Goal: Task Accomplishment & Management: Use online tool/utility

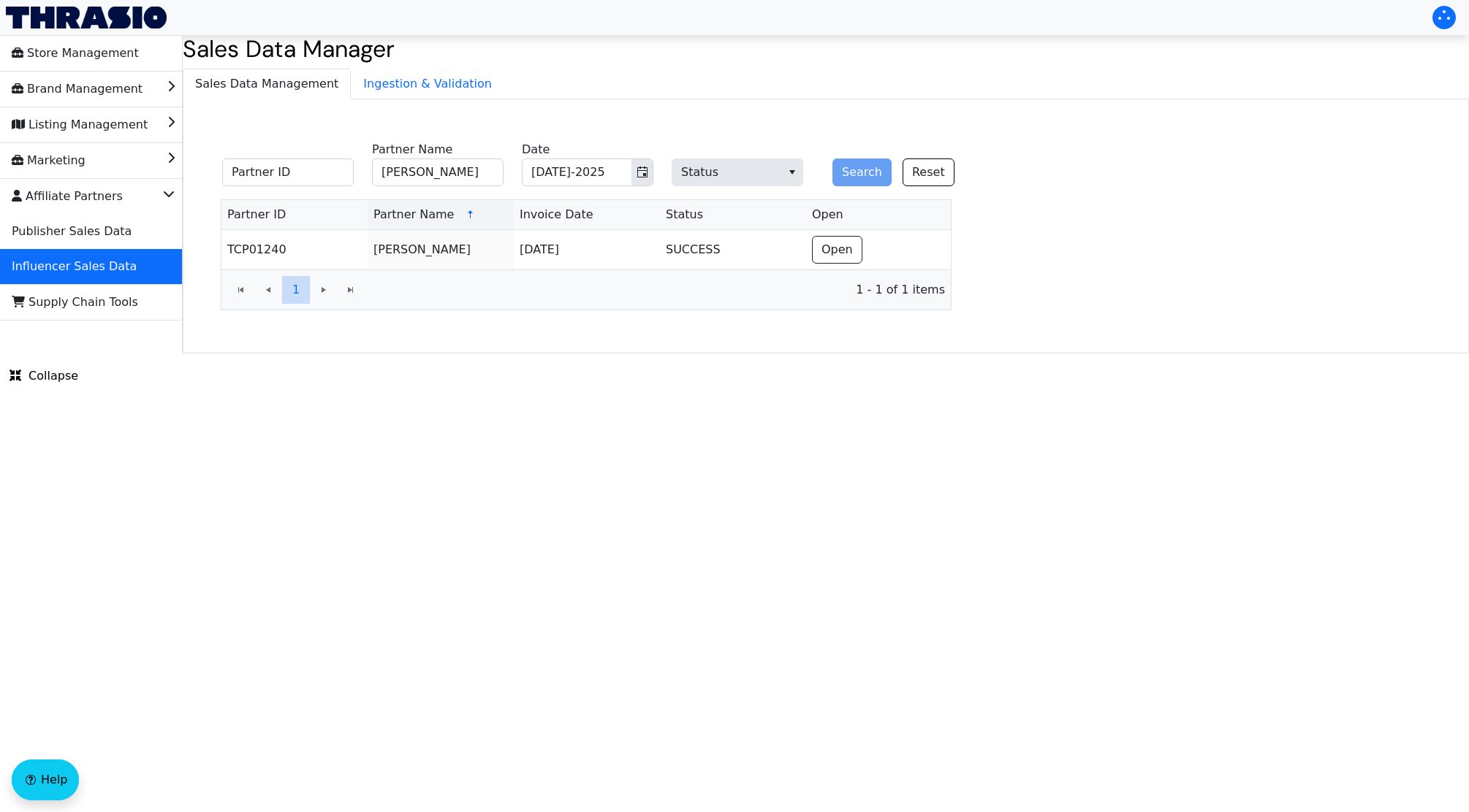
click at [428, 167] on input "[PERSON_NAME]" at bounding box center [437, 172] width 131 height 27
drag, startPoint x: 0, startPoint y: 0, endPoint x: 428, endPoint y: 167, distance: 459.4
click at [428, 167] on input "Laura Benning" at bounding box center [437, 172] width 131 height 27
type input "Jennifer McCoy"
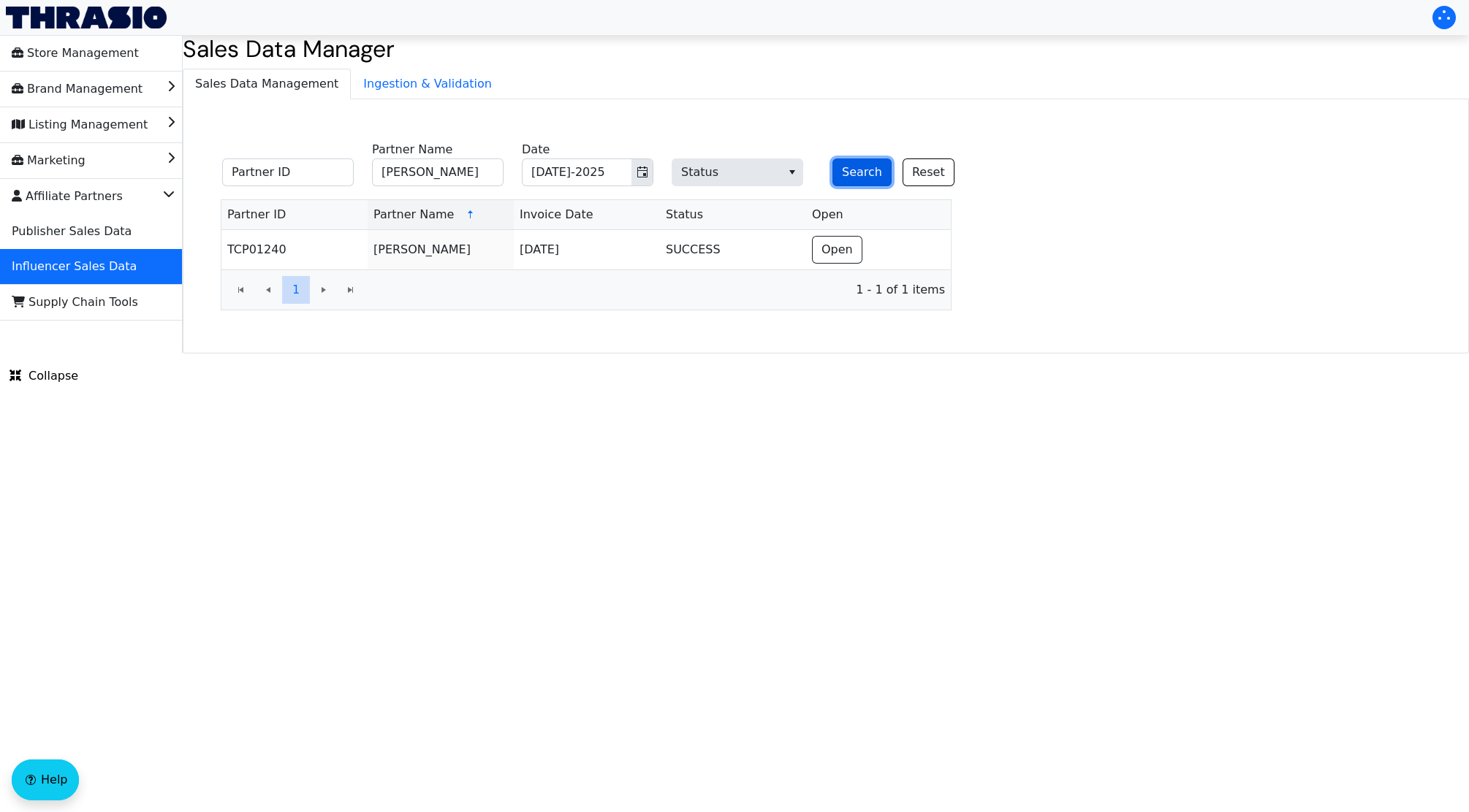
click at [862, 175] on button "Search" at bounding box center [862, 172] width 59 height 27
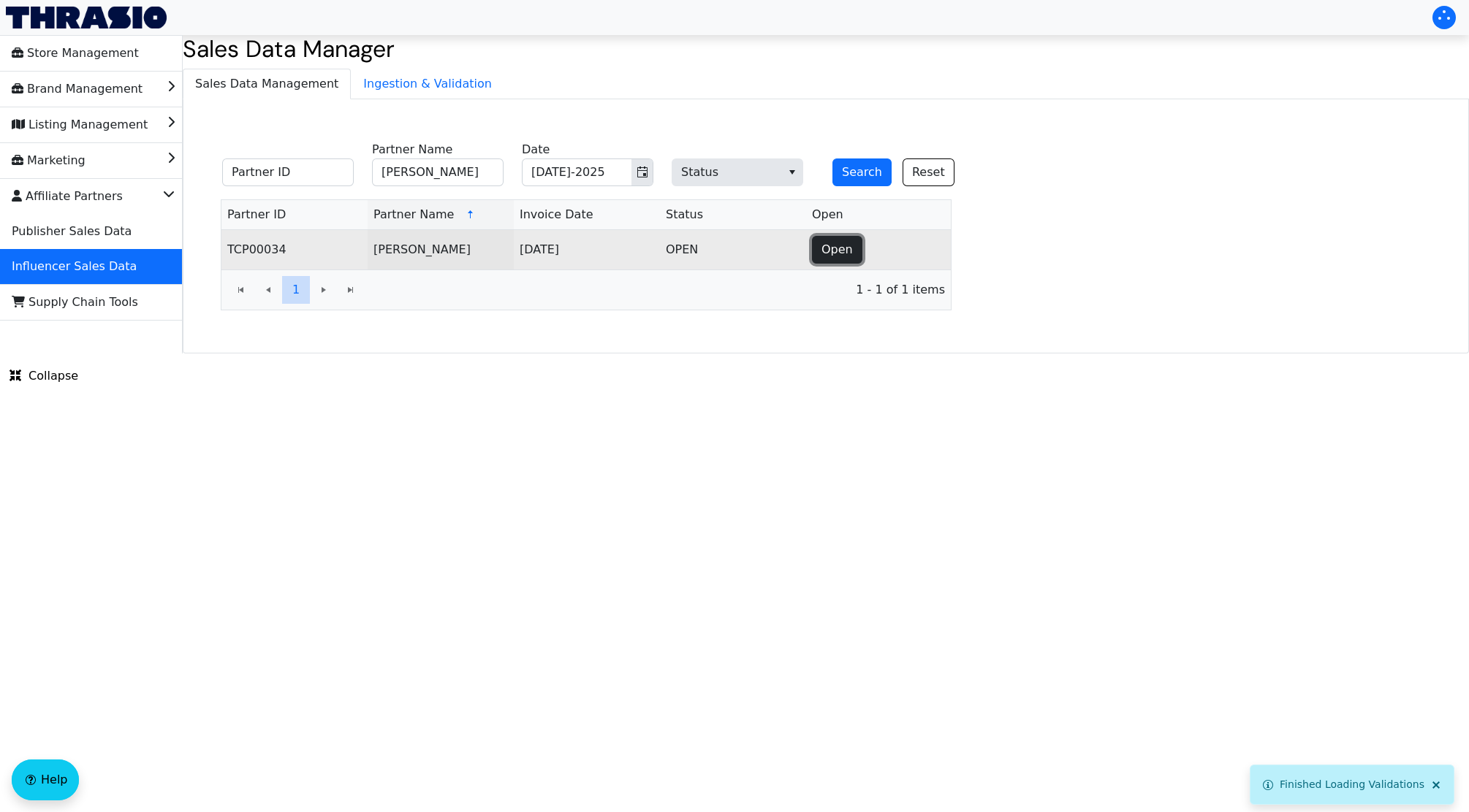
click at [846, 249] on span "Open" at bounding box center [837, 250] width 31 height 18
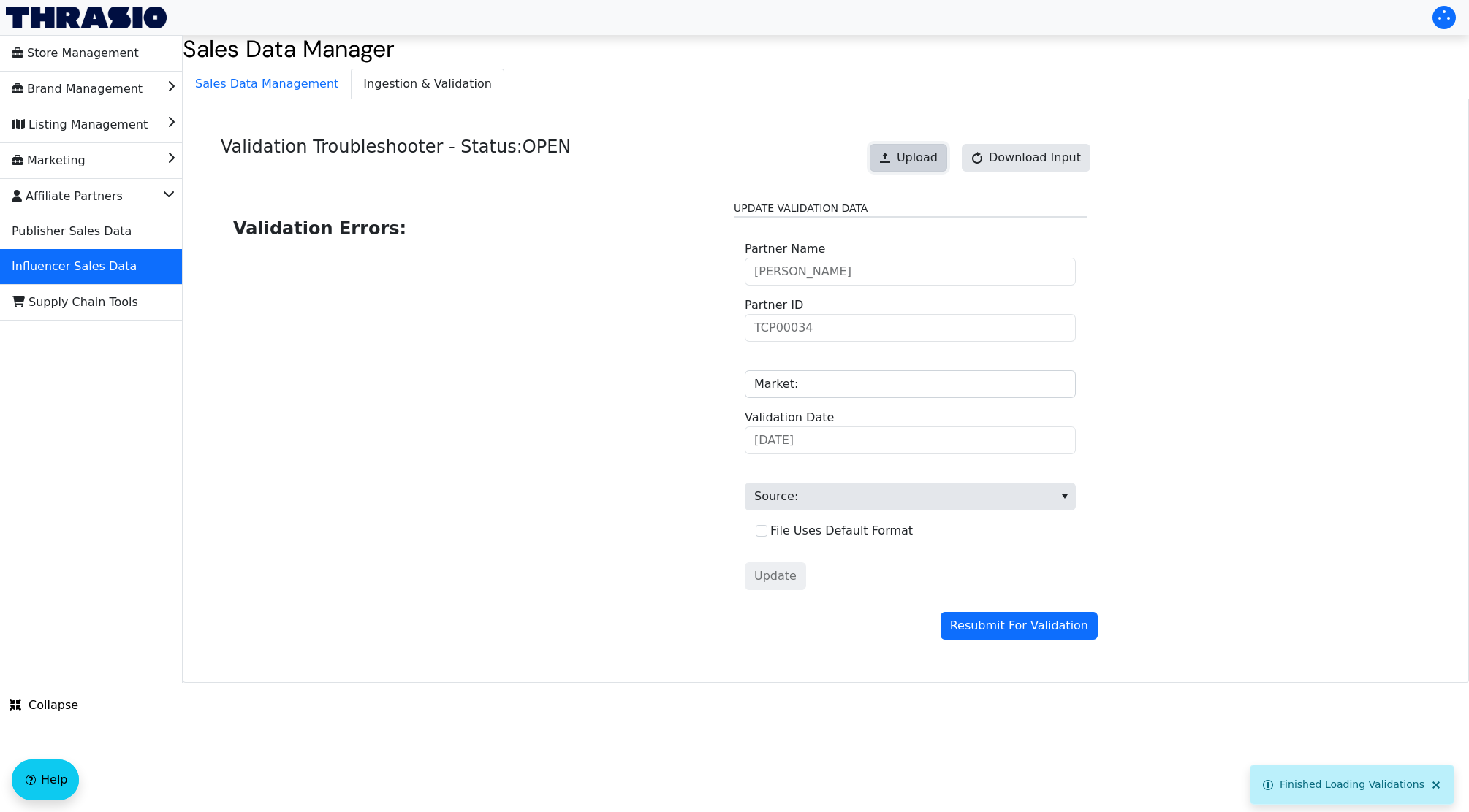
click at [917, 159] on span "Upload" at bounding box center [917, 158] width 41 height 18
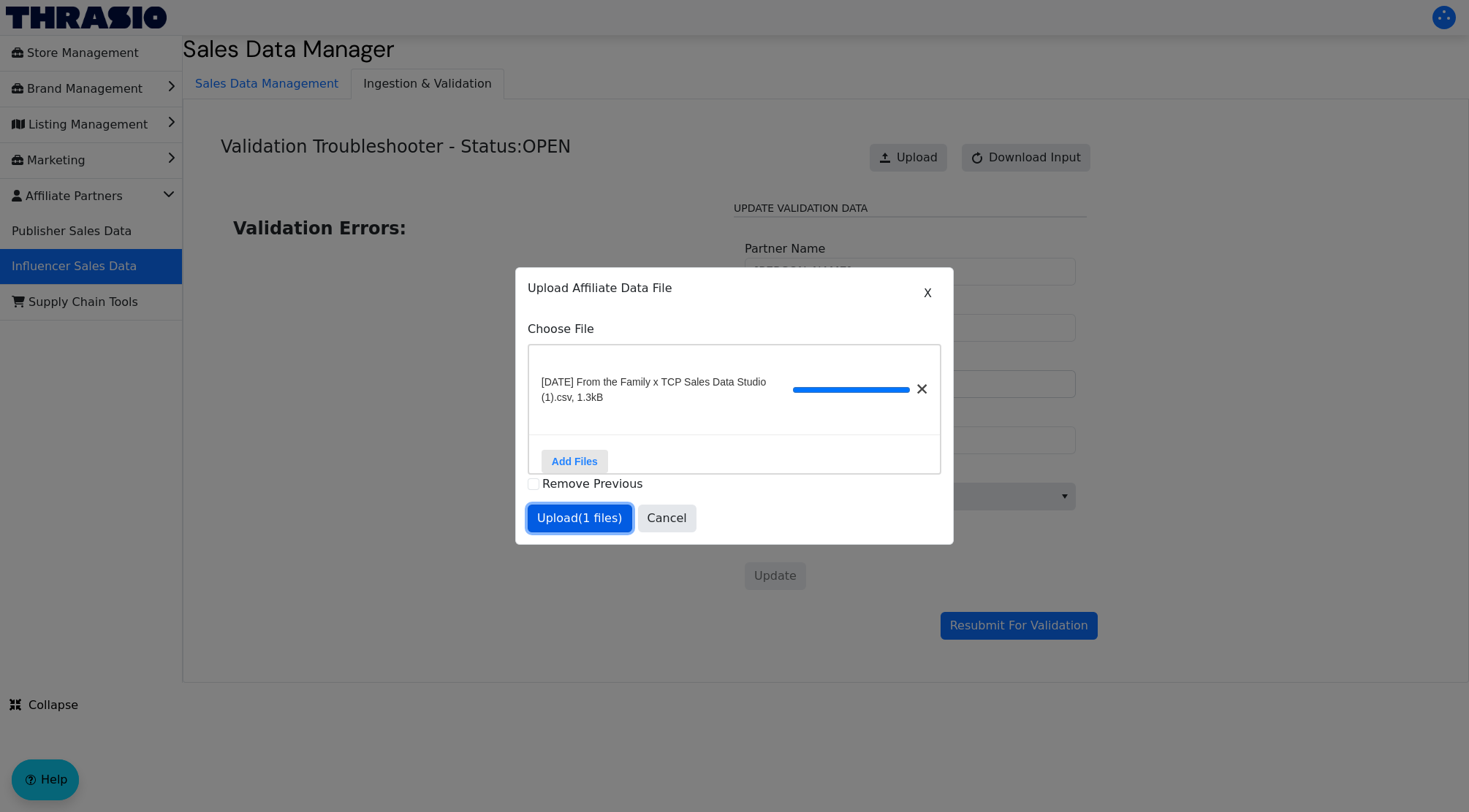
click at [557, 519] on span "Upload (1 files)" at bounding box center [580, 519] width 85 height 18
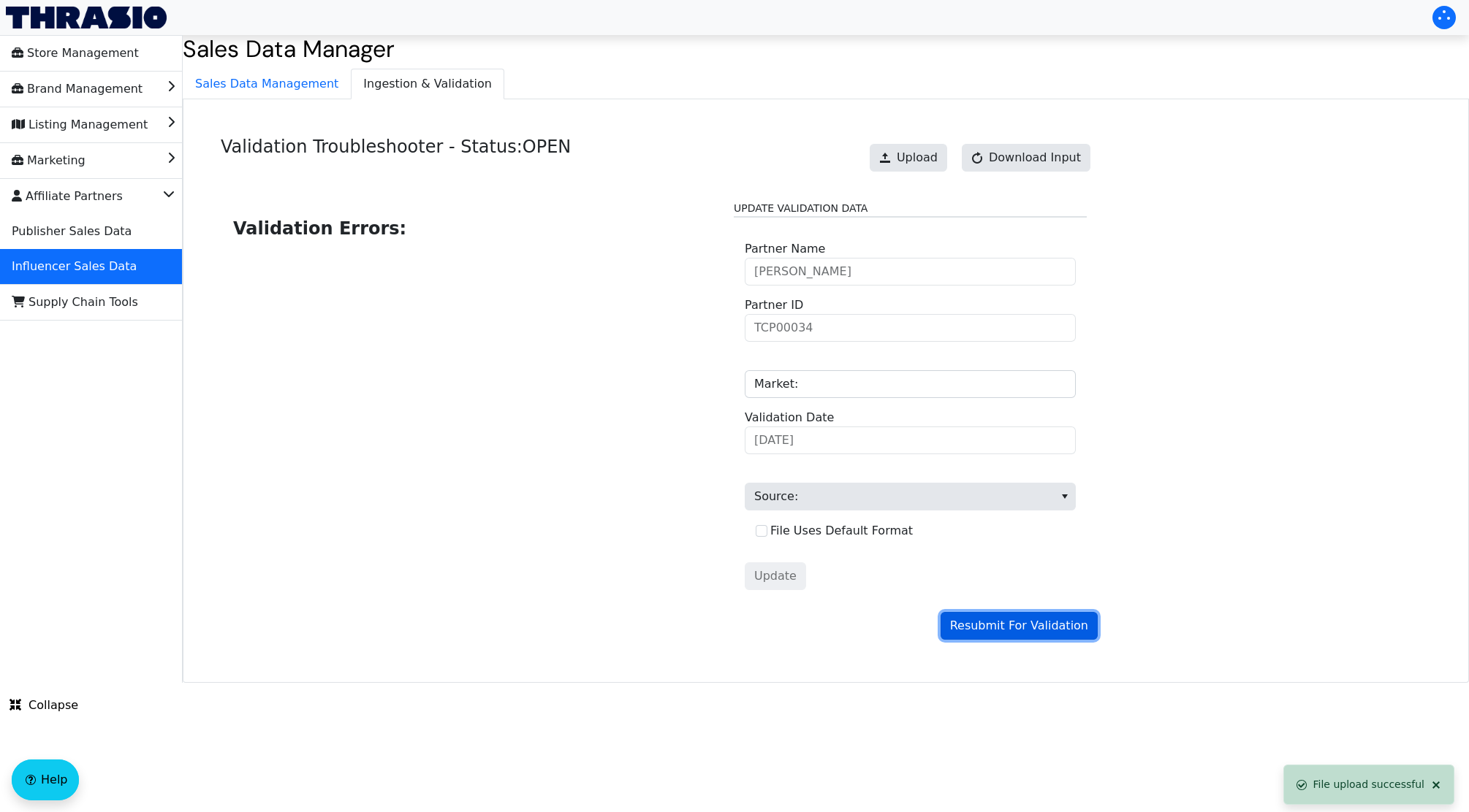
click at [1007, 630] on span "Resubmit For Validation" at bounding box center [1019, 626] width 138 height 18
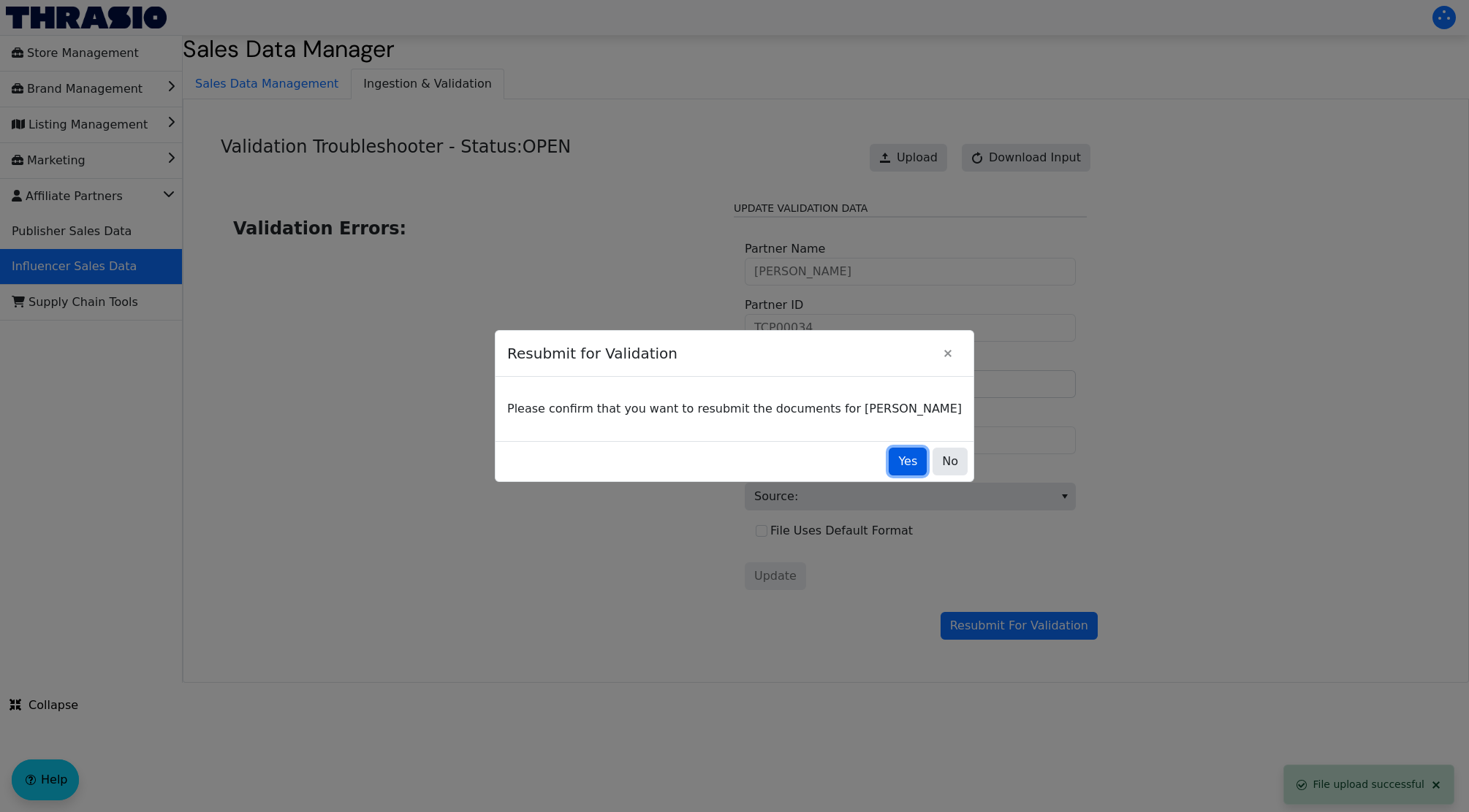
click at [898, 469] on span "Yes" at bounding box center [908, 462] width 19 height 18
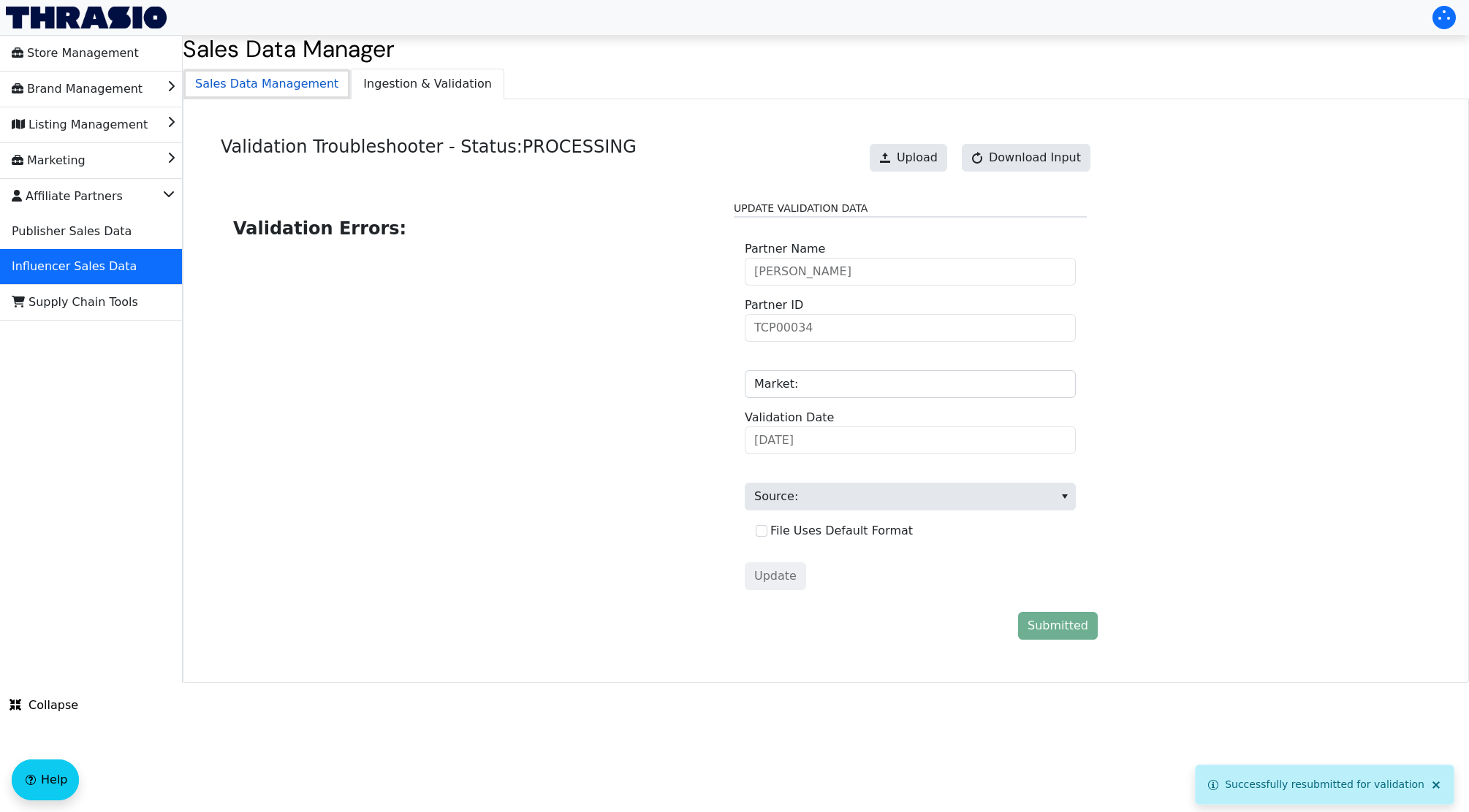
click at [264, 87] on span "Sales Data Management" at bounding box center [266, 84] width 167 height 29
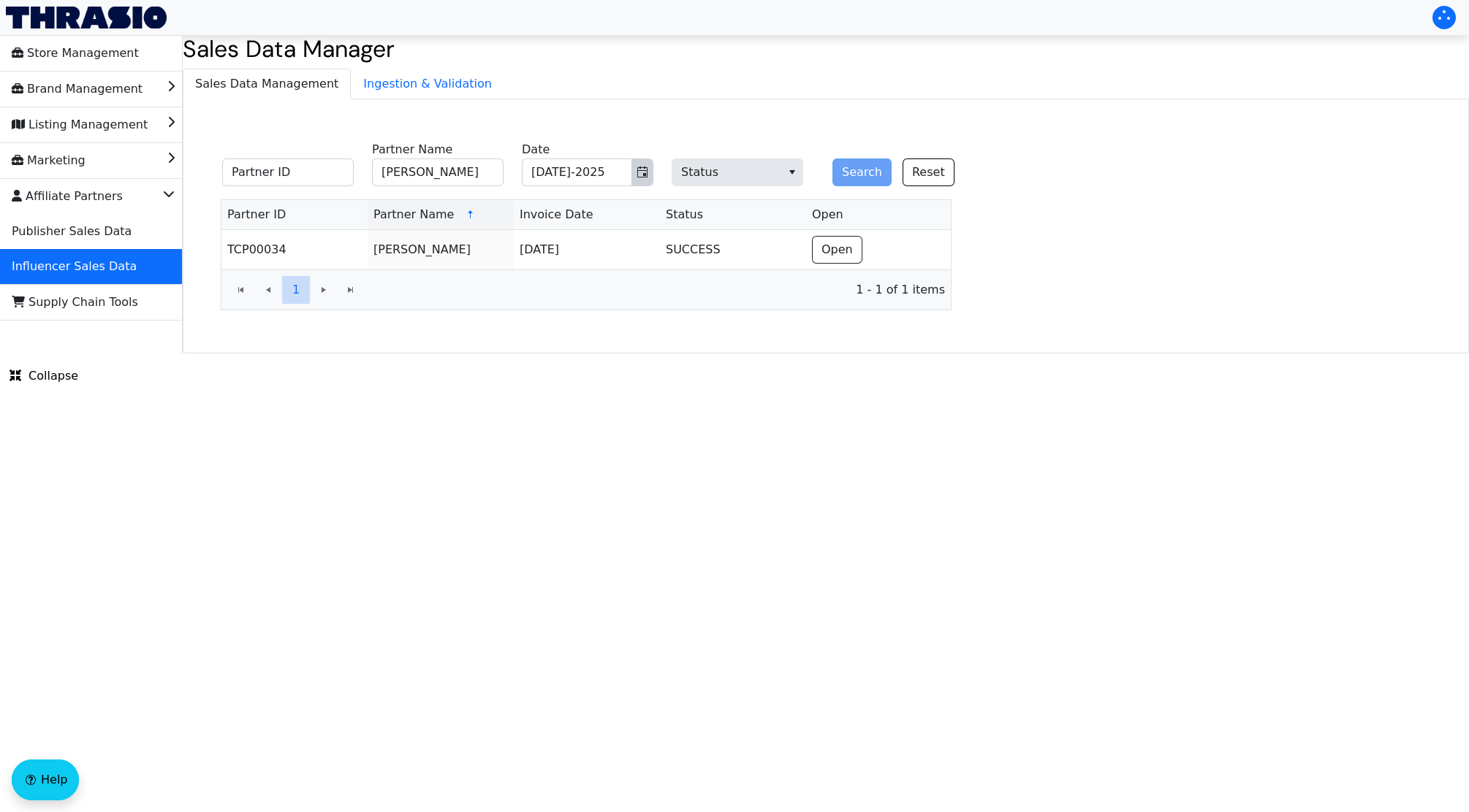
click at [646, 170] on icon "Toggle calendar" at bounding box center [643, 173] width 12 height 12
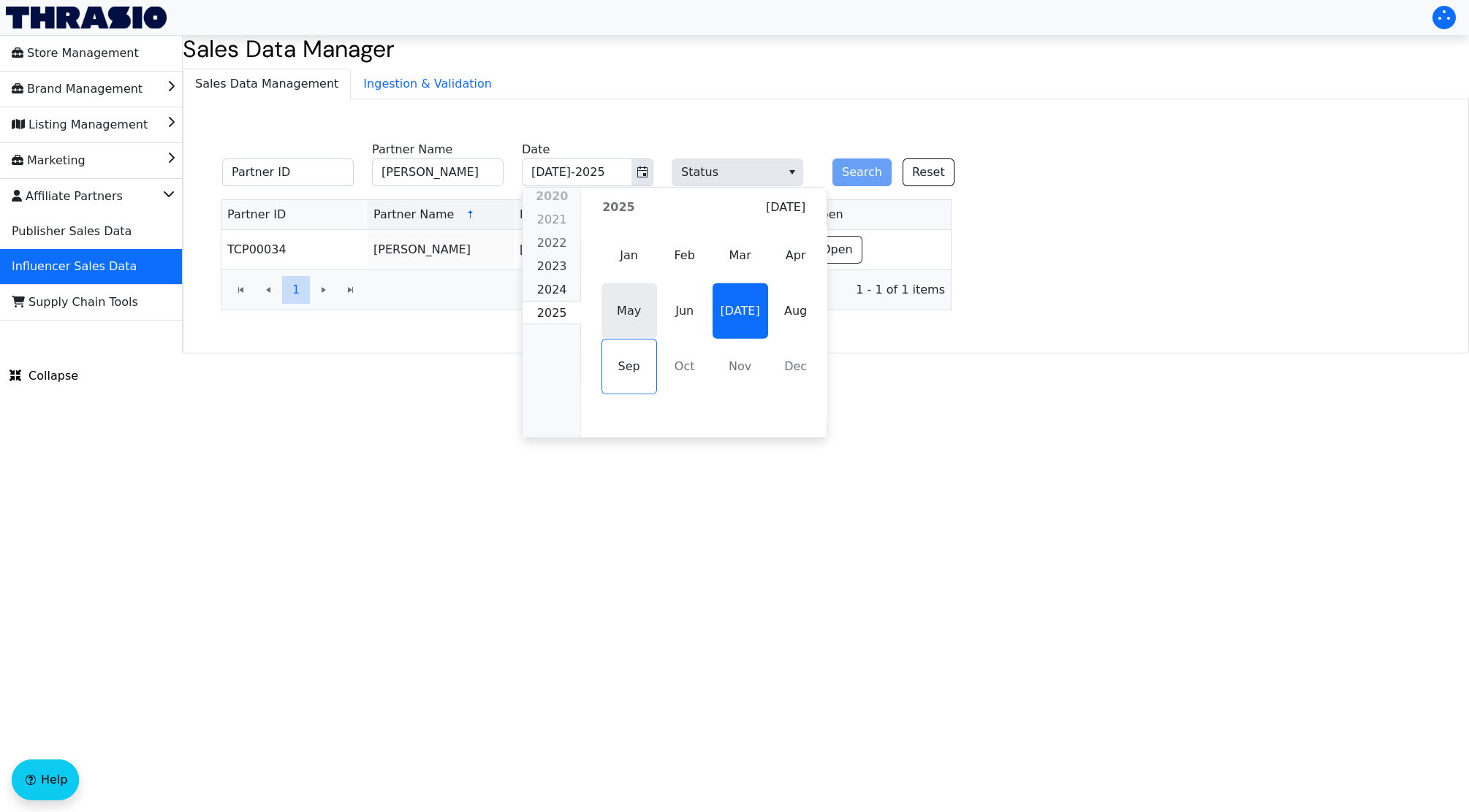
click at [632, 307] on span "May" at bounding box center [629, 311] width 56 height 56
type input "May-2025"
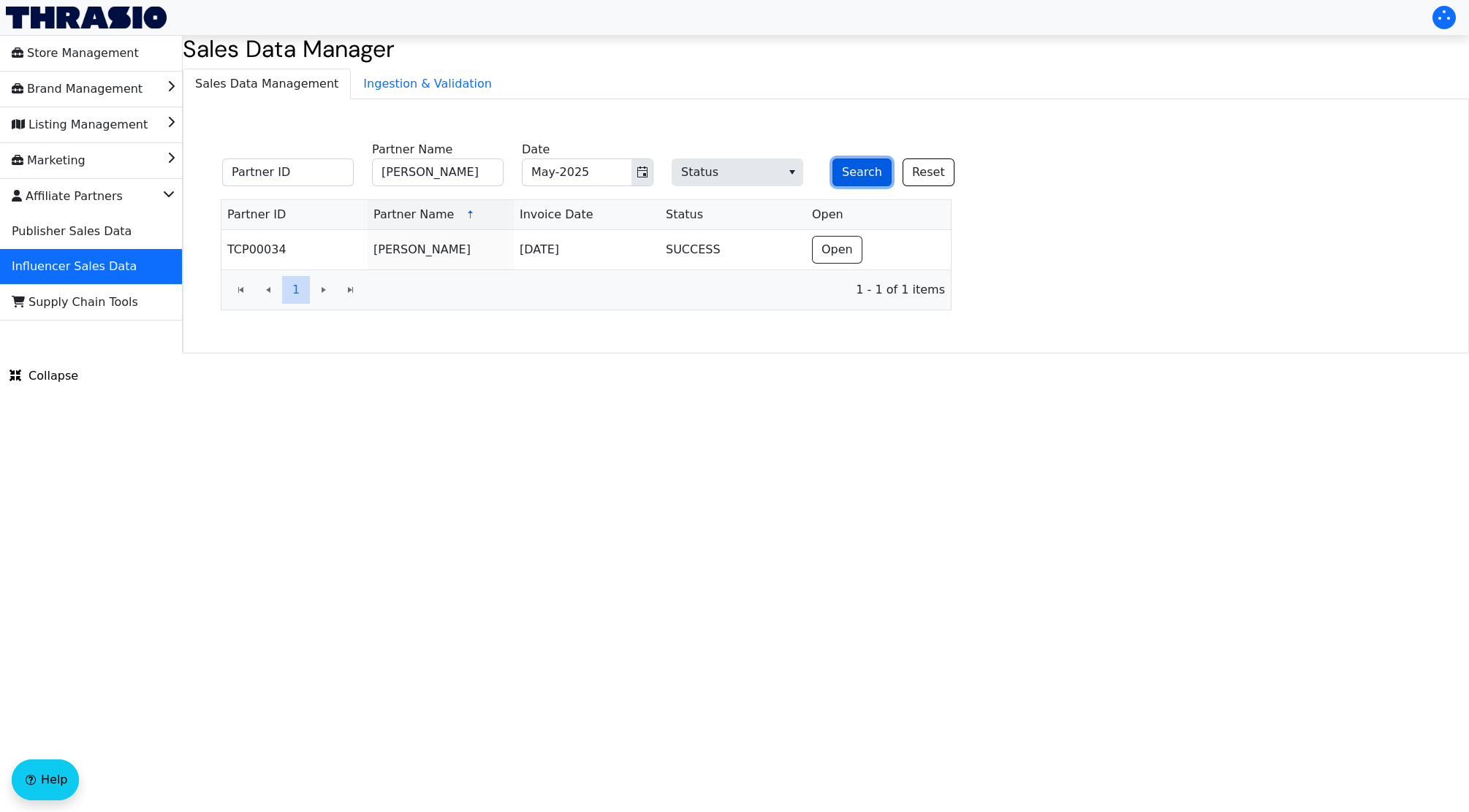
click at [857, 164] on button "Search" at bounding box center [862, 172] width 59 height 27
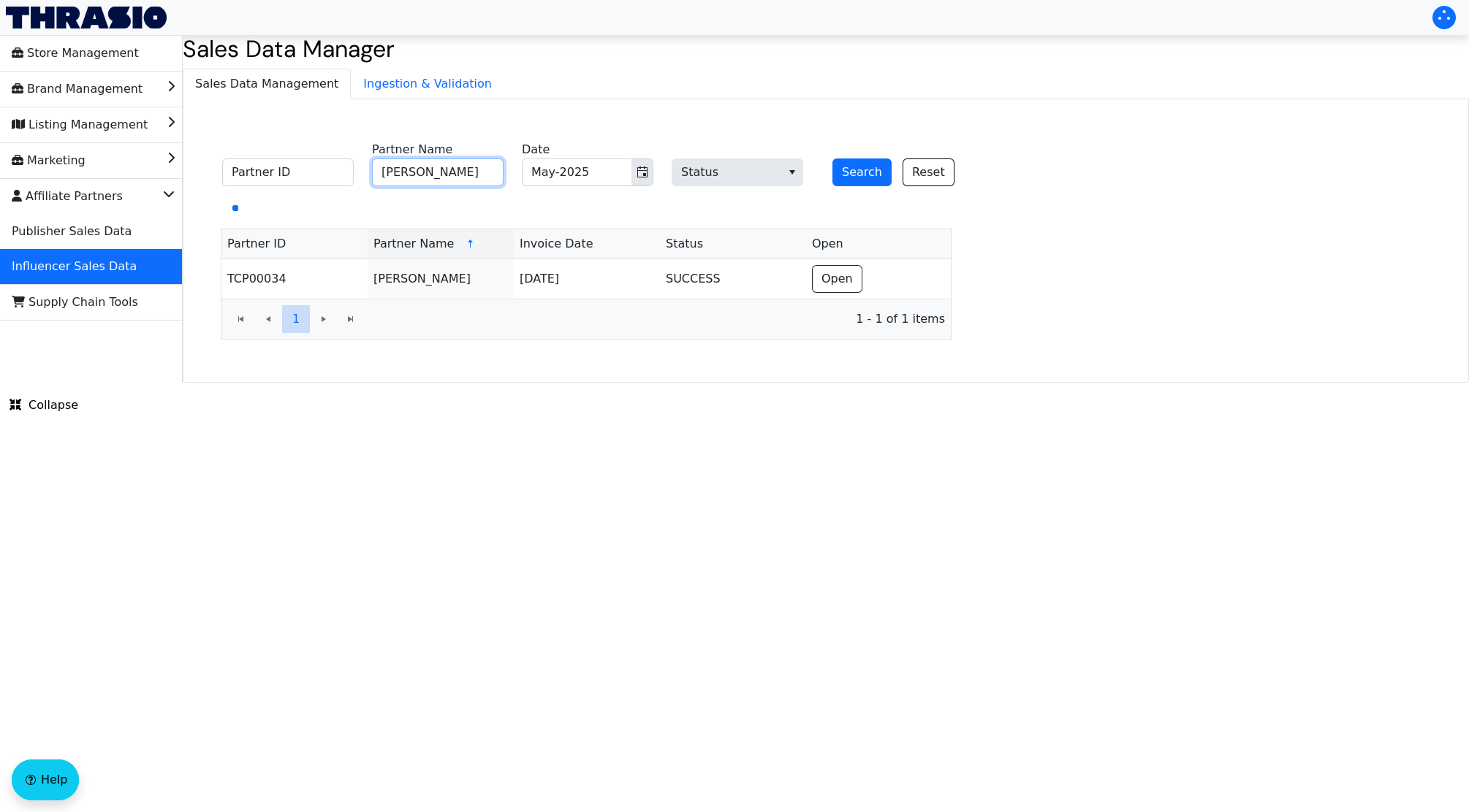
click at [422, 173] on input "Jennifer McCoy" at bounding box center [437, 172] width 131 height 27
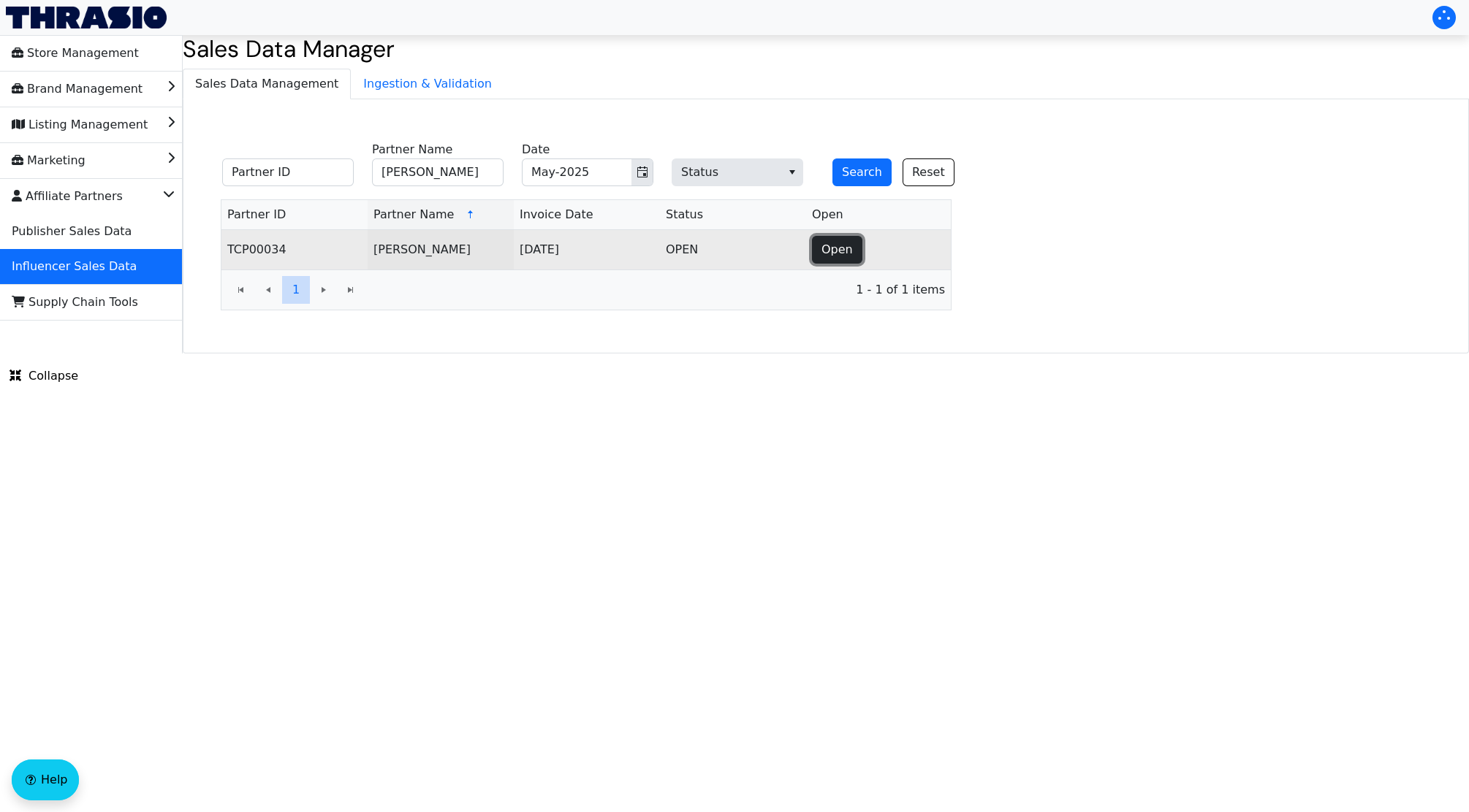
click at [826, 240] on button "Open" at bounding box center [837, 249] width 50 height 27
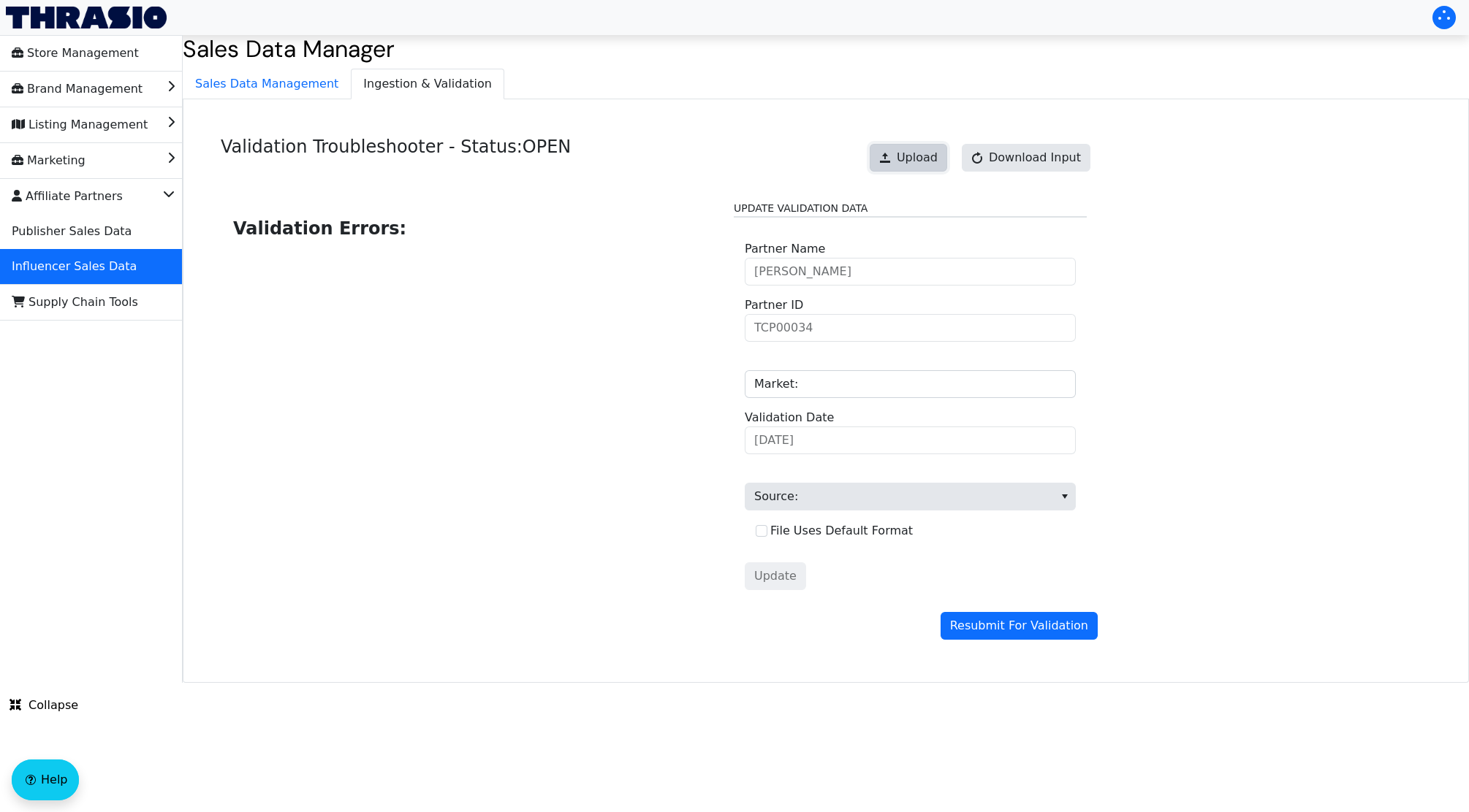
click at [904, 157] on button "Upload" at bounding box center [908, 157] width 78 height 27
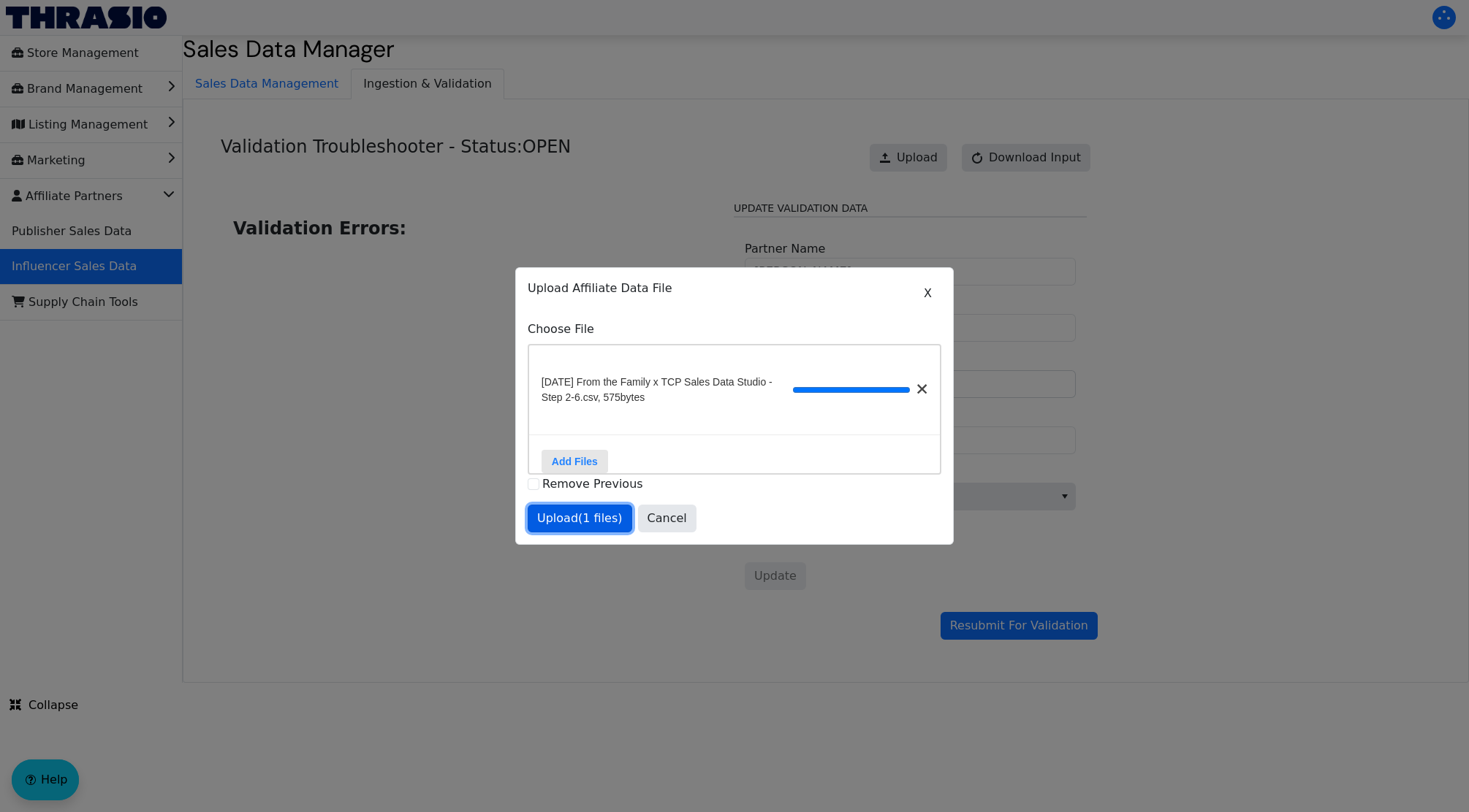
click at [566, 528] on span "Upload (1 files)" at bounding box center [580, 519] width 85 height 18
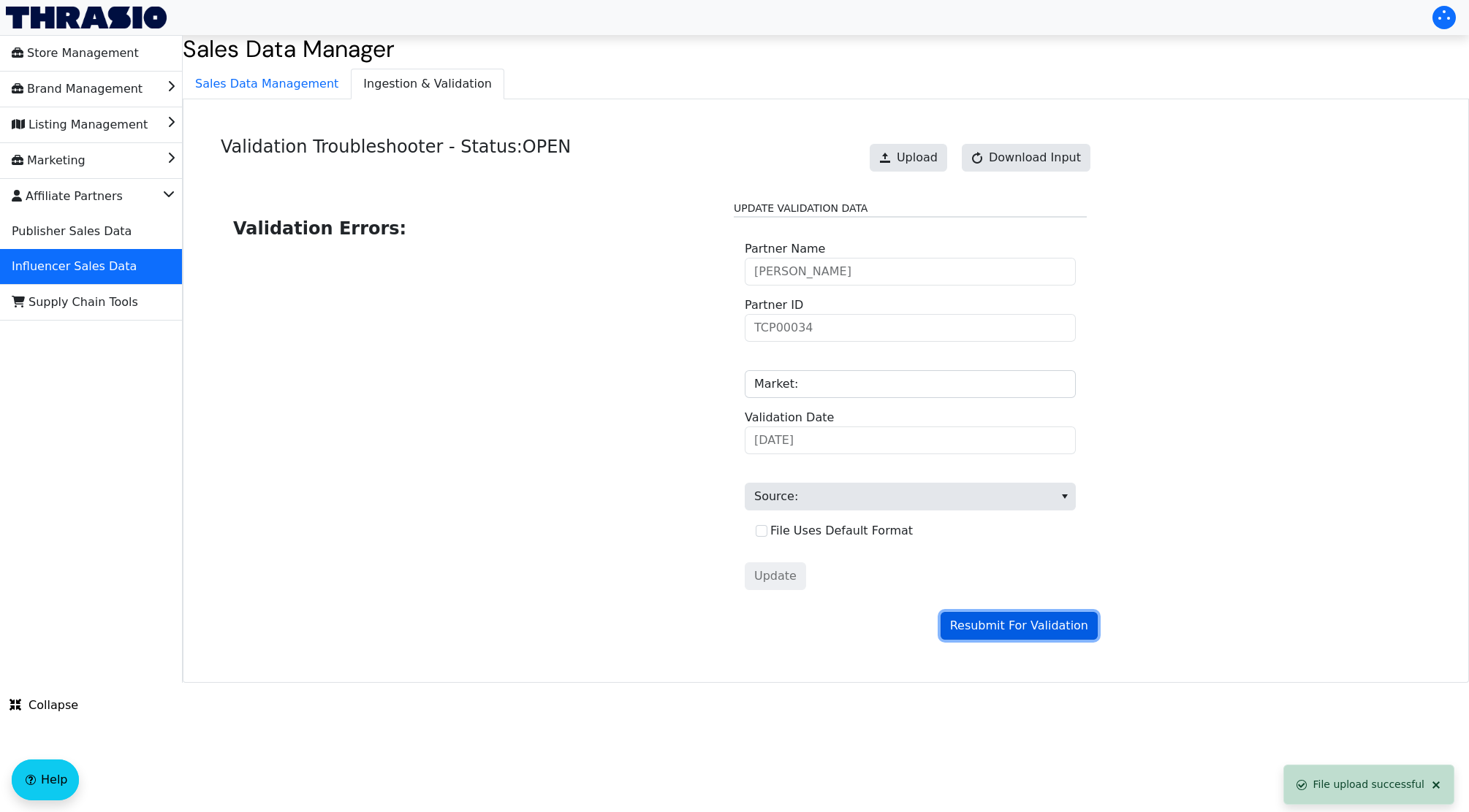
click at [1018, 630] on span "Resubmit For Validation" at bounding box center [1019, 626] width 138 height 18
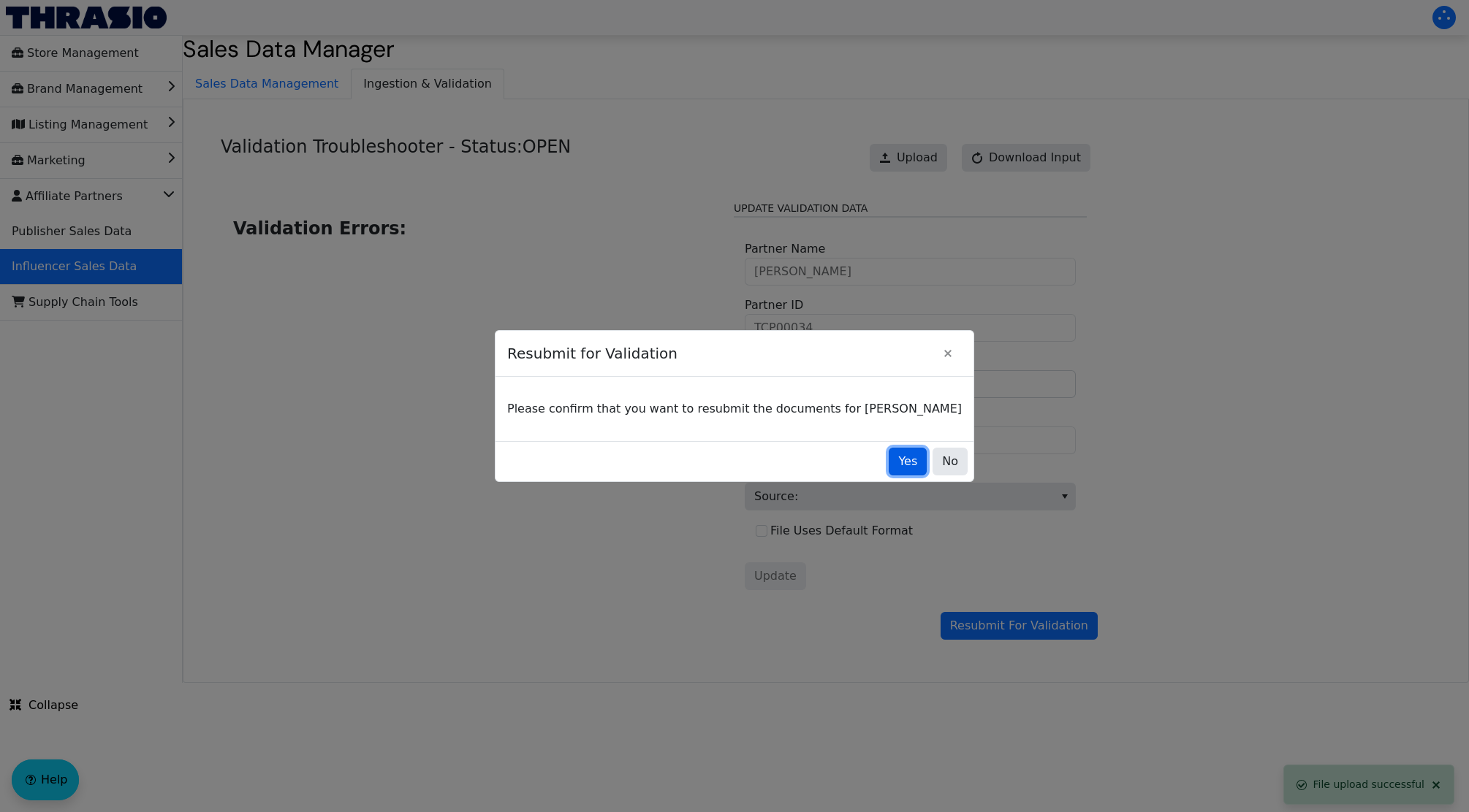
click at [898, 462] on span "Yes" at bounding box center [908, 462] width 19 height 18
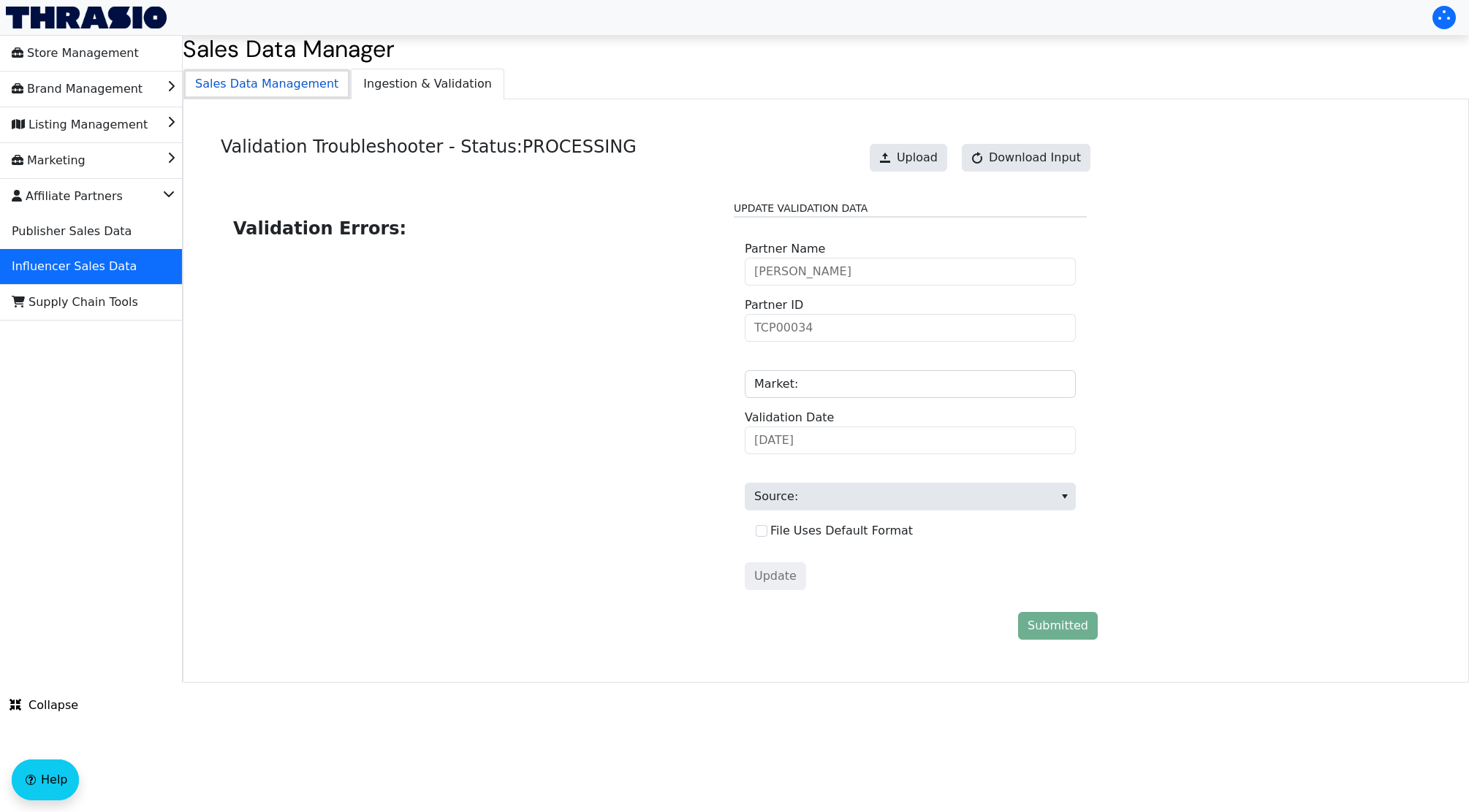
click at [296, 82] on span "Sales Data Management" at bounding box center [266, 84] width 167 height 29
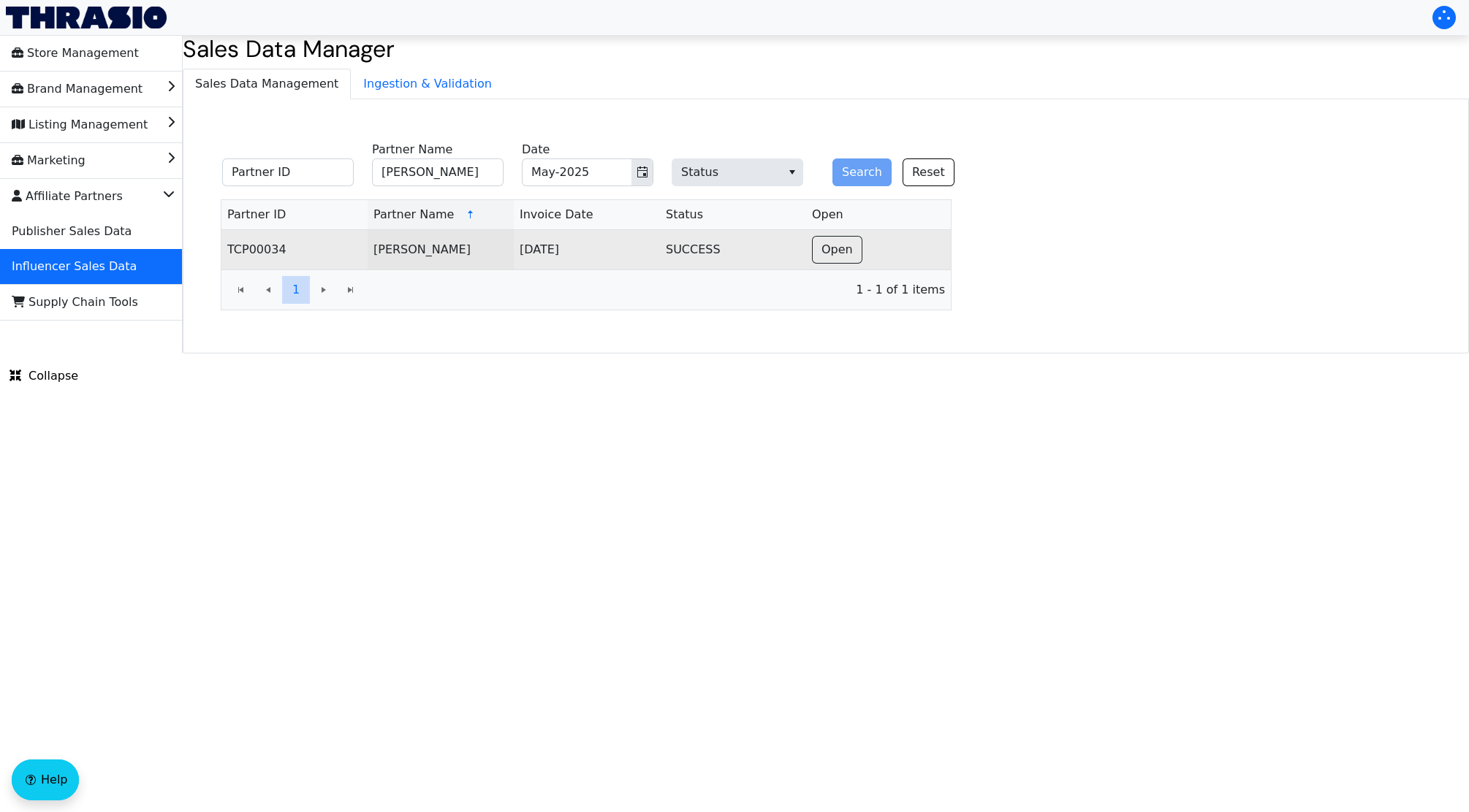
click at [436, 259] on td "Jennifer McCoy" at bounding box center [440, 250] width 146 height 39
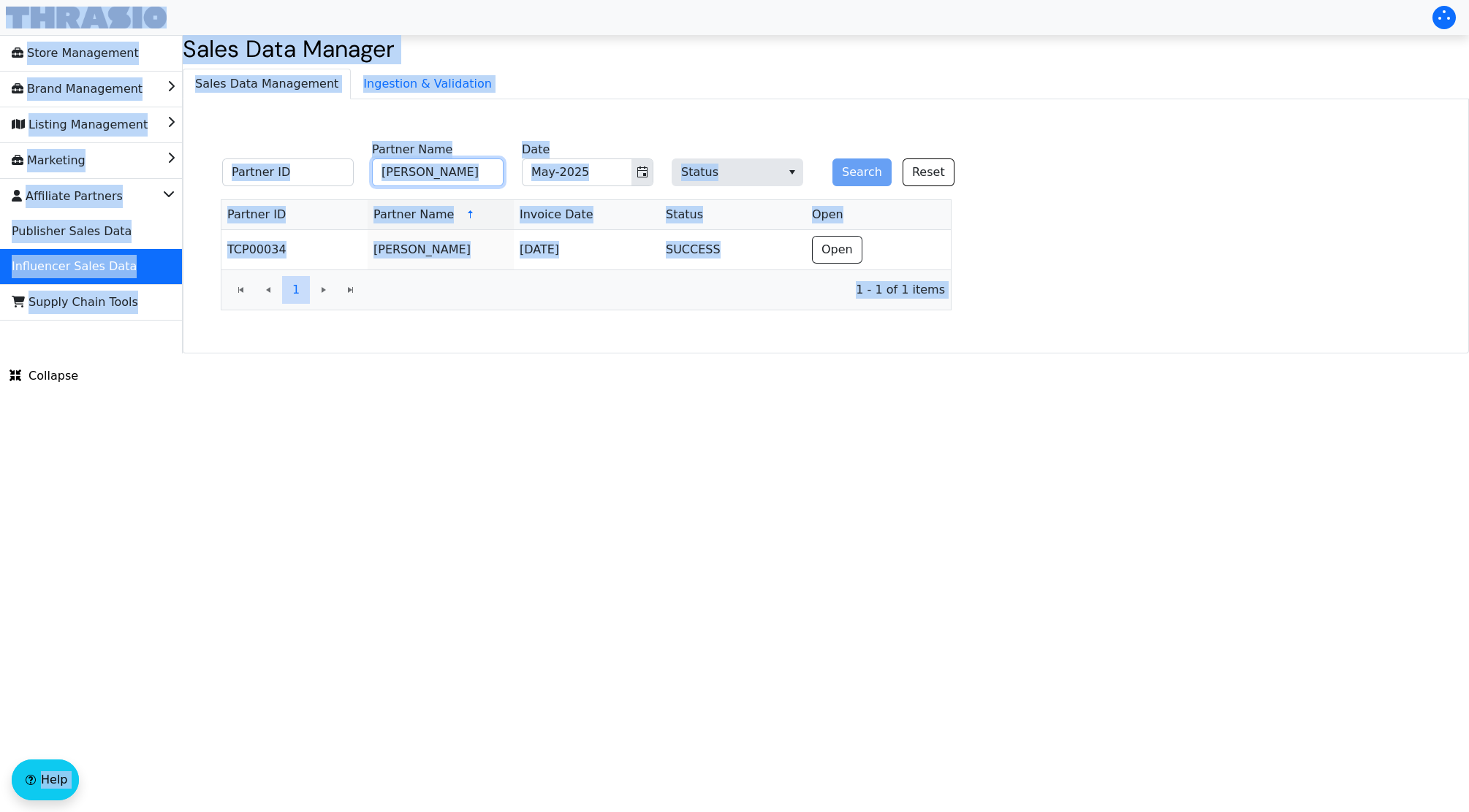
click at [411, 179] on input "Jennifer McCoy" at bounding box center [437, 172] width 131 height 27
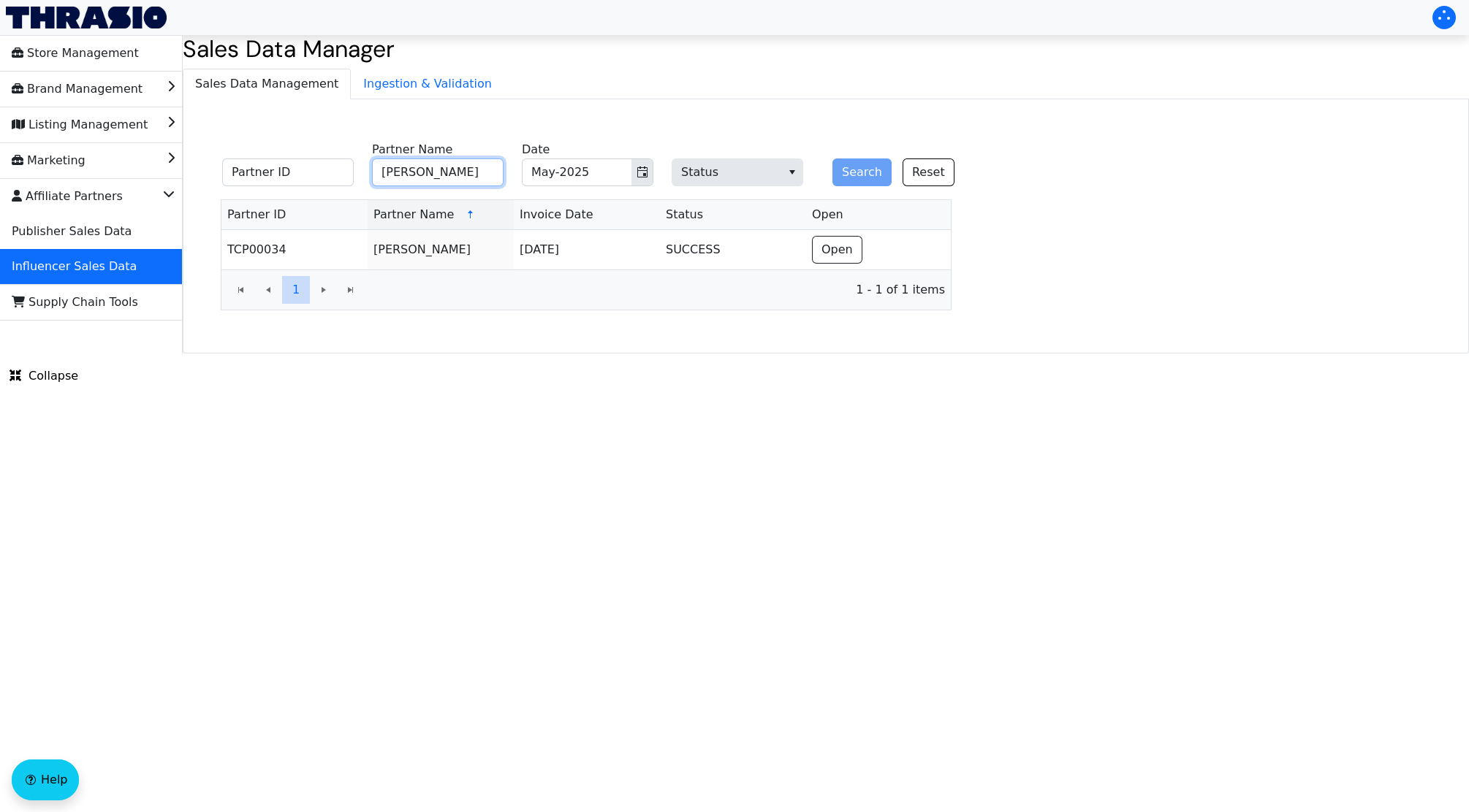
click at [411, 179] on input "Jennifer McCoy" at bounding box center [437, 172] width 131 height 27
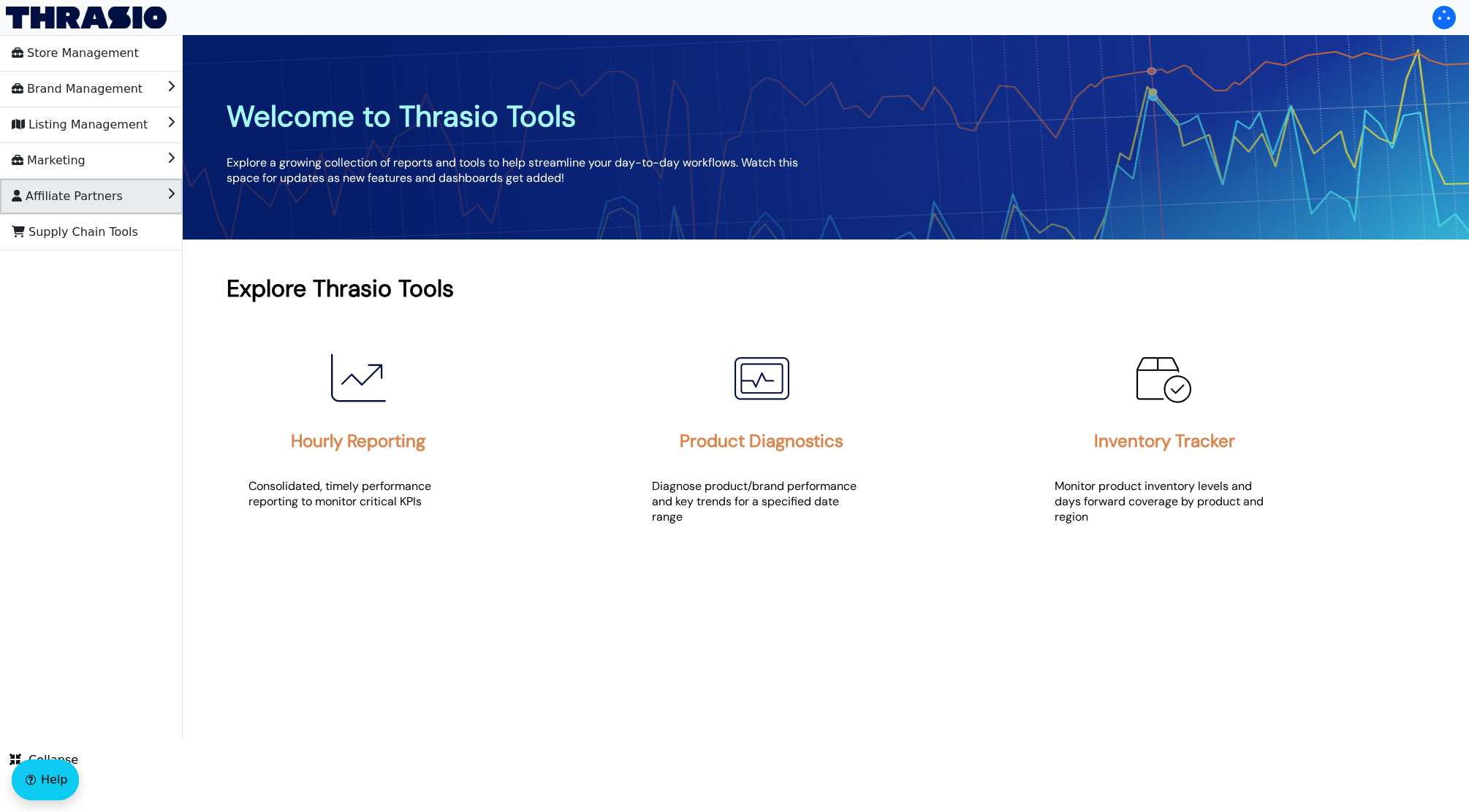
click at [125, 199] on li "Affiliate Partners" at bounding box center [91, 196] width 182 height 35
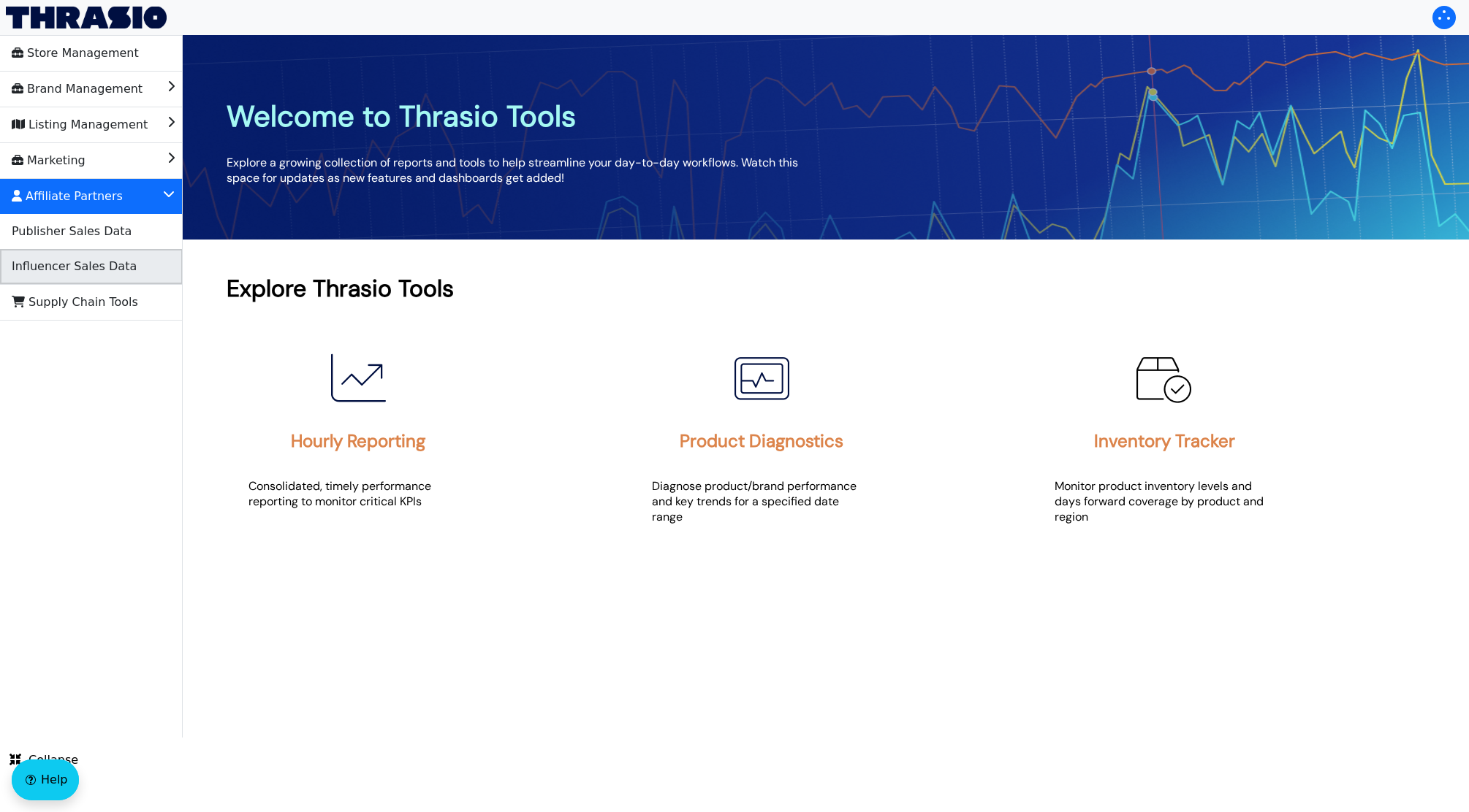
click at [137, 273] on li "Influencer Sales Data" at bounding box center [91, 266] width 182 height 35
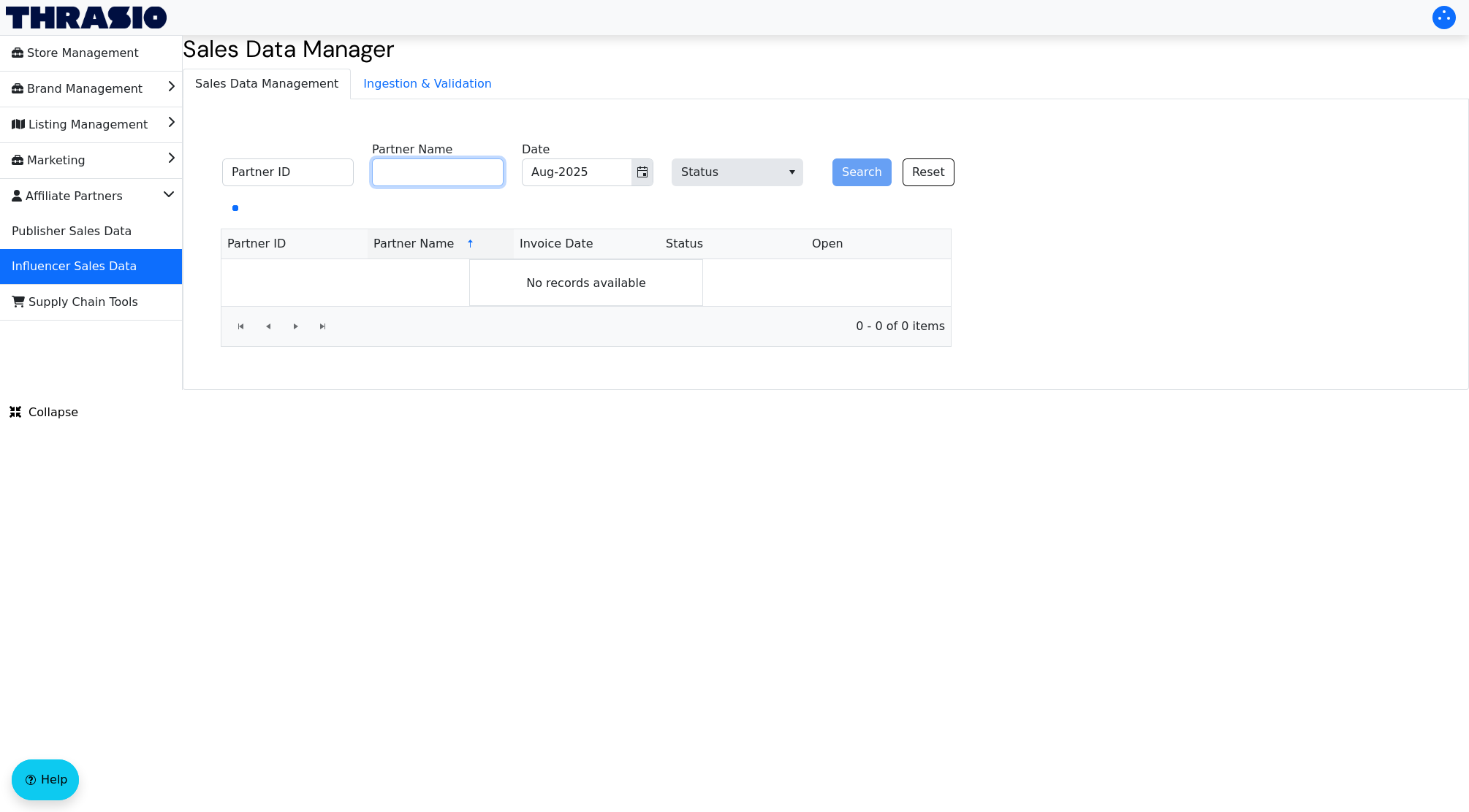
paste input "[PERSON_NAME]"
click at [437, 167] on input "[PERSON_NAME]" at bounding box center [437, 172] width 131 height 27
type input "[PERSON_NAME]"
click at [832, 159] on button "Search" at bounding box center [862, 172] width 59 height 27
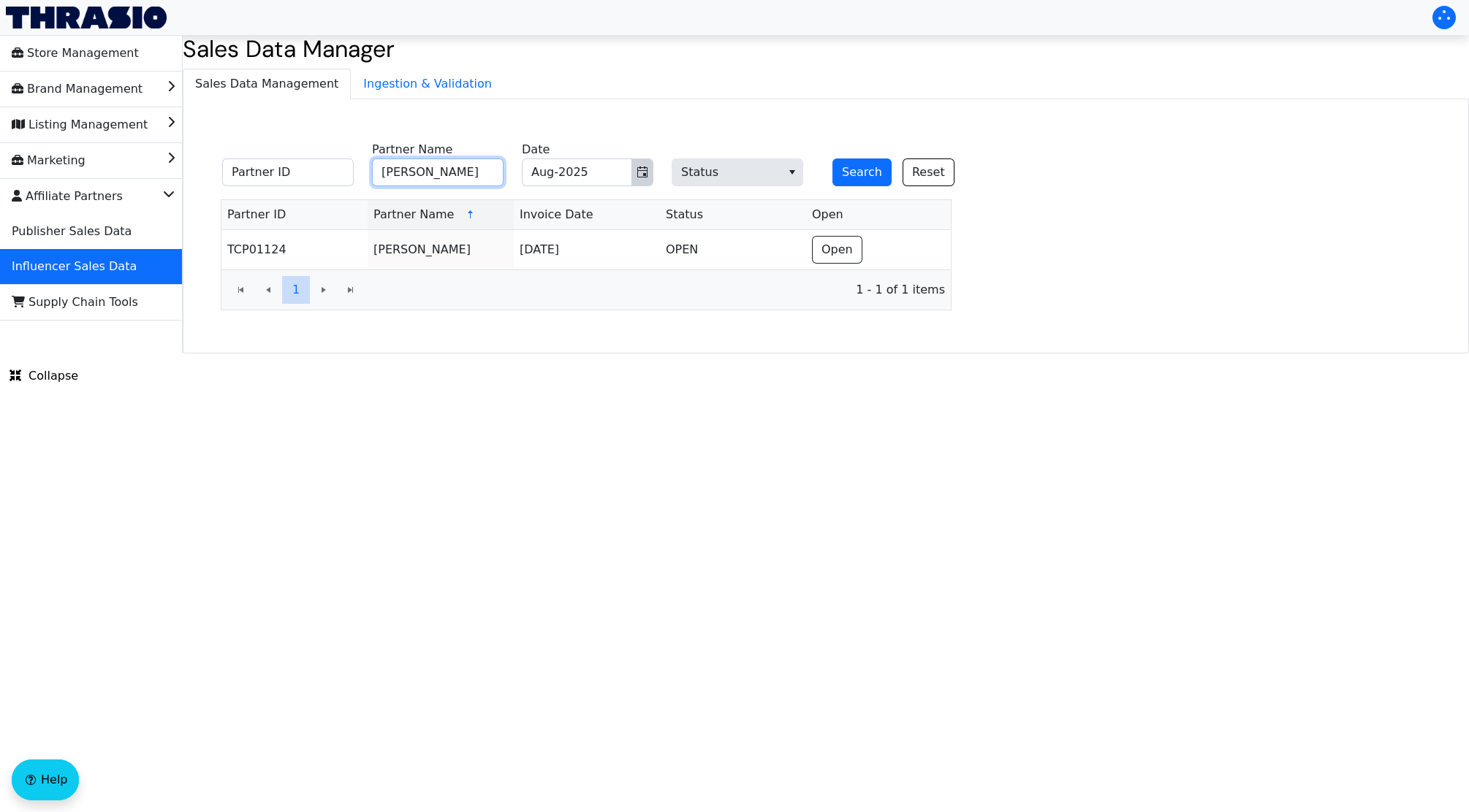
click at [637, 176] on icon "Toggle calendar" at bounding box center [643, 173] width 12 height 12
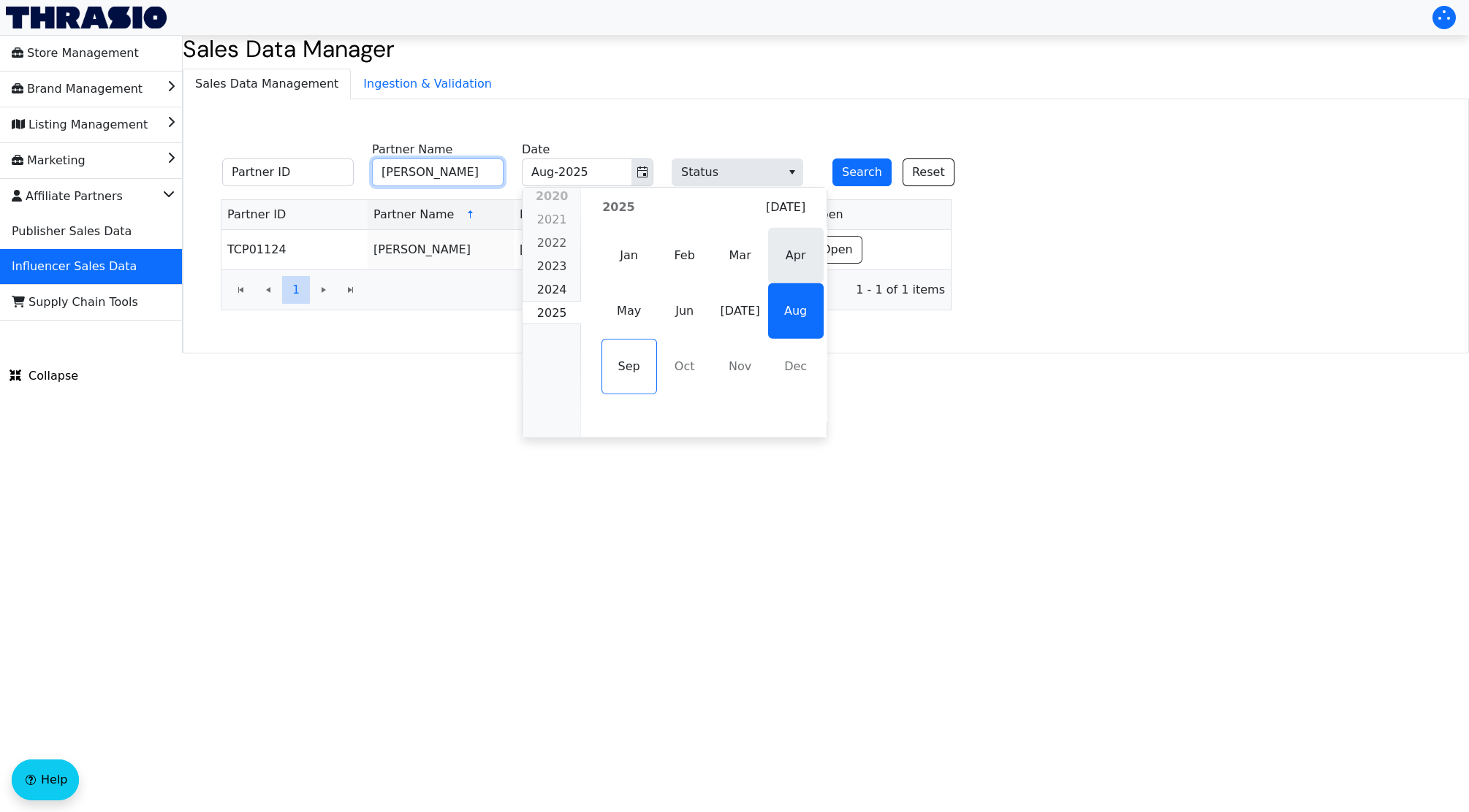
click at [782, 263] on span "Apr" at bounding box center [795, 256] width 56 height 56
type input "Apr-2025"
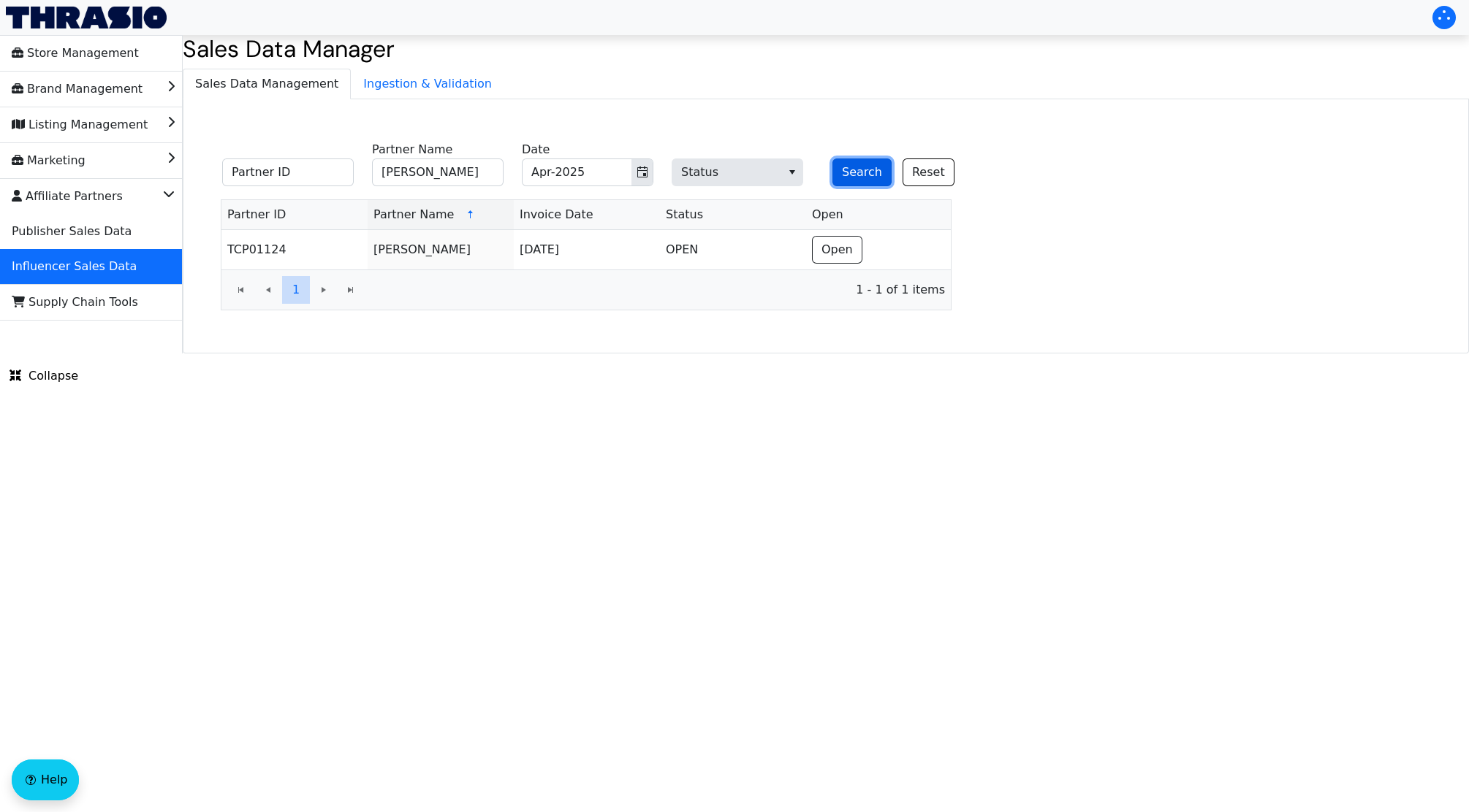
click at [850, 173] on button "Search" at bounding box center [862, 172] width 59 height 27
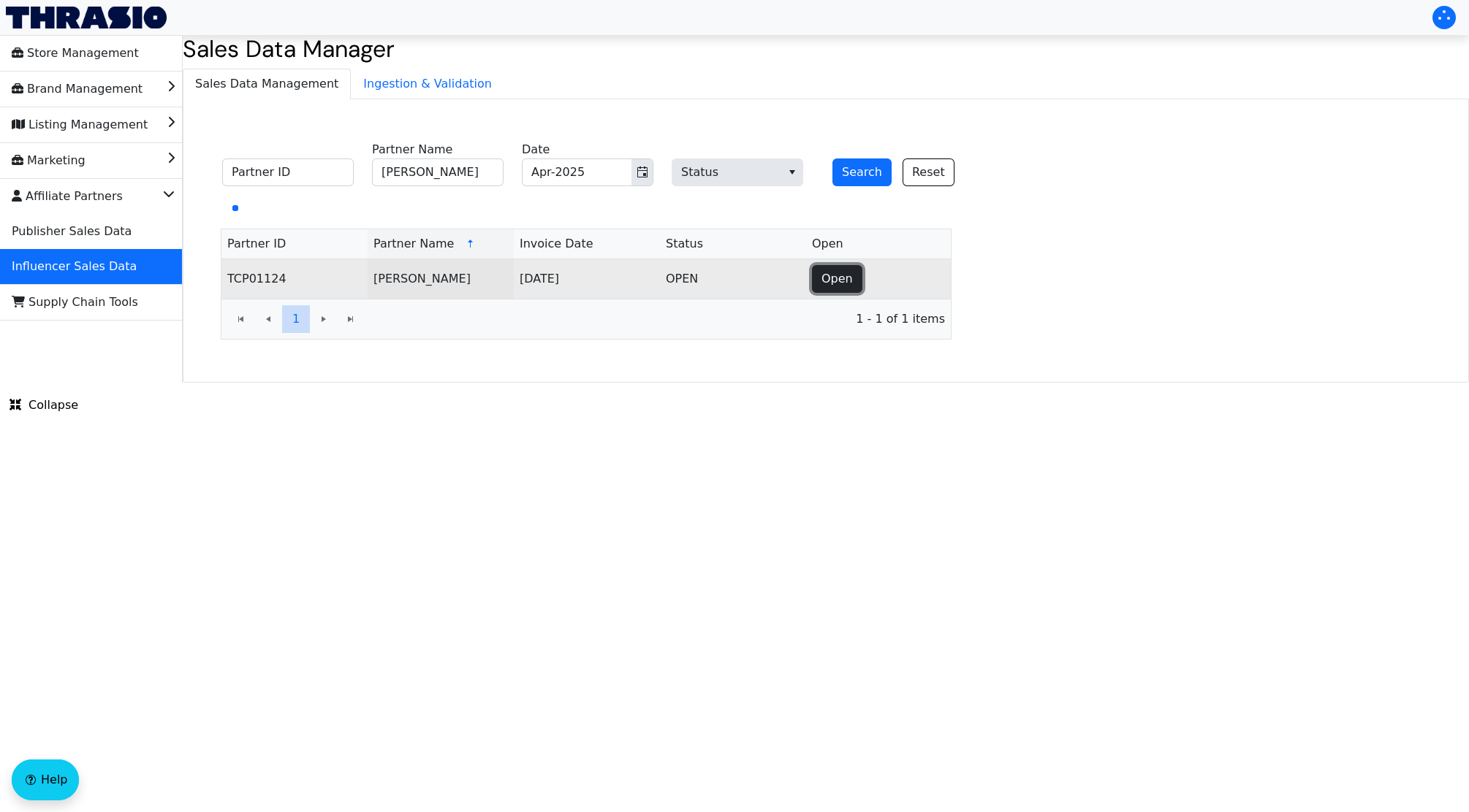
click at [849, 277] on span "Open" at bounding box center [837, 279] width 31 height 18
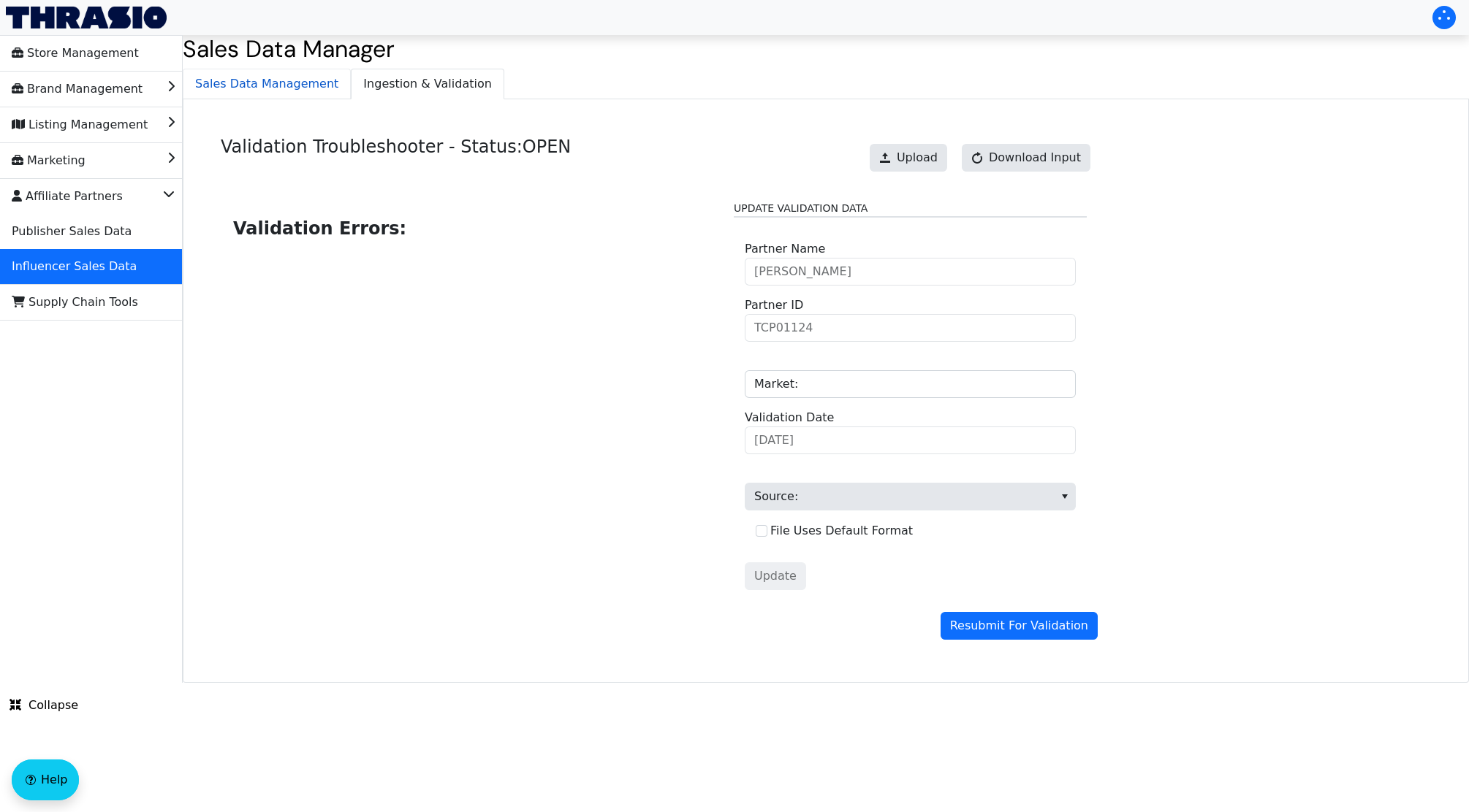
click at [282, 81] on span "Sales Data Management" at bounding box center [266, 84] width 167 height 29
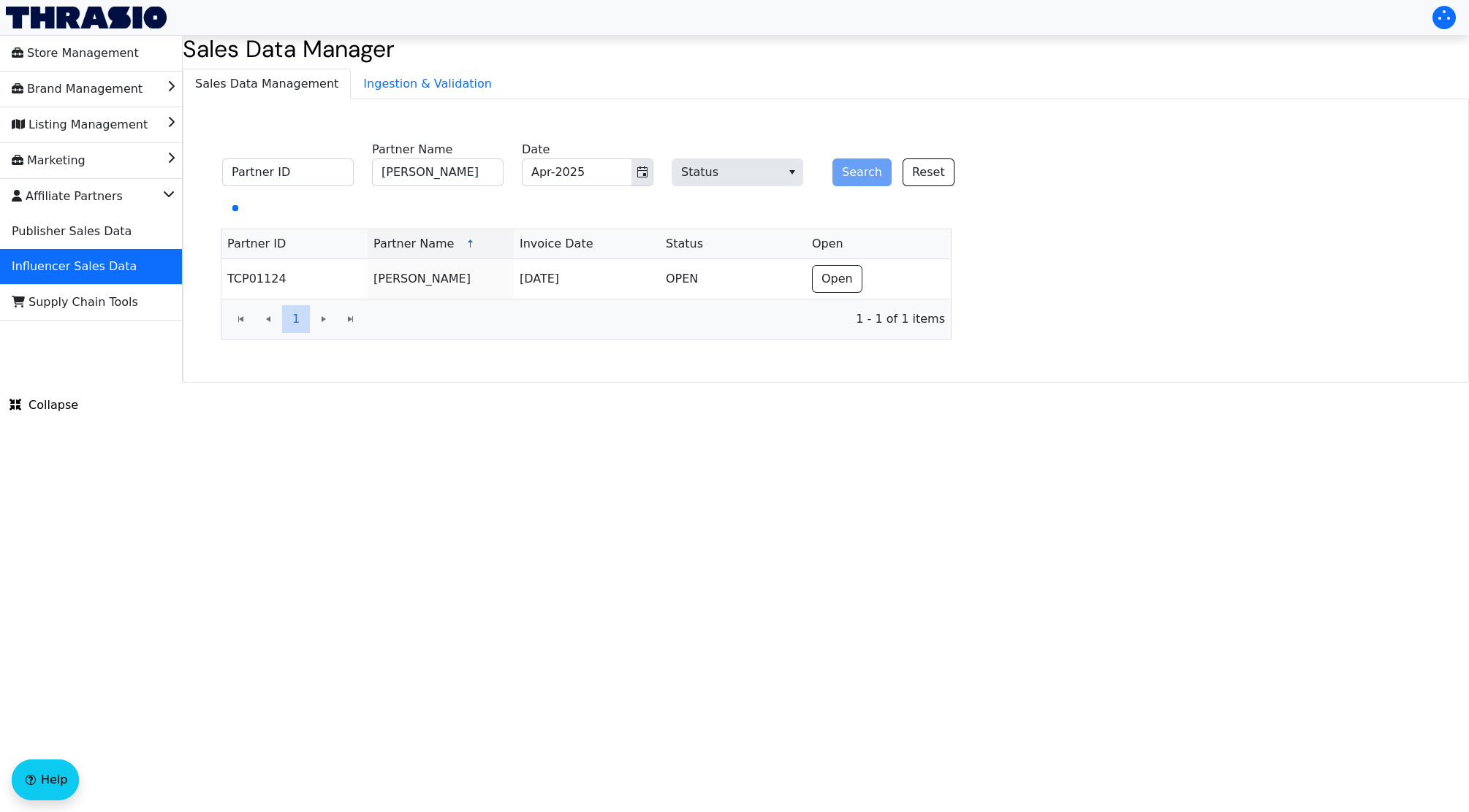
click at [880, 175] on div "Search Reset" at bounding box center [886, 163] width 131 height 45
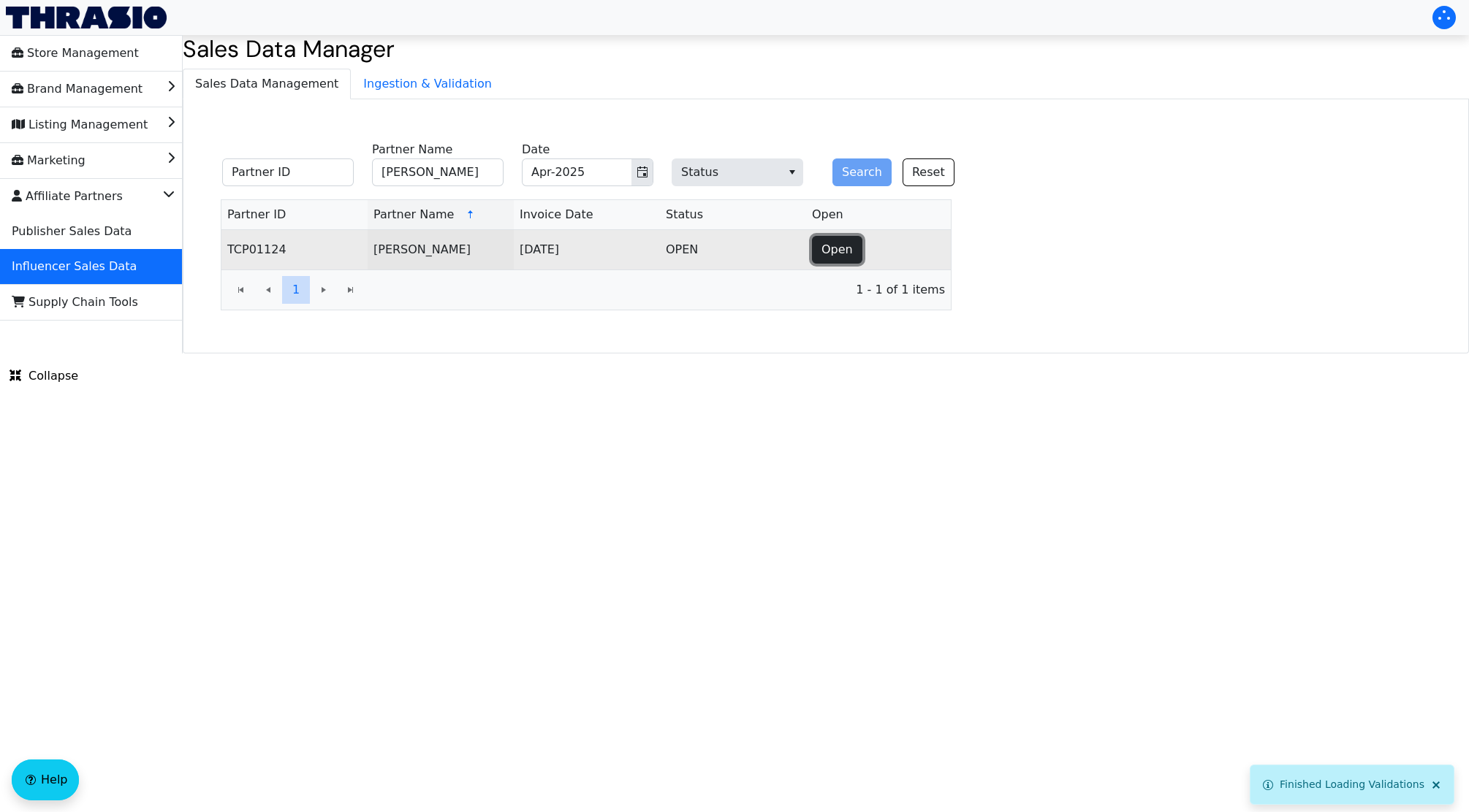
click at [856, 254] on button "Open" at bounding box center [837, 249] width 50 height 27
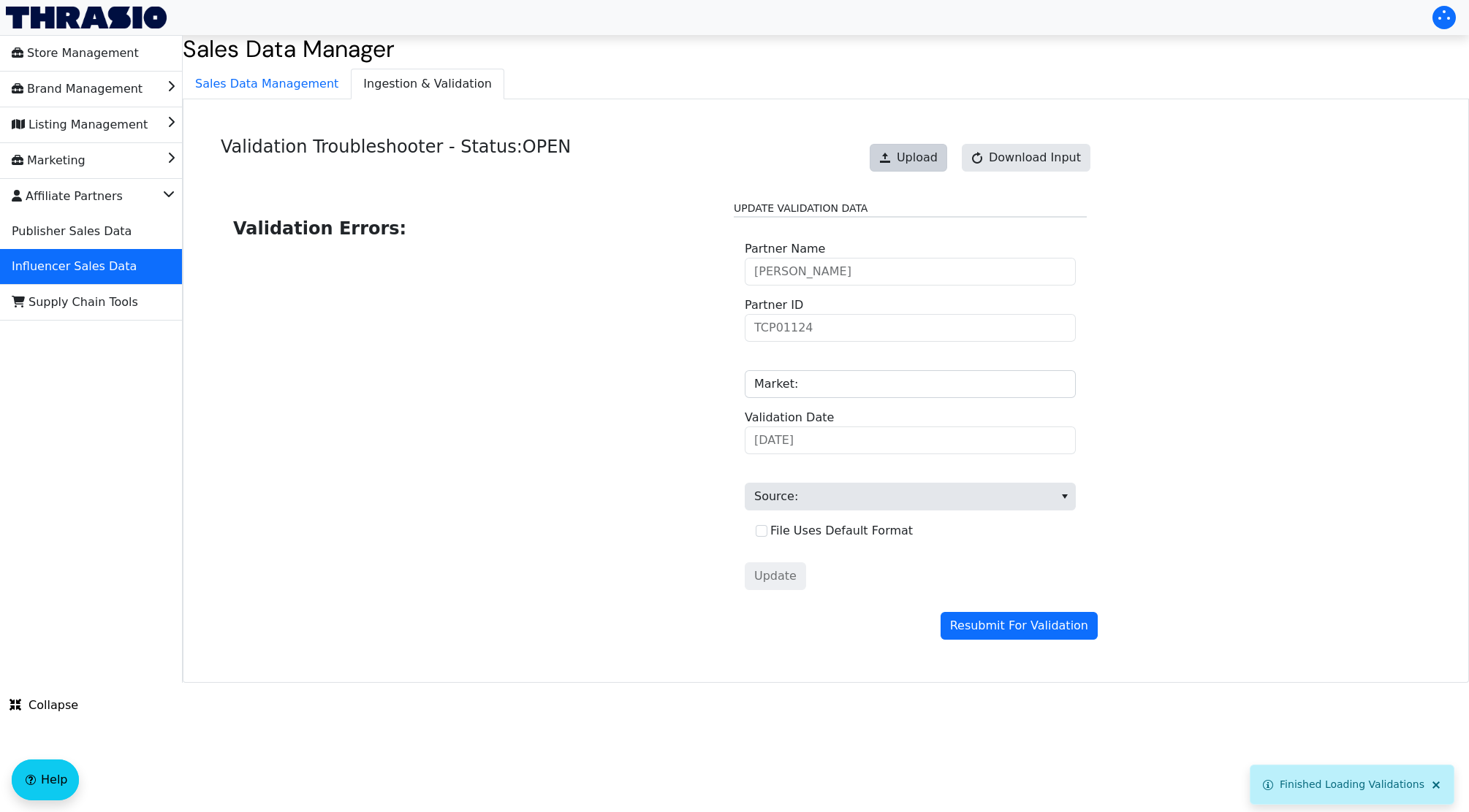
drag, startPoint x: 906, startPoint y: 175, endPoint x: 915, endPoint y: 159, distance: 18.4
click at [915, 159] on div "Upload Download Input" at bounding box center [979, 157] width 235 height 42
click at [915, 159] on span "Upload" at bounding box center [917, 158] width 41 height 18
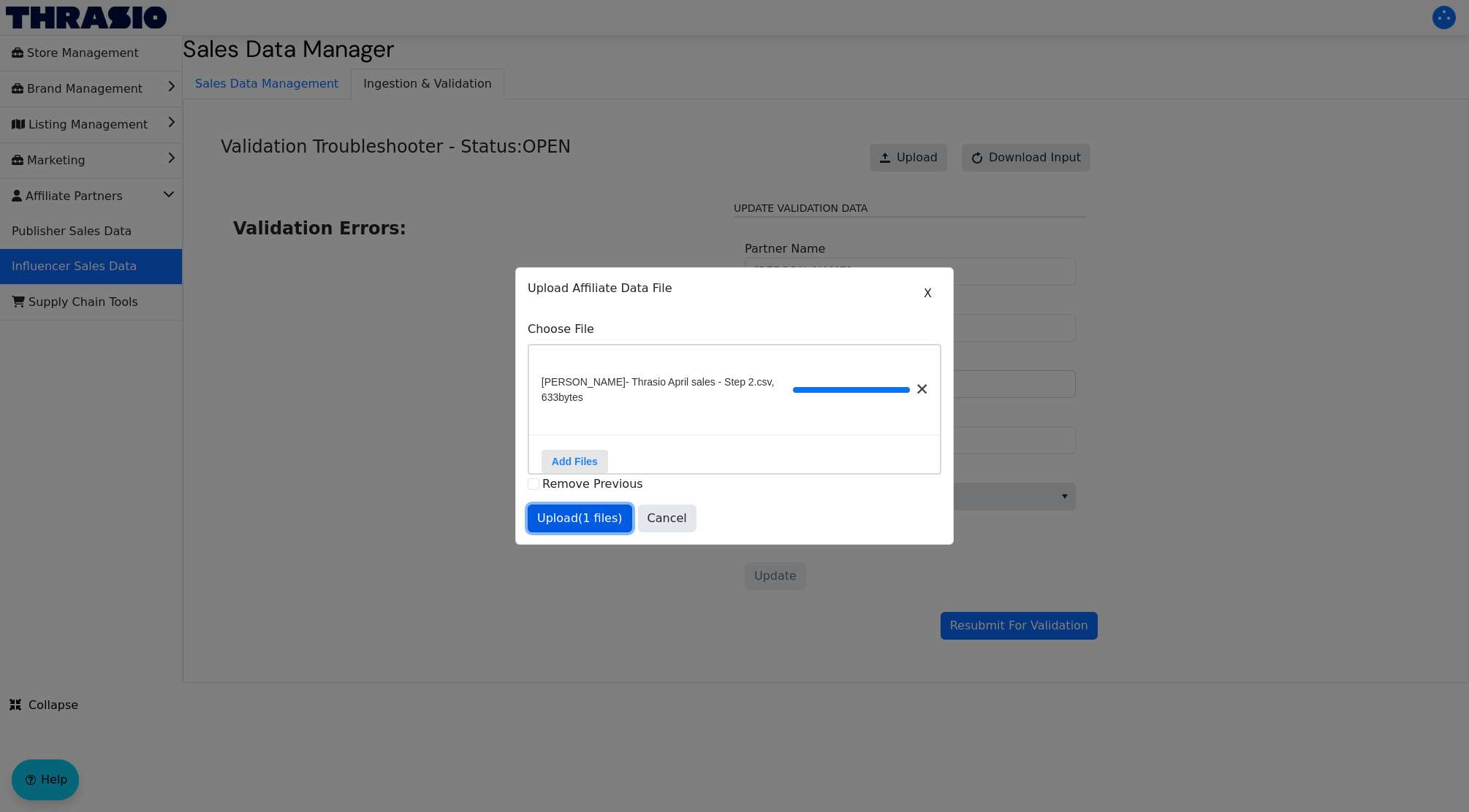
click at [572, 524] on span "Upload (1 files)" at bounding box center [580, 519] width 85 height 18
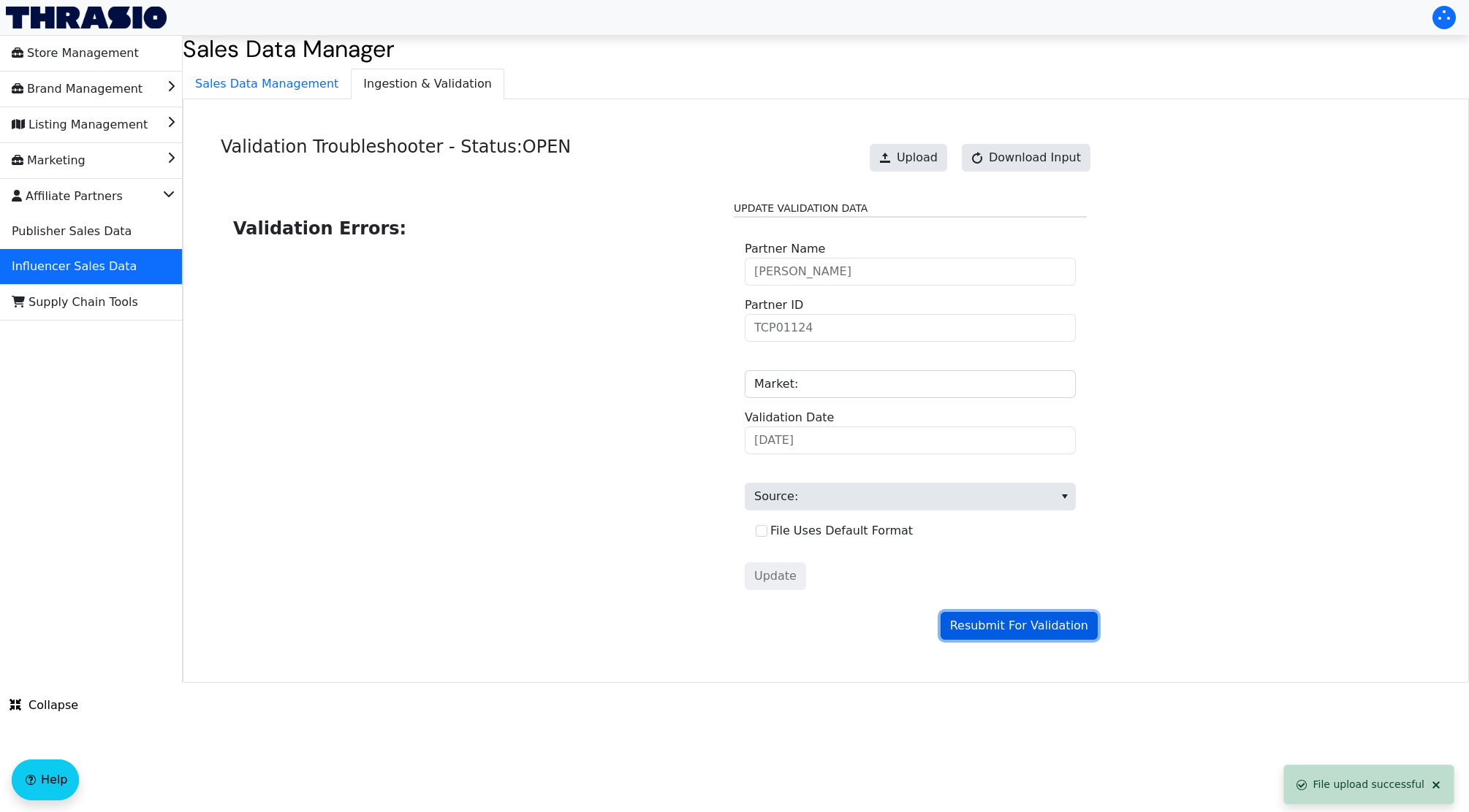
click at [965, 618] on button "Resubmit For Validation" at bounding box center [1019, 625] width 157 height 27
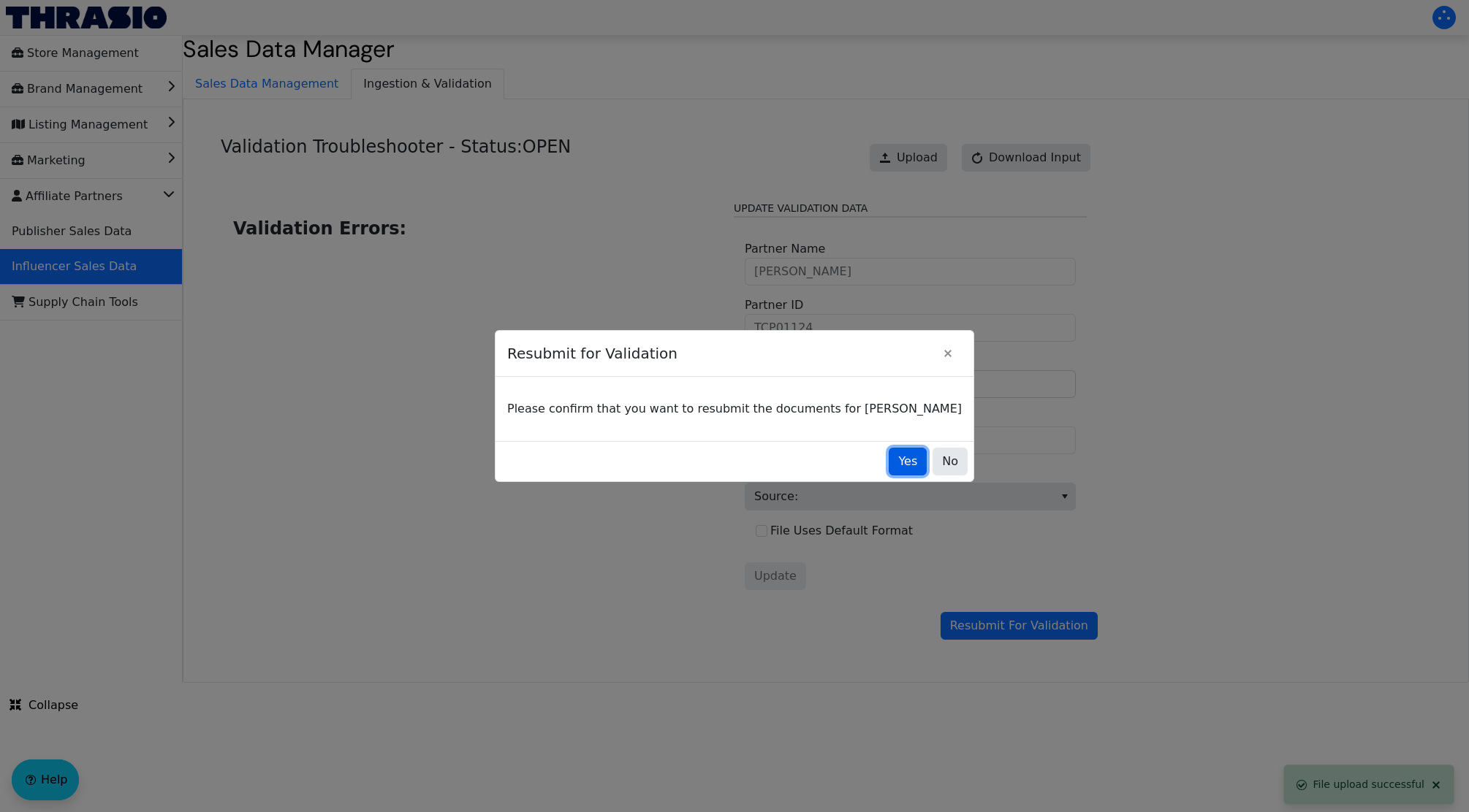
click at [898, 470] on span "Yes" at bounding box center [908, 462] width 19 height 18
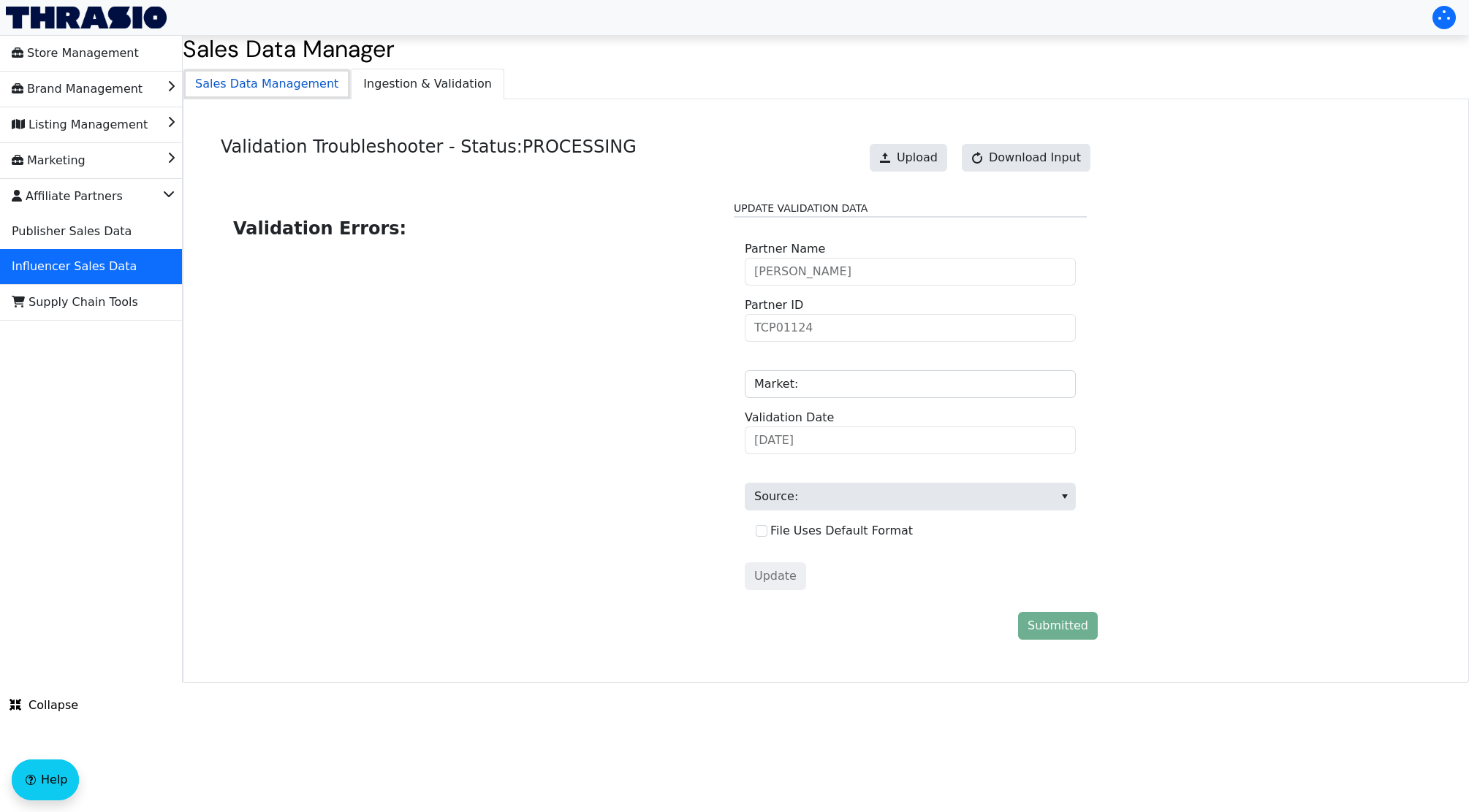
click at [258, 85] on span "Sales Data Management" at bounding box center [266, 84] width 167 height 29
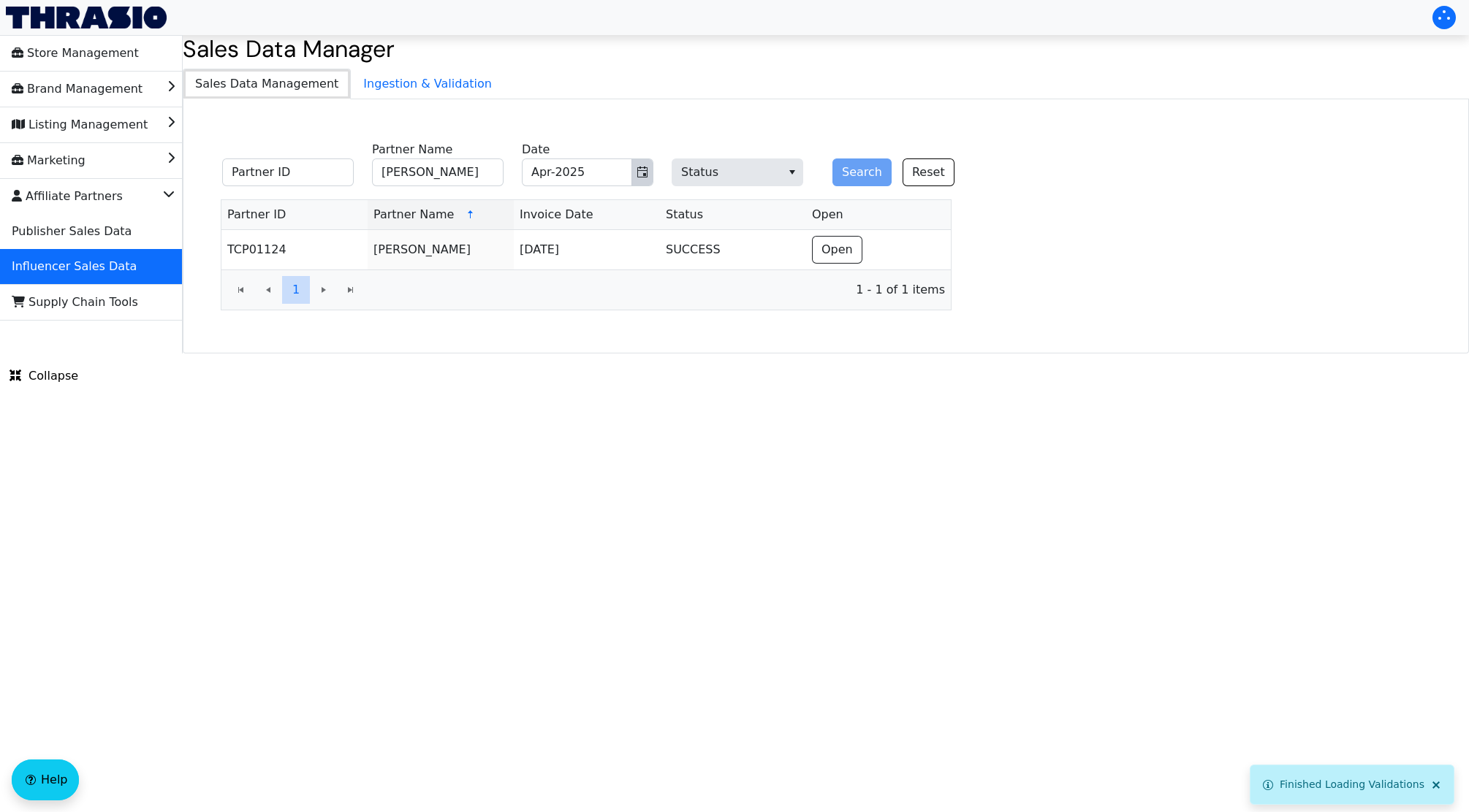
click at [638, 176] on icon "Toggle calendar" at bounding box center [643, 173] width 12 height 12
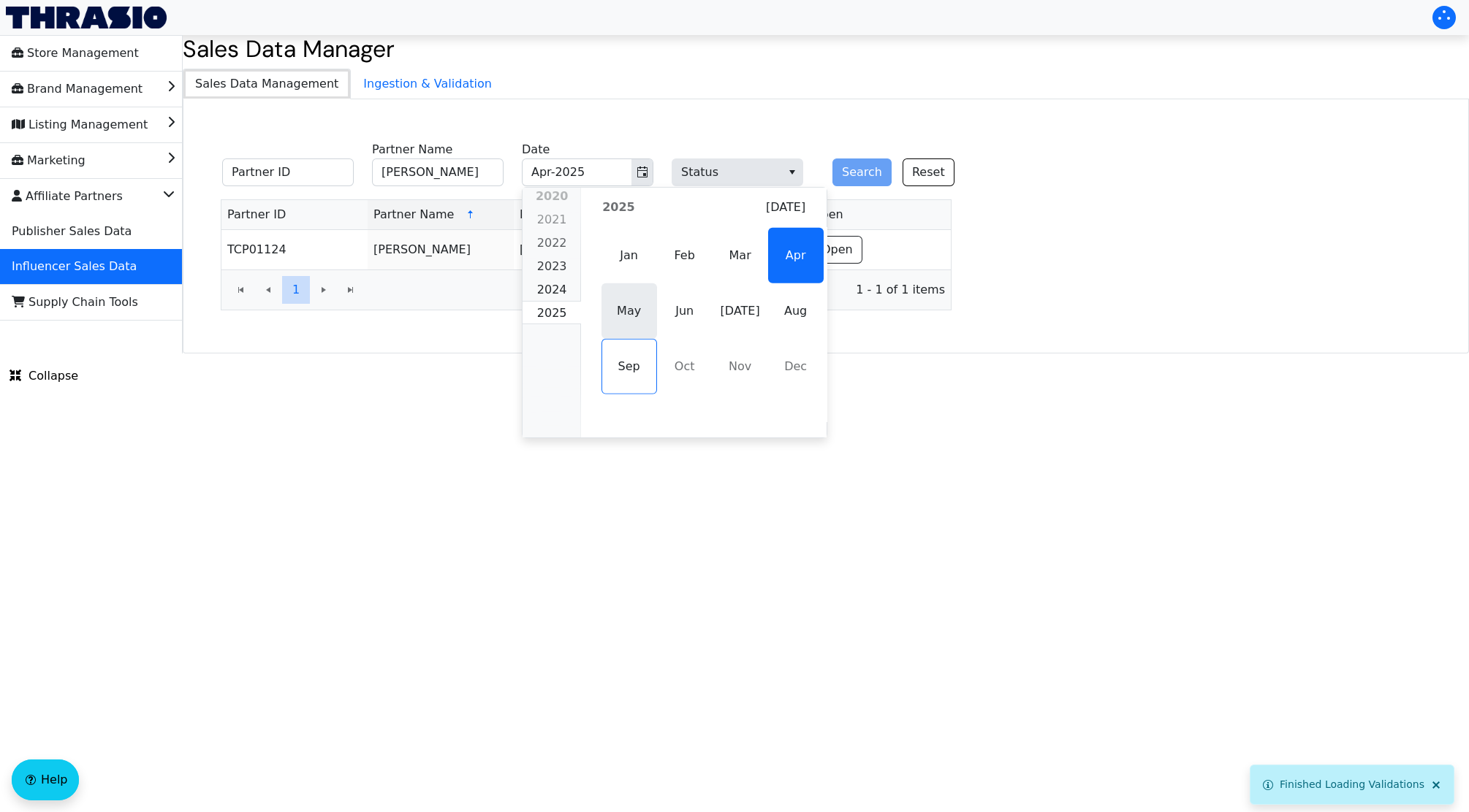
click at [601, 321] on span "May" at bounding box center [629, 311] width 56 height 56
type input "May-2025"
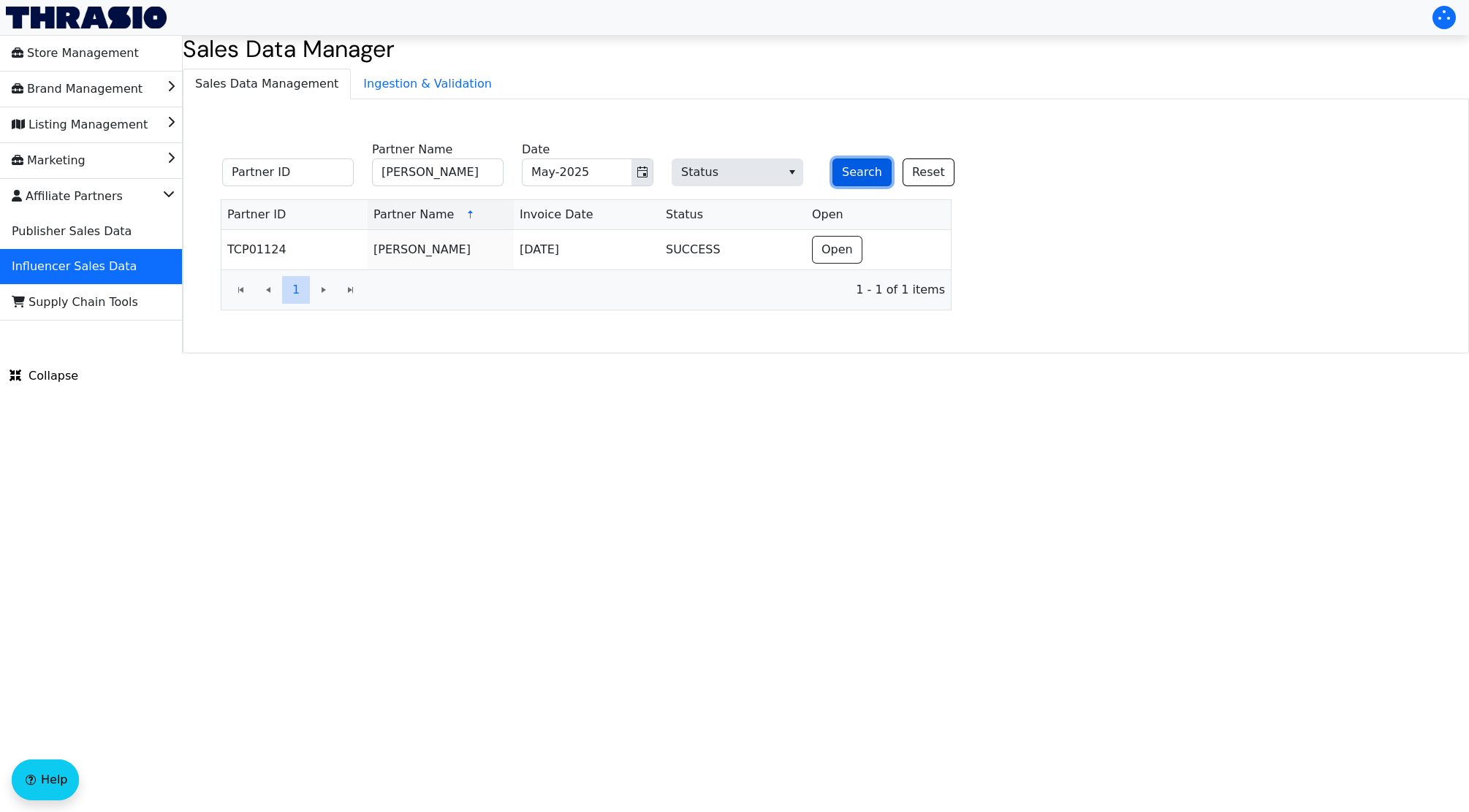
click at [840, 181] on button "Search" at bounding box center [862, 172] width 59 height 27
click at [823, 253] on span "Open" at bounding box center [837, 250] width 31 height 18
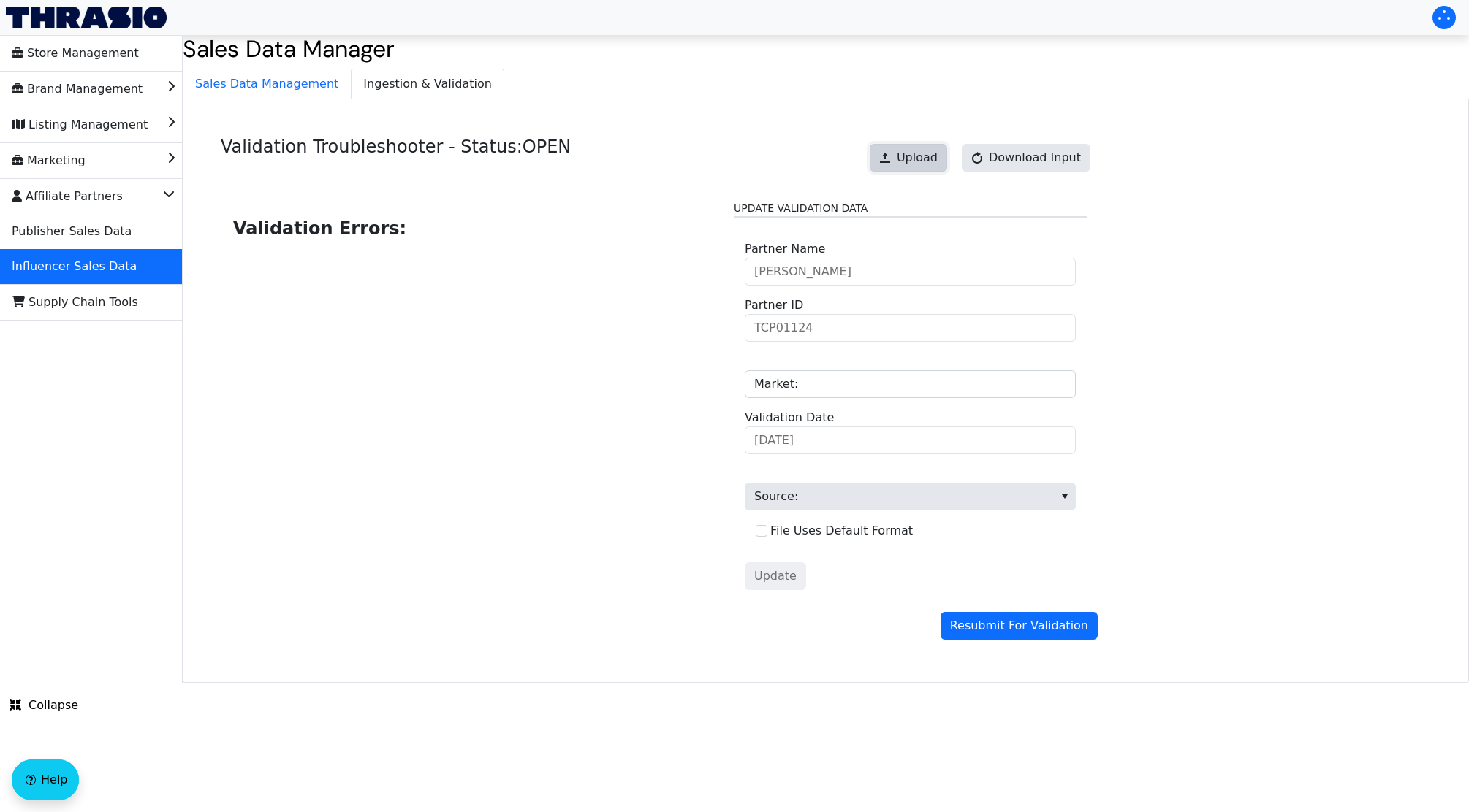
click at [924, 157] on span "Upload" at bounding box center [917, 158] width 41 height 18
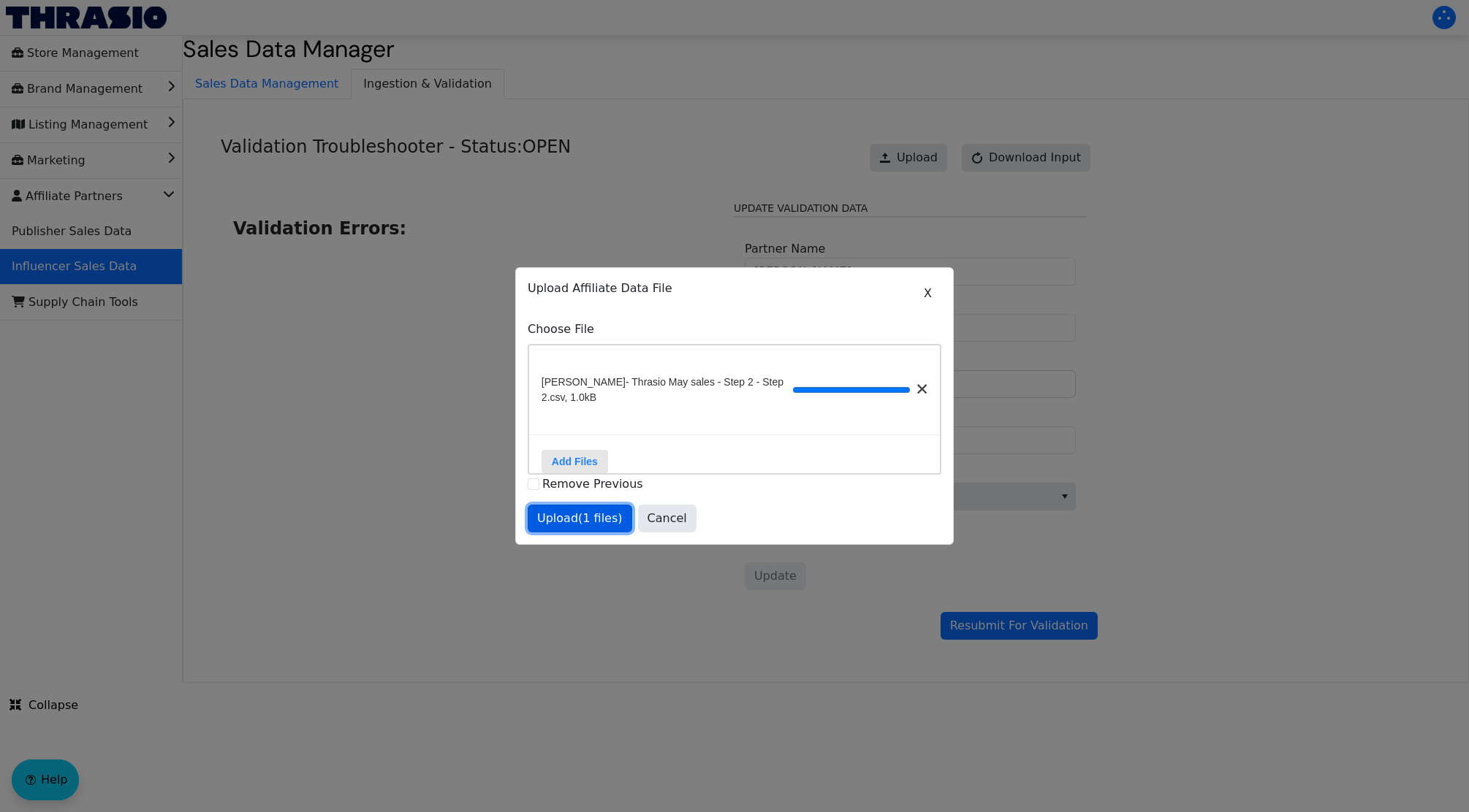
click at [590, 526] on span "Upload (1 files)" at bounding box center [580, 519] width 85 height 18
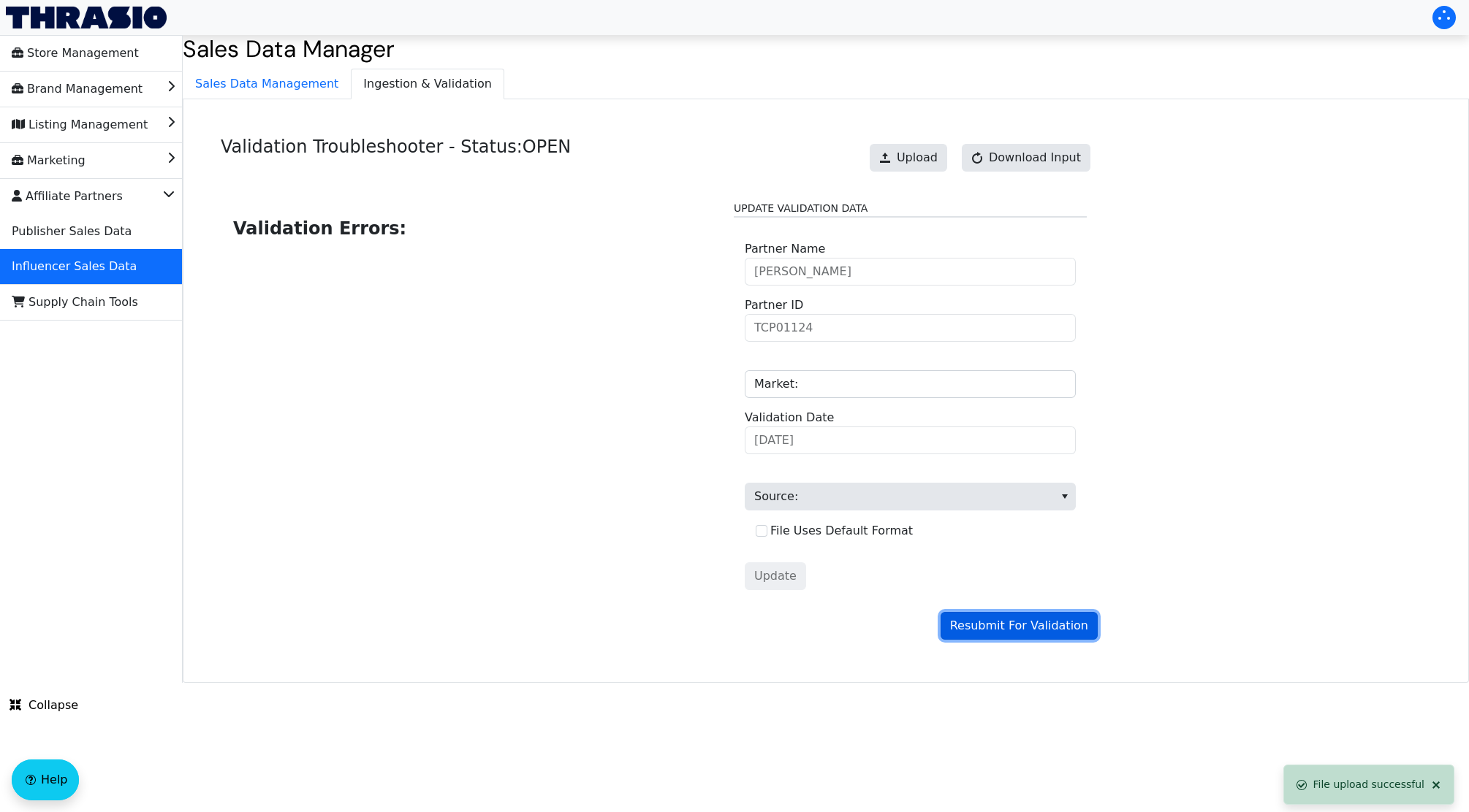
click at [980, 627] on span "Resubmit For Validation" at bounding box center [1019, 626] width 138 height 18
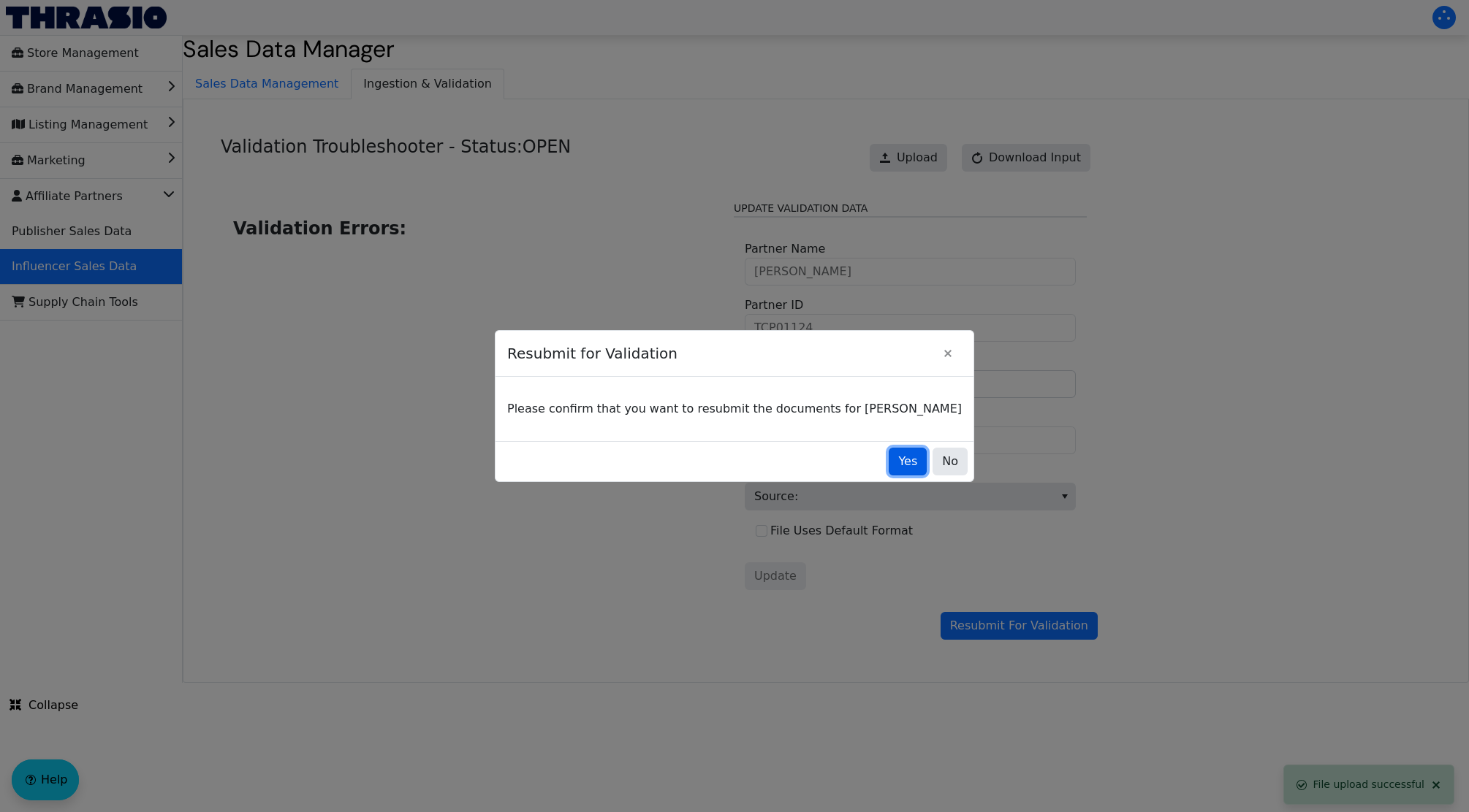
click at [889, 458] on button "Yes" at bounding box center [907, 461] width 38 height 27
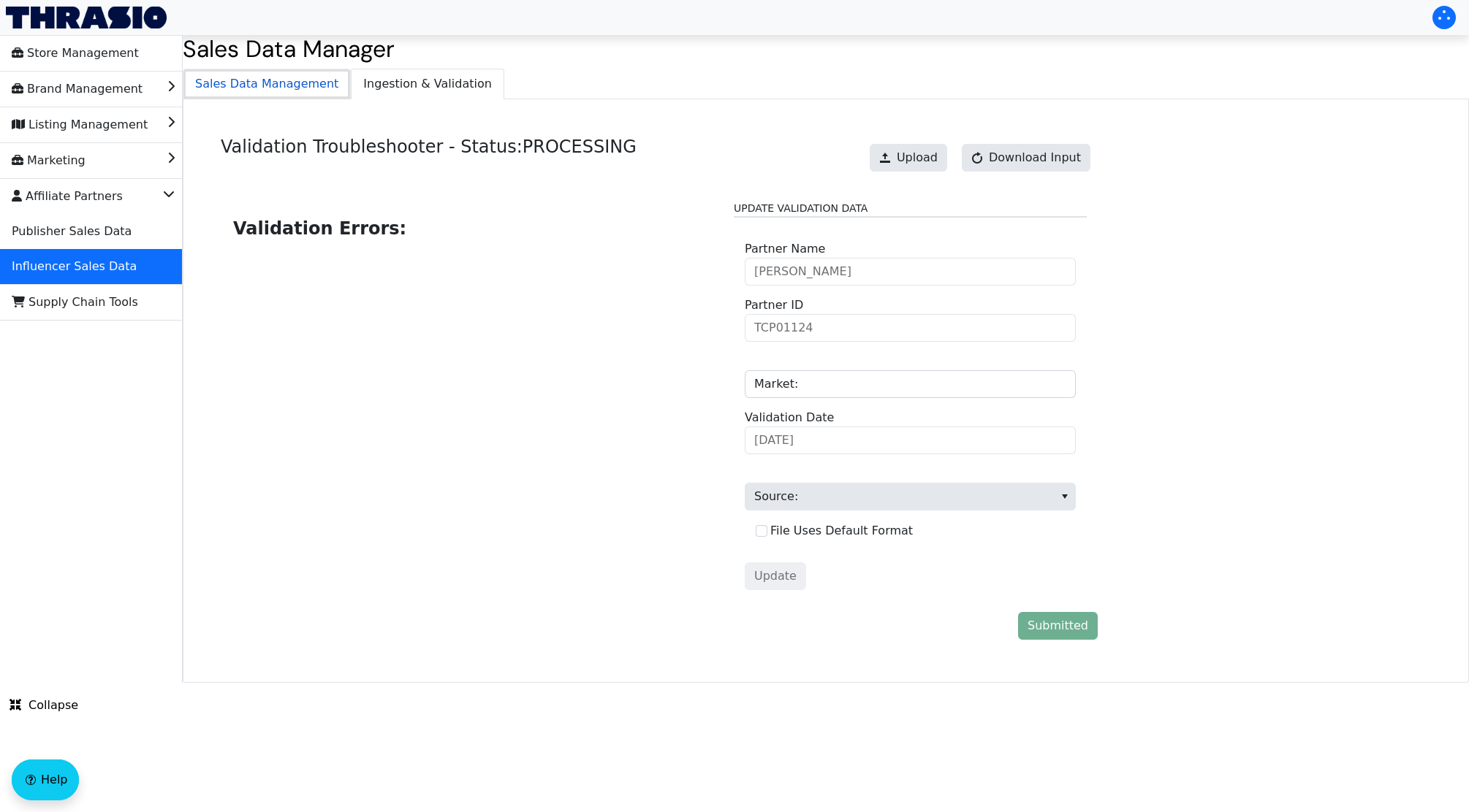
click at [269, 85] on span "Sales Data Management" at bounding box center [266, 84] width 167 height 29
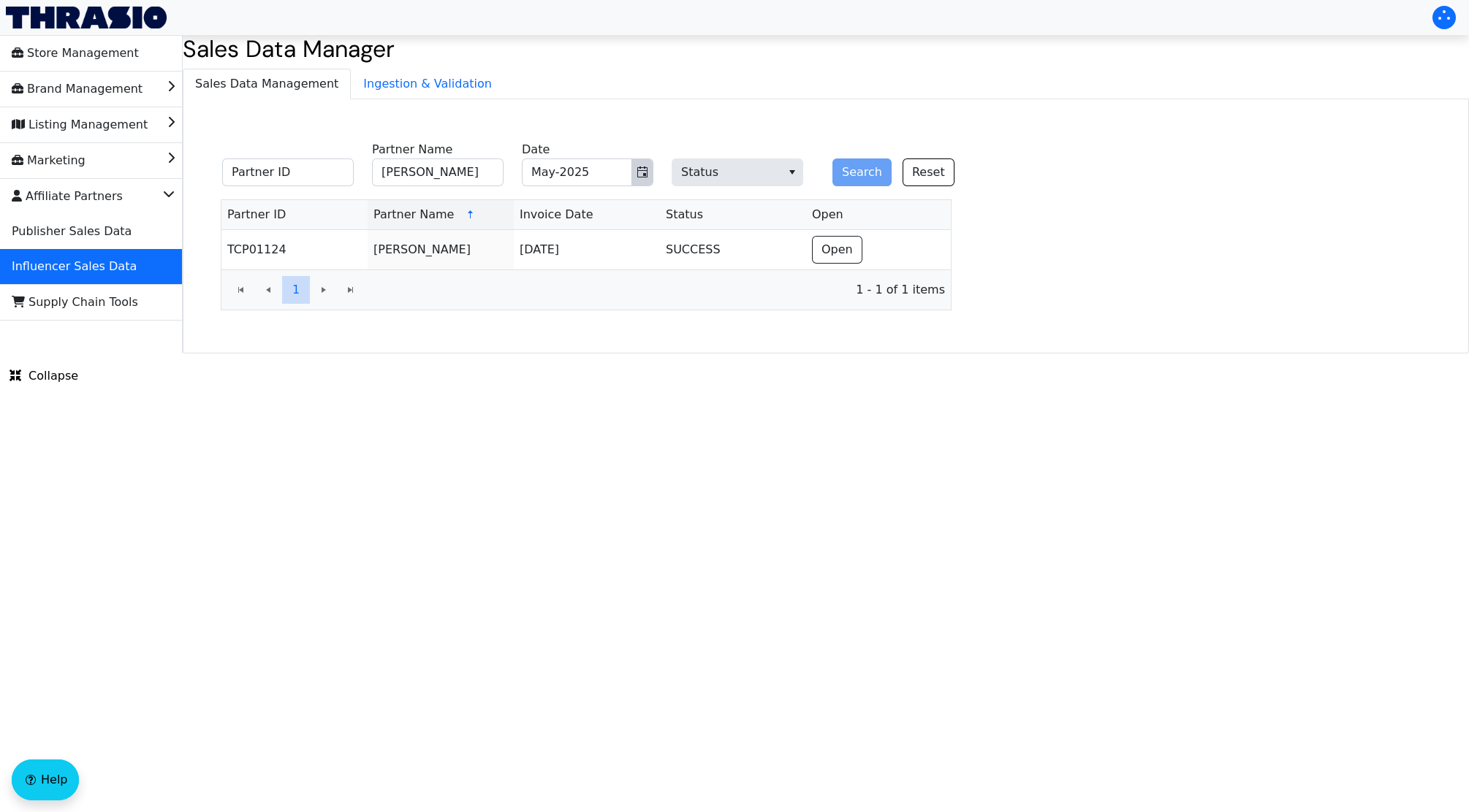
click at [649, 163] on button "Toggle calendar" at bounding box center [642, 172] width 21 height 26
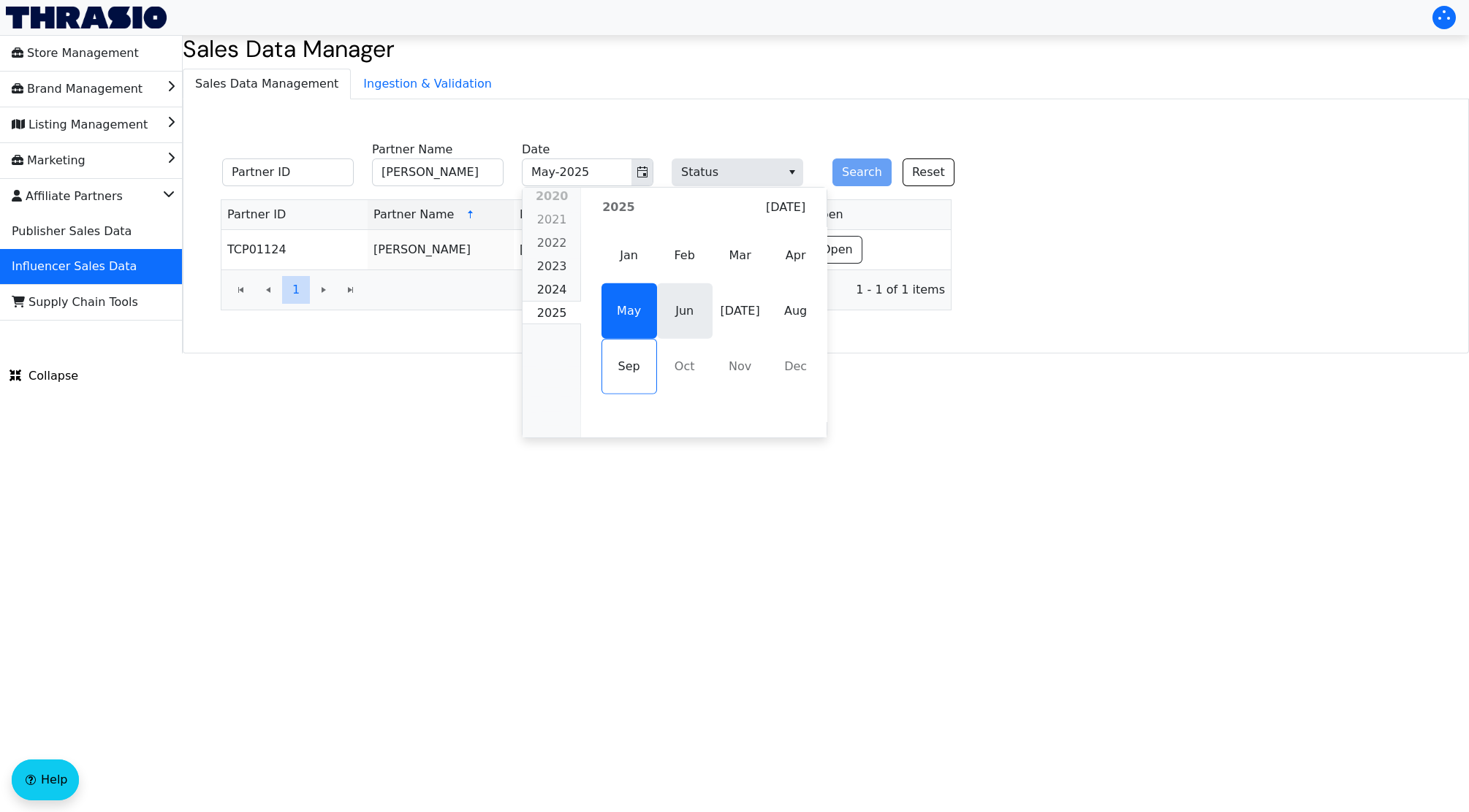
click at [676, 310] on span "Jun" at bounding box center [684, 311] width 56 height 56
type input "Jun-2025"
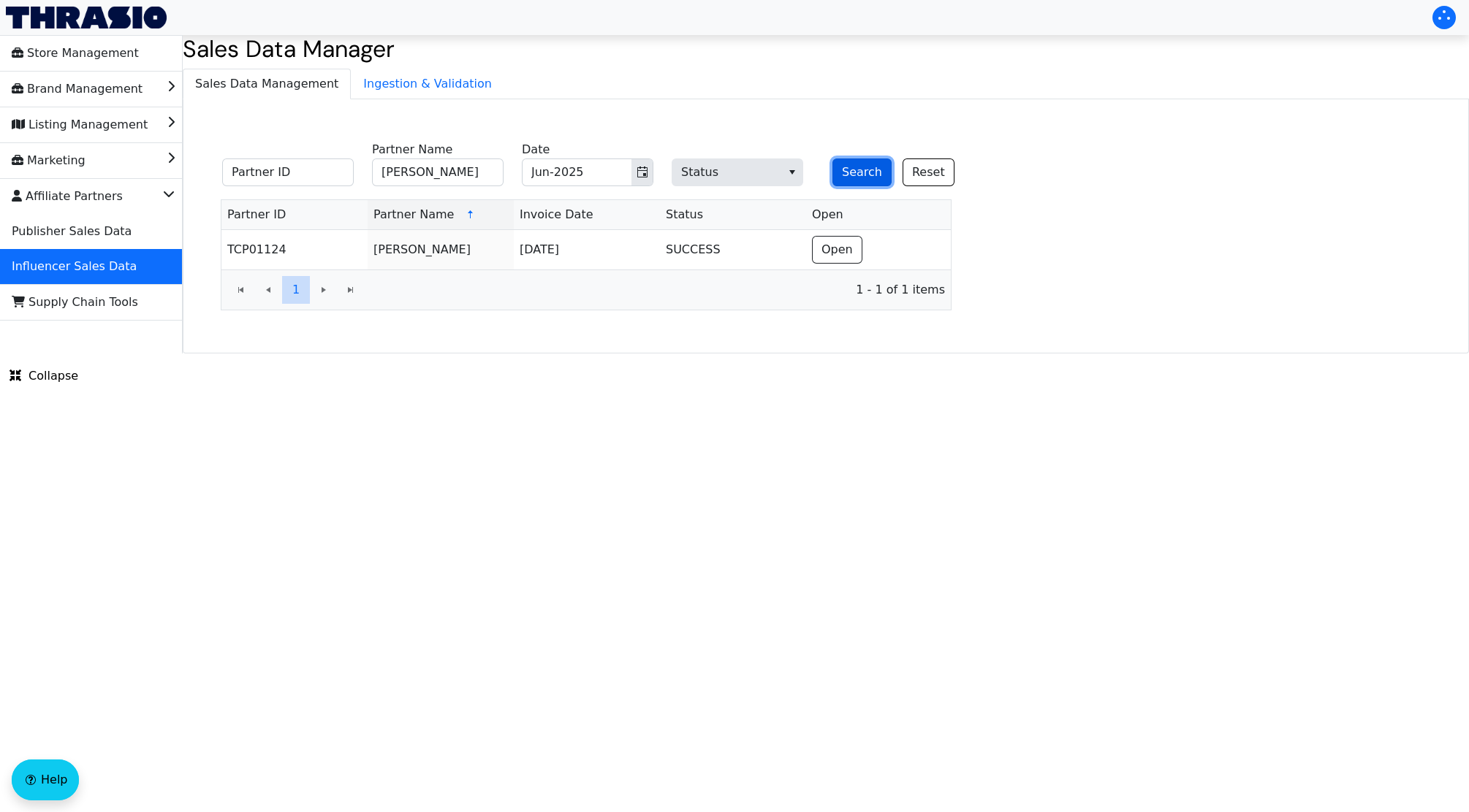
click at [869, 162] on button "Search" at bounding box center [862, 172] width 59 height 27
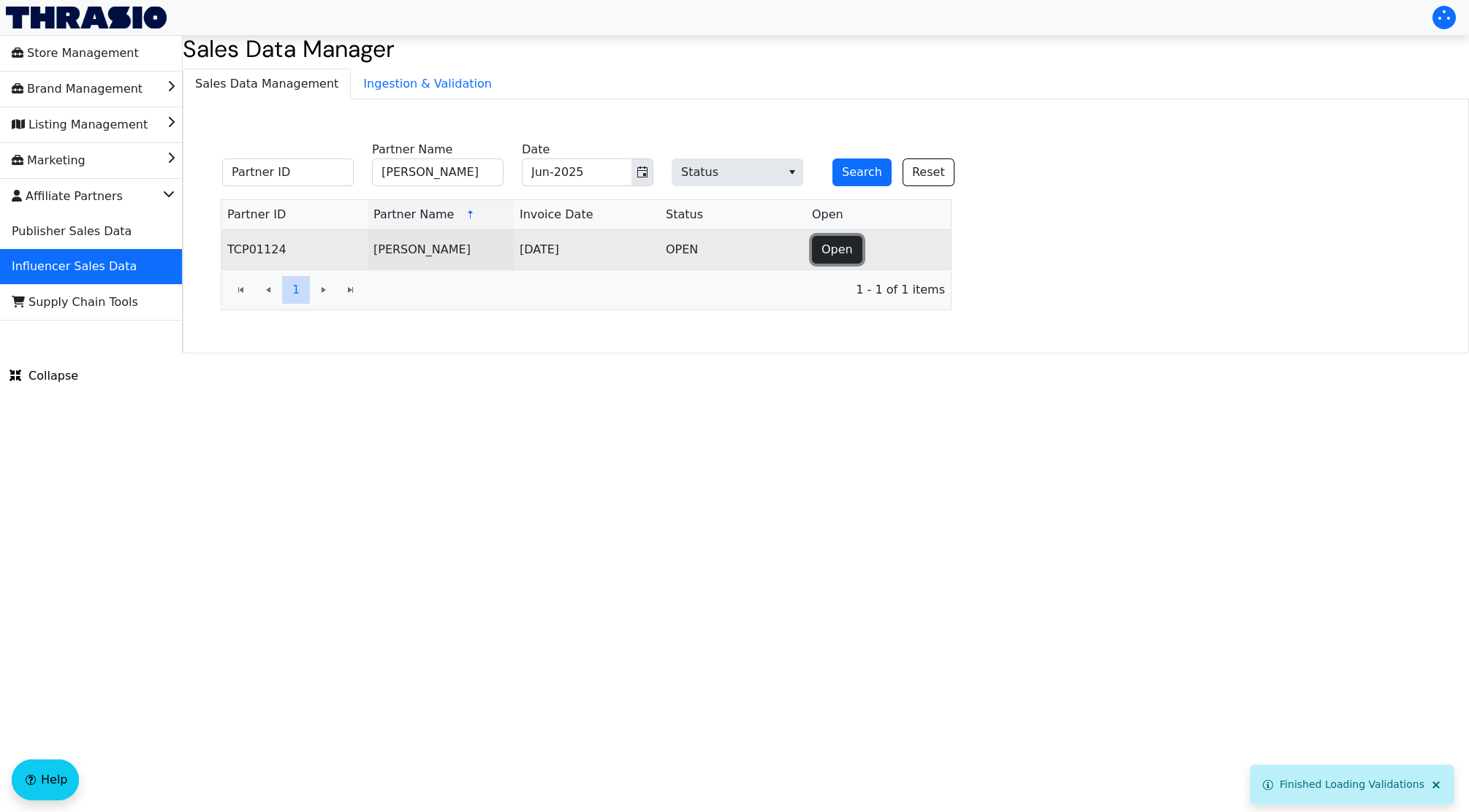
click at [847, 247] on span "Open" at bounding box center [837, 250] width 31 height 18
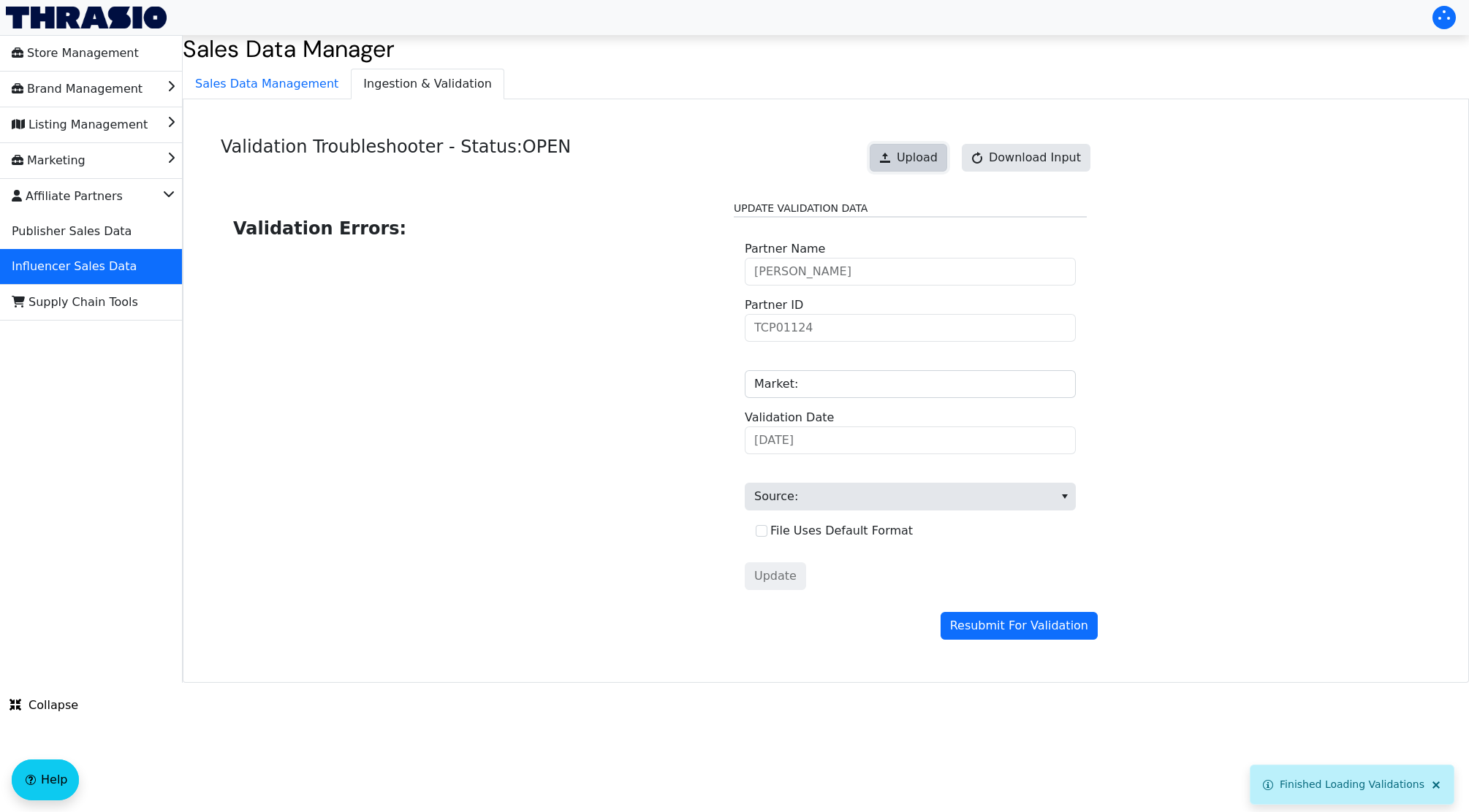
click at [931, 148] on button "Upload" at bounding box center [908, 157] width 78 height 27
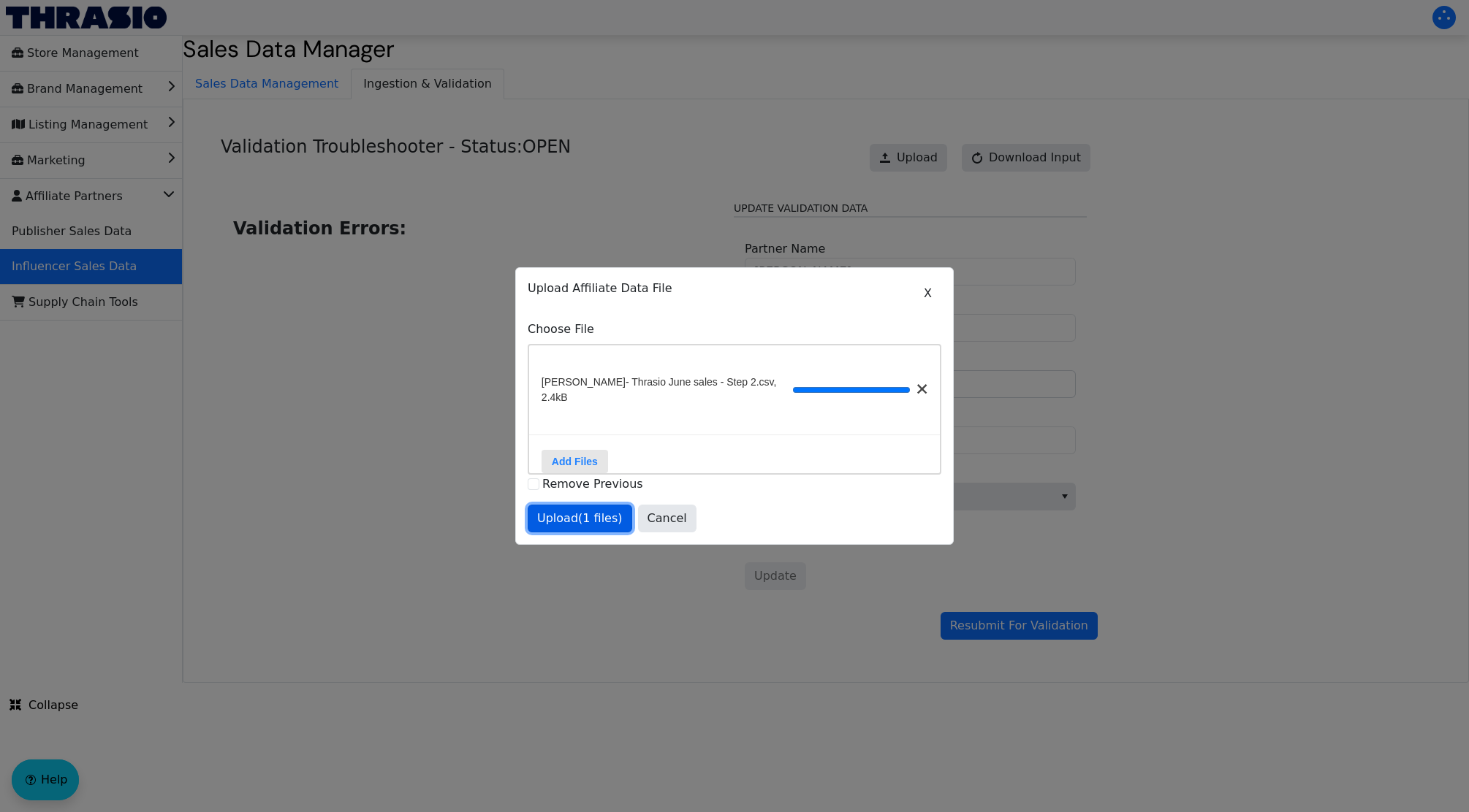
click at [595, 524] on span "Upload (1 files)" at bounding box center [580, 519] width 85 height 18
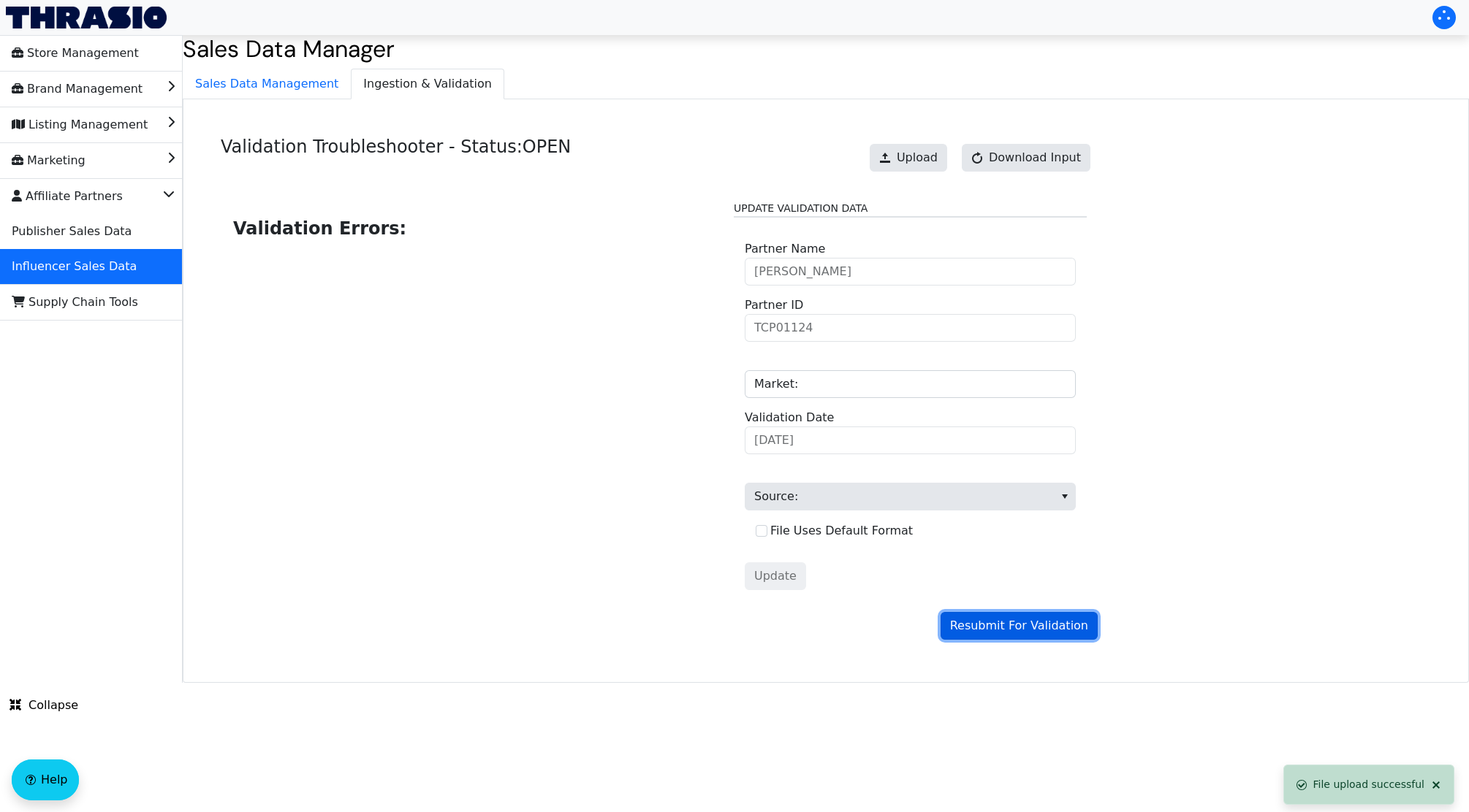
click at [1067, 635] on span "Resubmit For Validation" at bounding box center [1019, 626] width 138 height 18
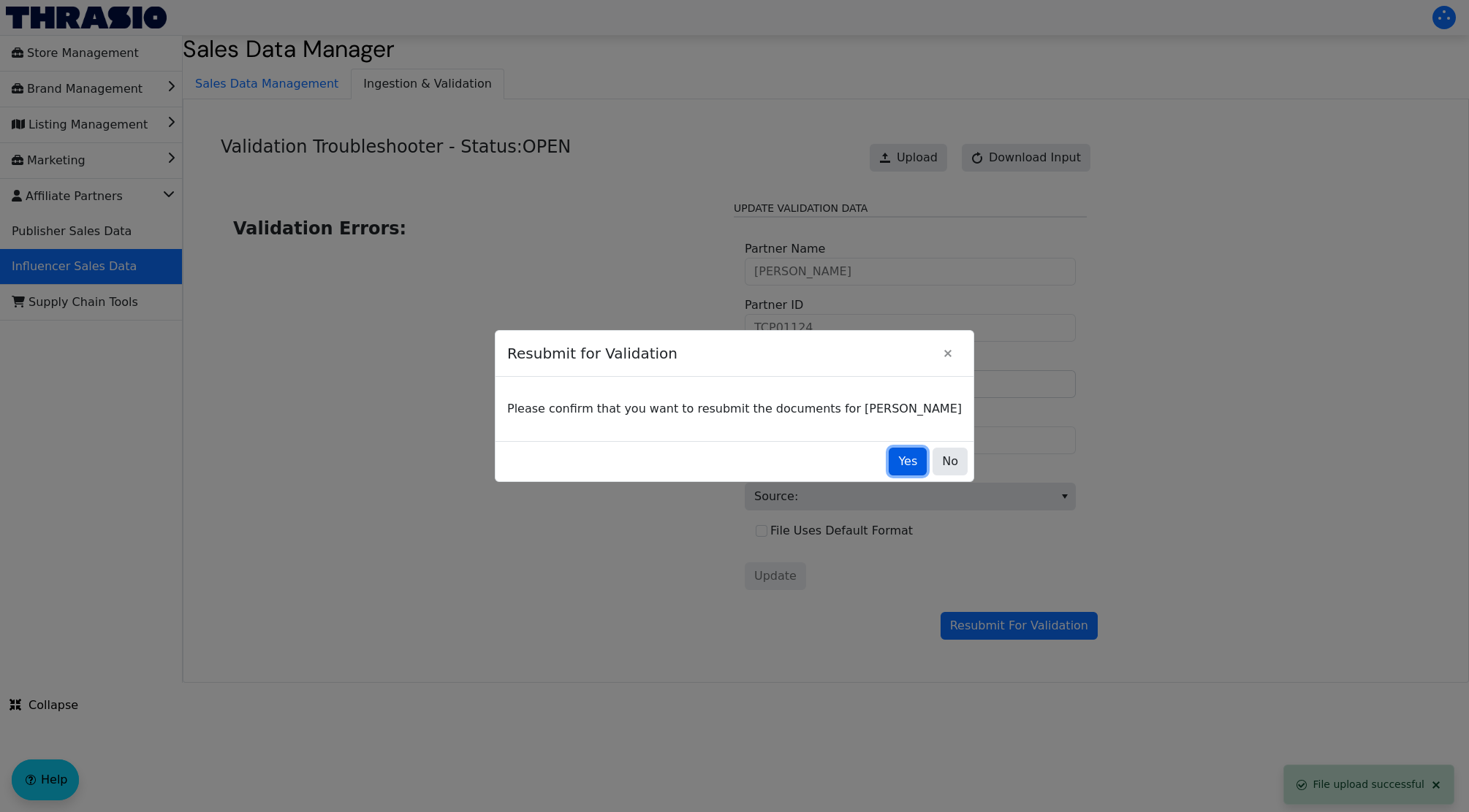
click at [889, 448] on button "Yes" at bounding box center [907, 461] width 38 height 27
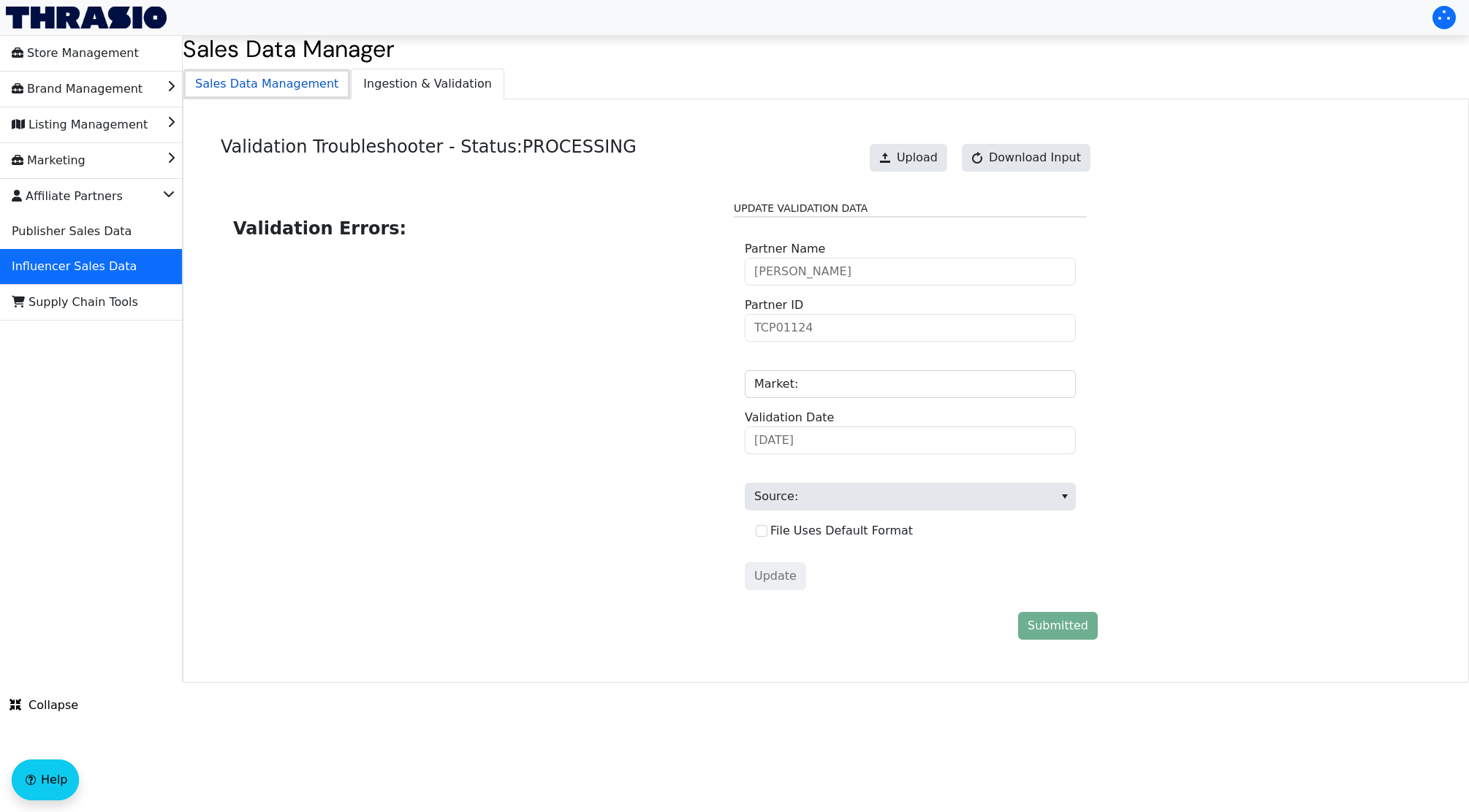
click at [282, 81] on span "Sales Data Management" at bounding box center [266, 84] width 167 height 29
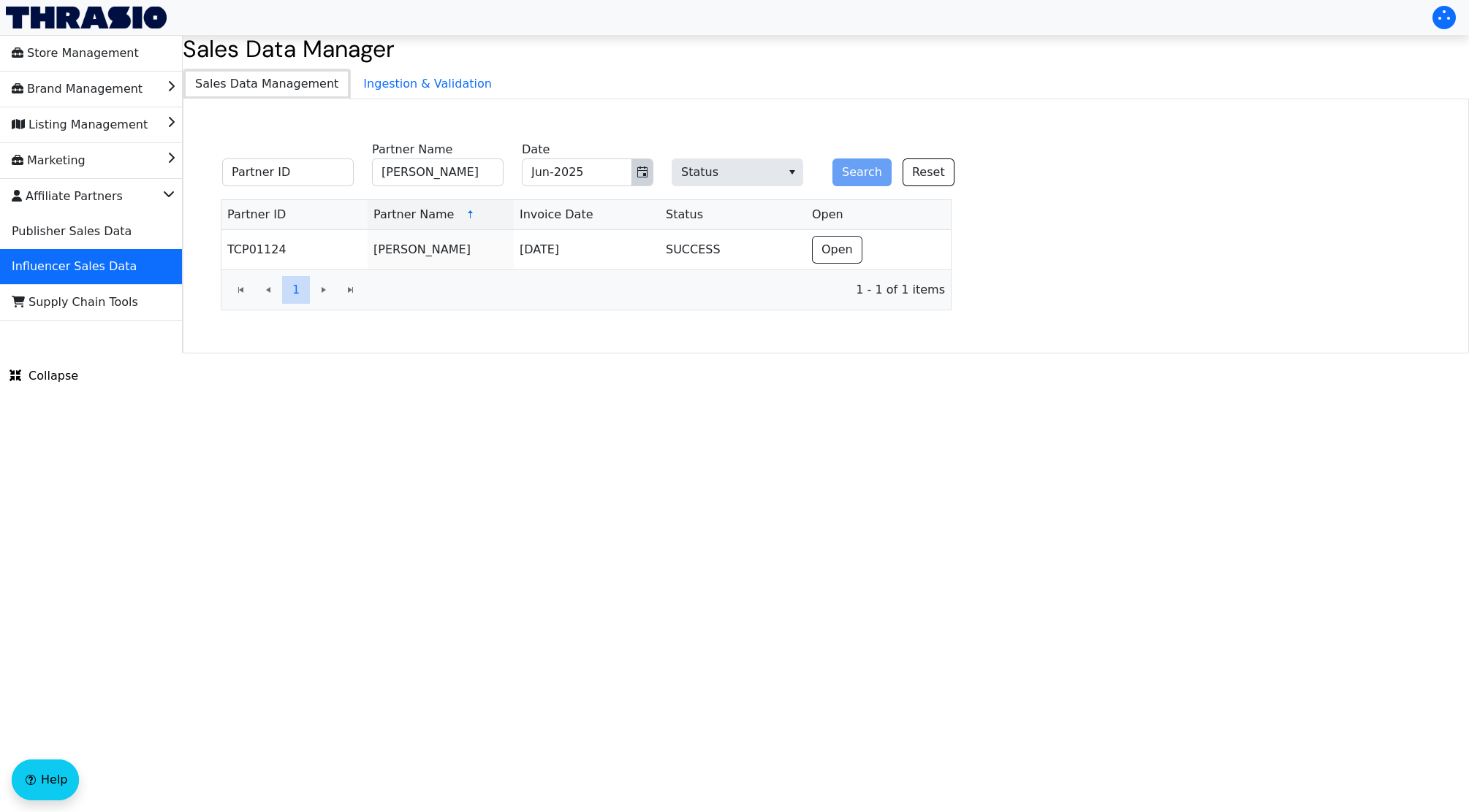
click at [633, 173] on button "Toggle calendar" at bounding box center [642, 172] width 21 height 26
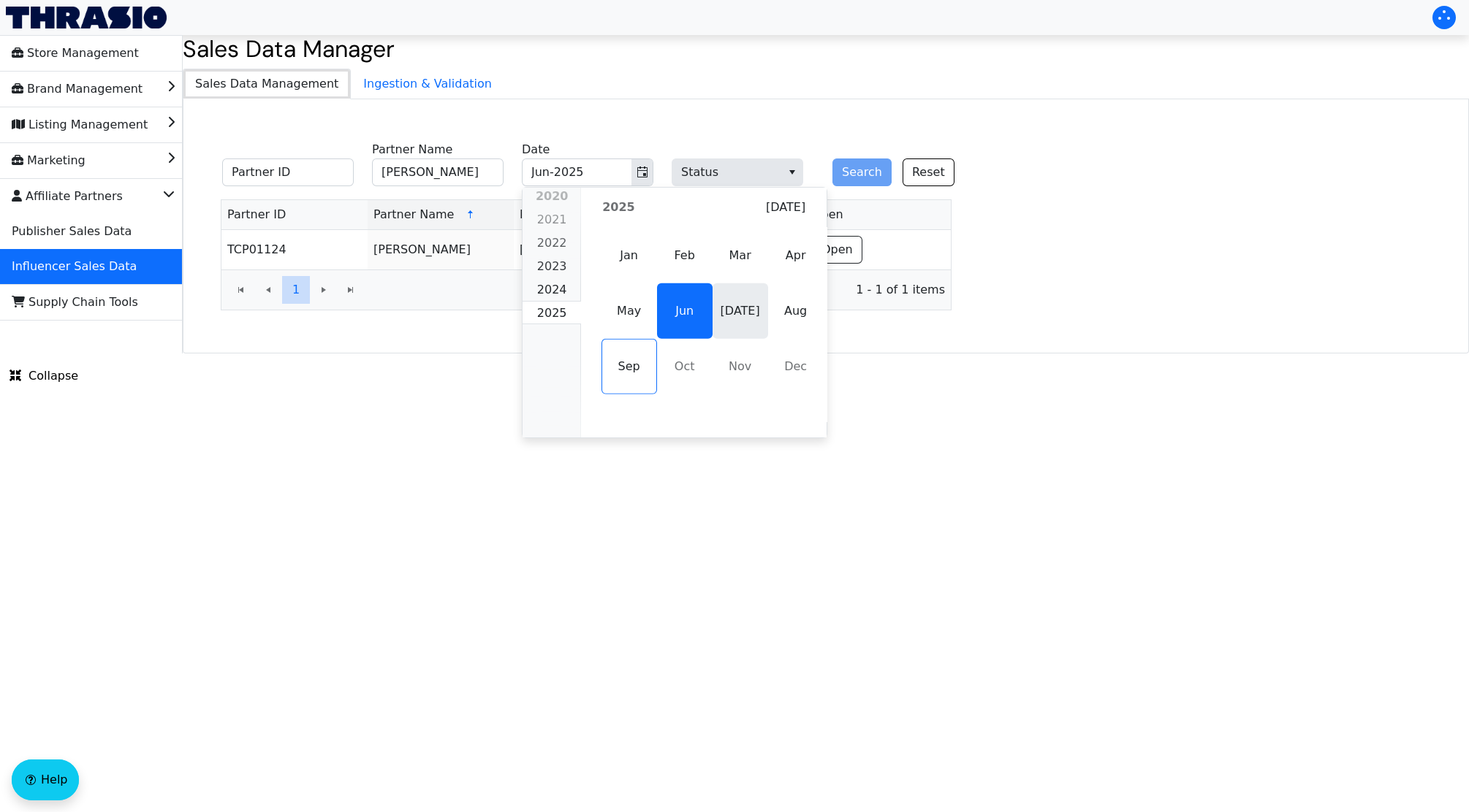
click at [732, 304] on span "[DATE]" at bounding box center [740, 311] width 56 height 56
type input "[DATE]-2025"
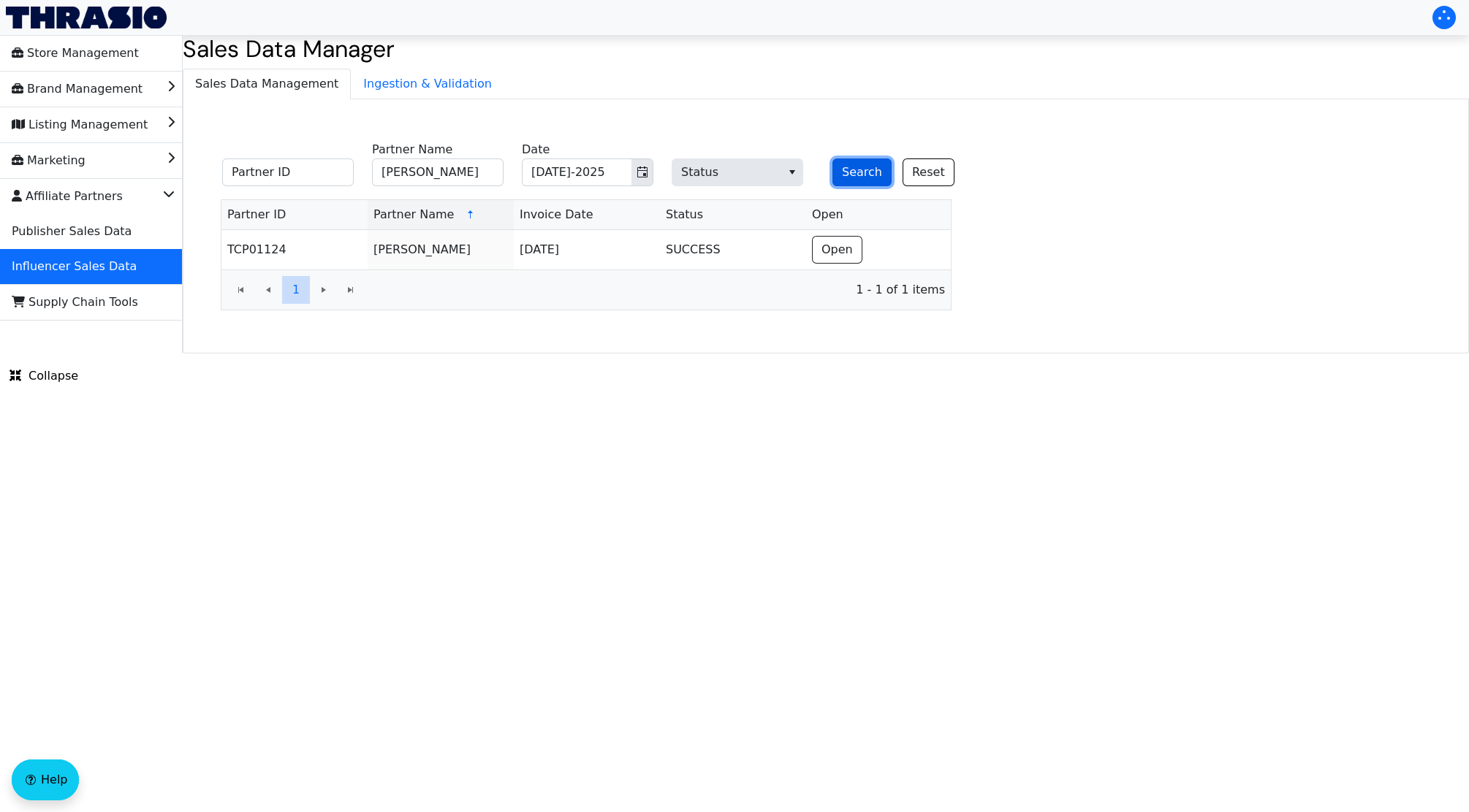
click at [857, 159] on button "Search" at bounding box center [862, 172] width 59 height 27
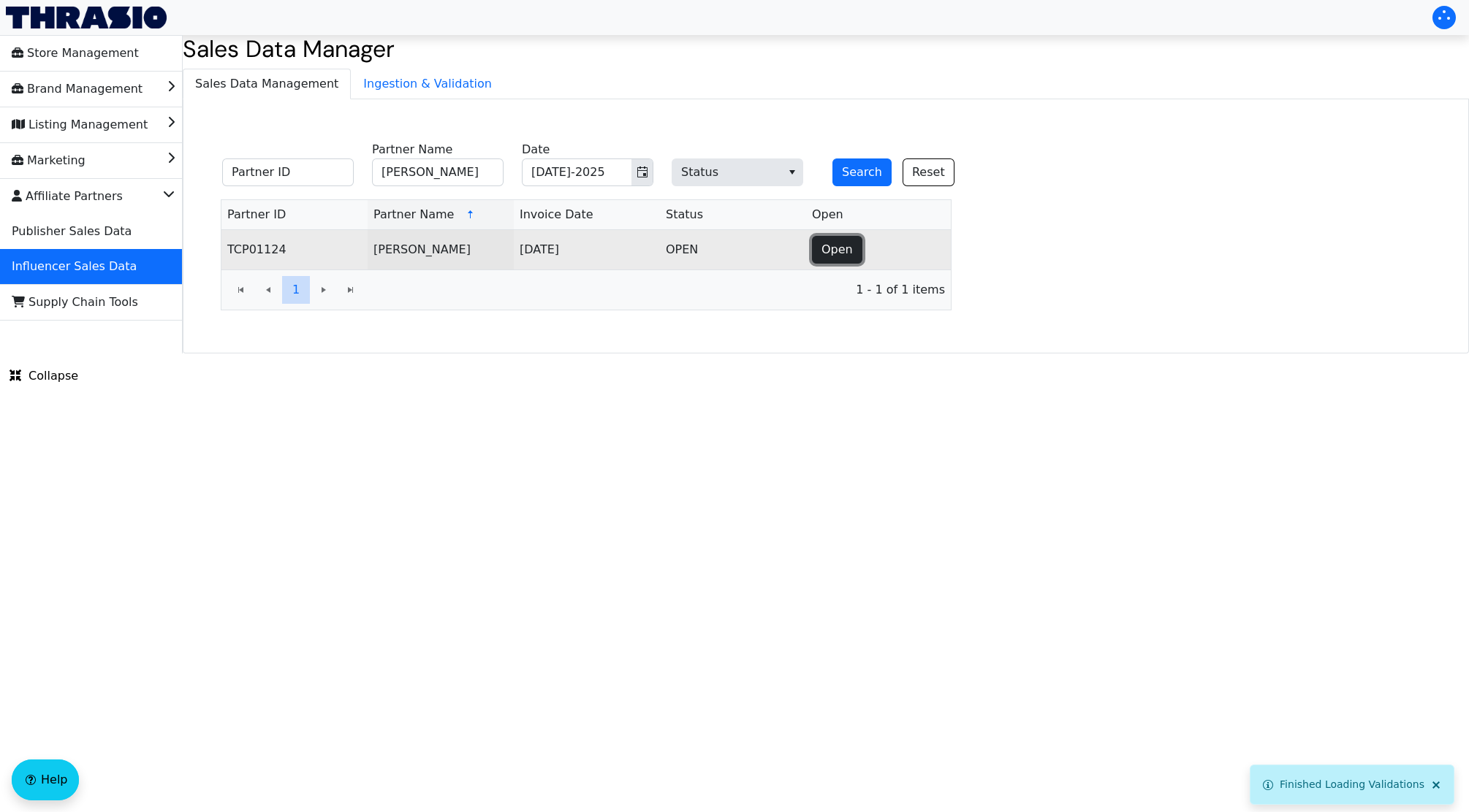
click at [832, 252] on span "Open" at bounding box center [837, 250] width 31 height 18
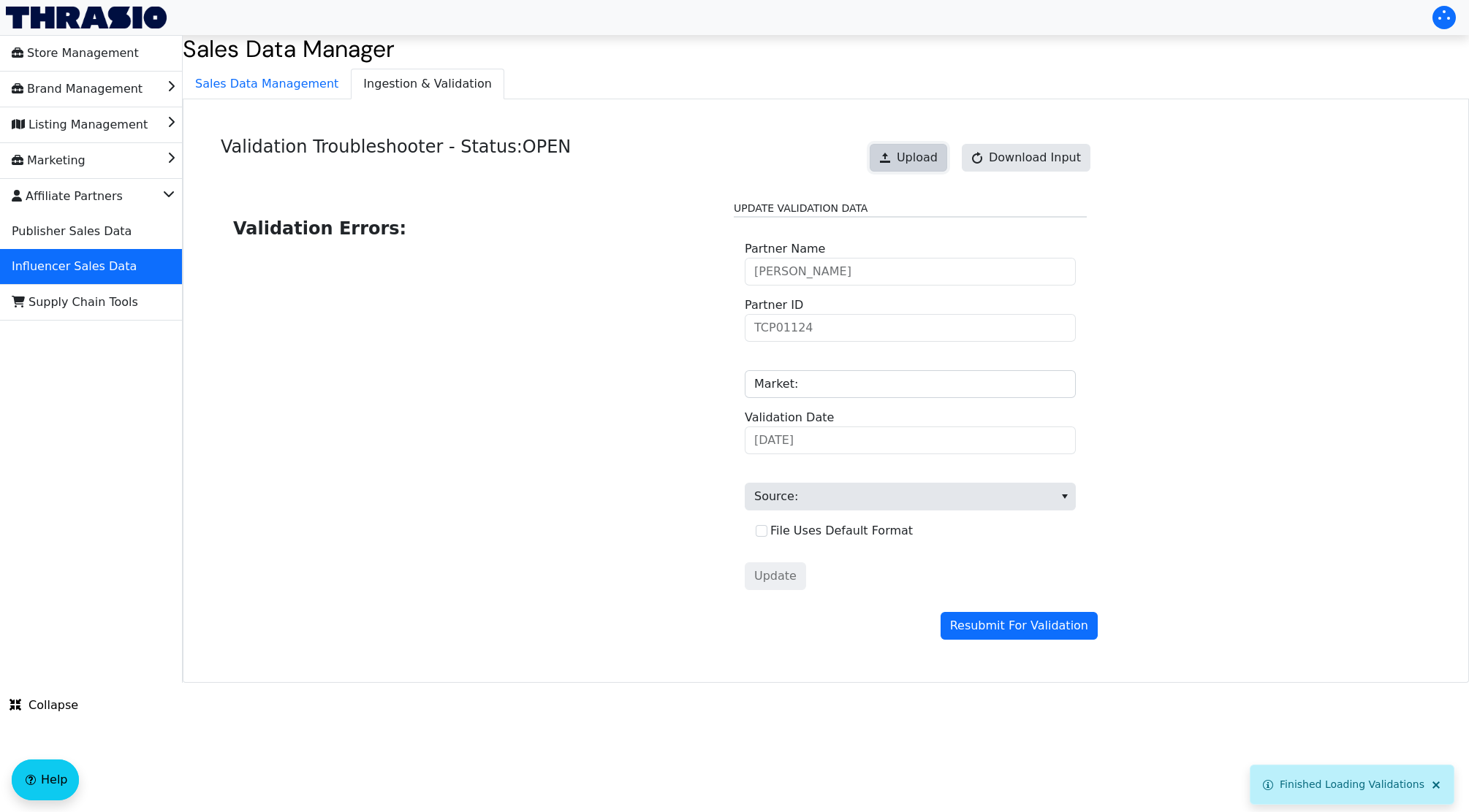
click at [926, 156] on span "Upload" at bounding box center [917, 158] width 41 height 18
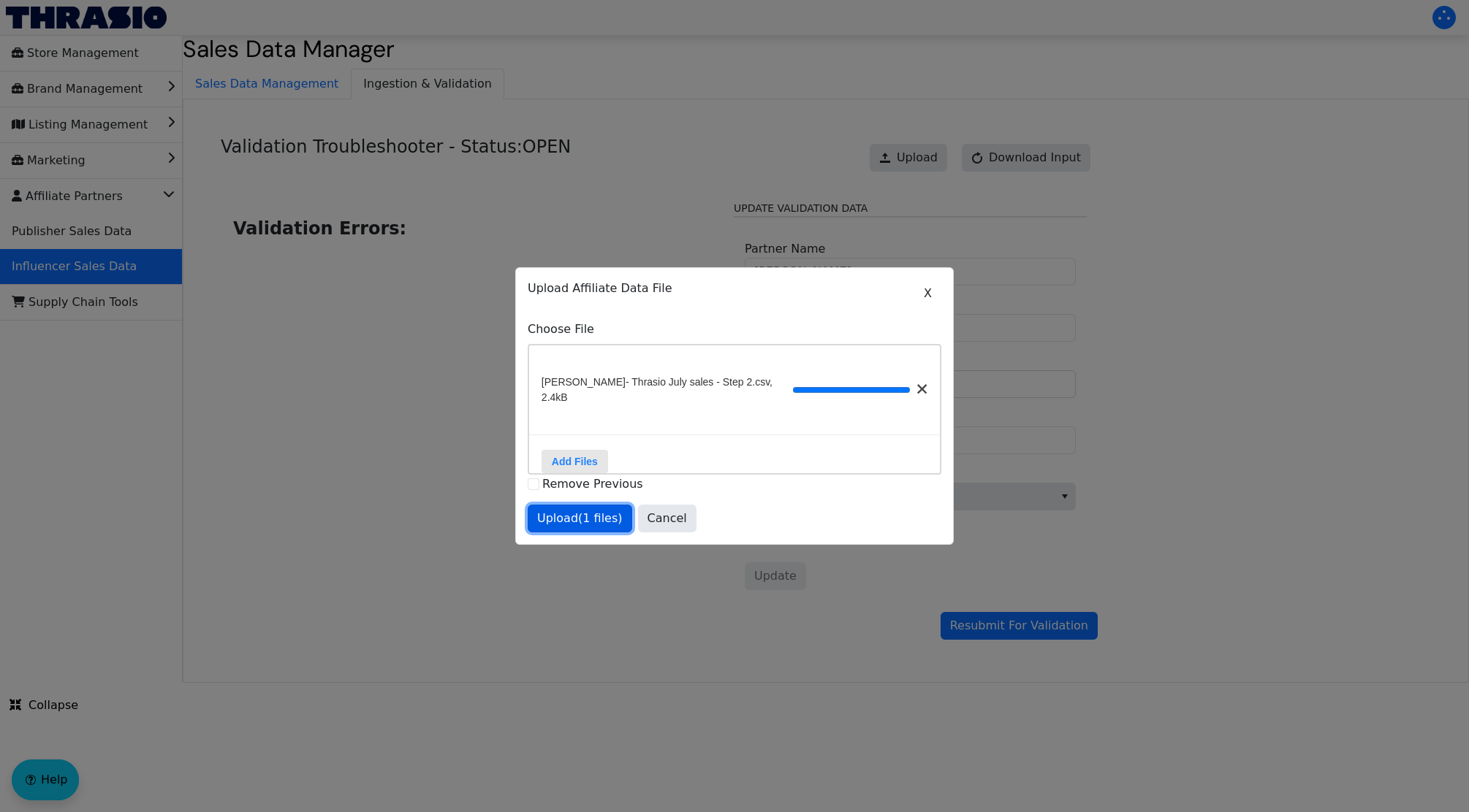
click at [568, 522] on span "Upload (1 files)" at bounding box center [580, 519] width 85 height 18
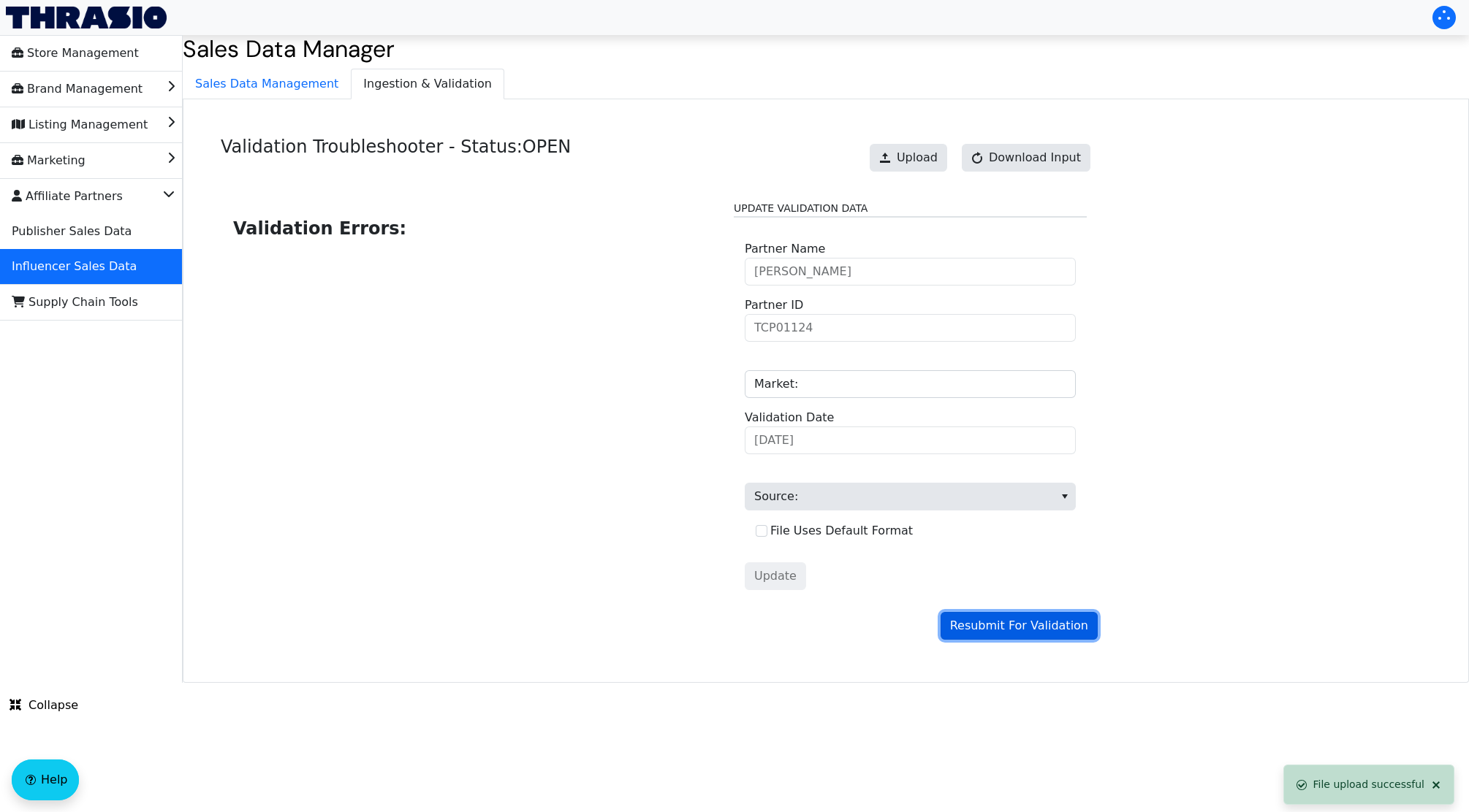
click at [984, 628] on span "Resubmit For Validation" at bounding box center [1019, 626] width 138 height 18
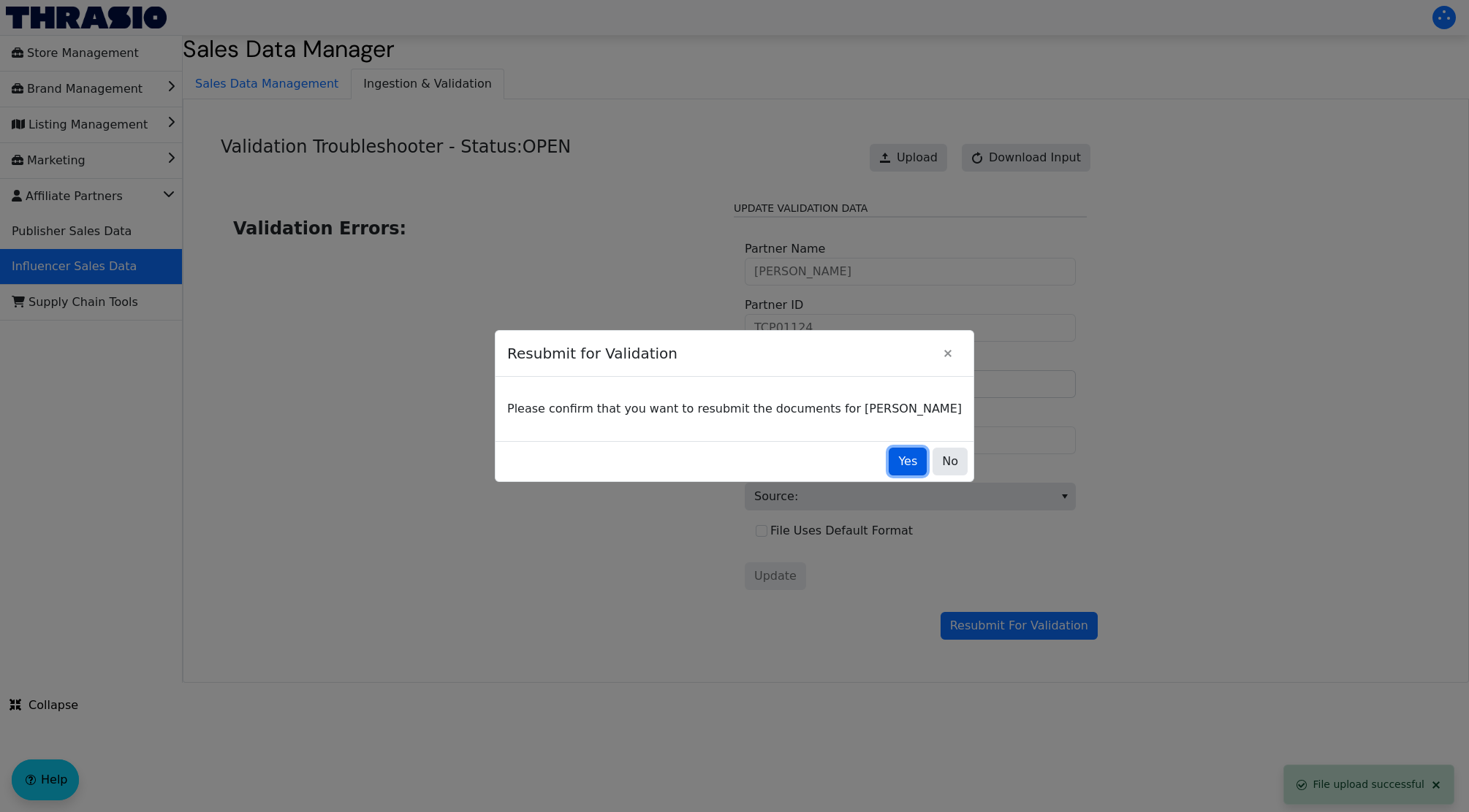
click at [898, 464] on span "Yes" at bounding box center [908, 462] width 19 height 18
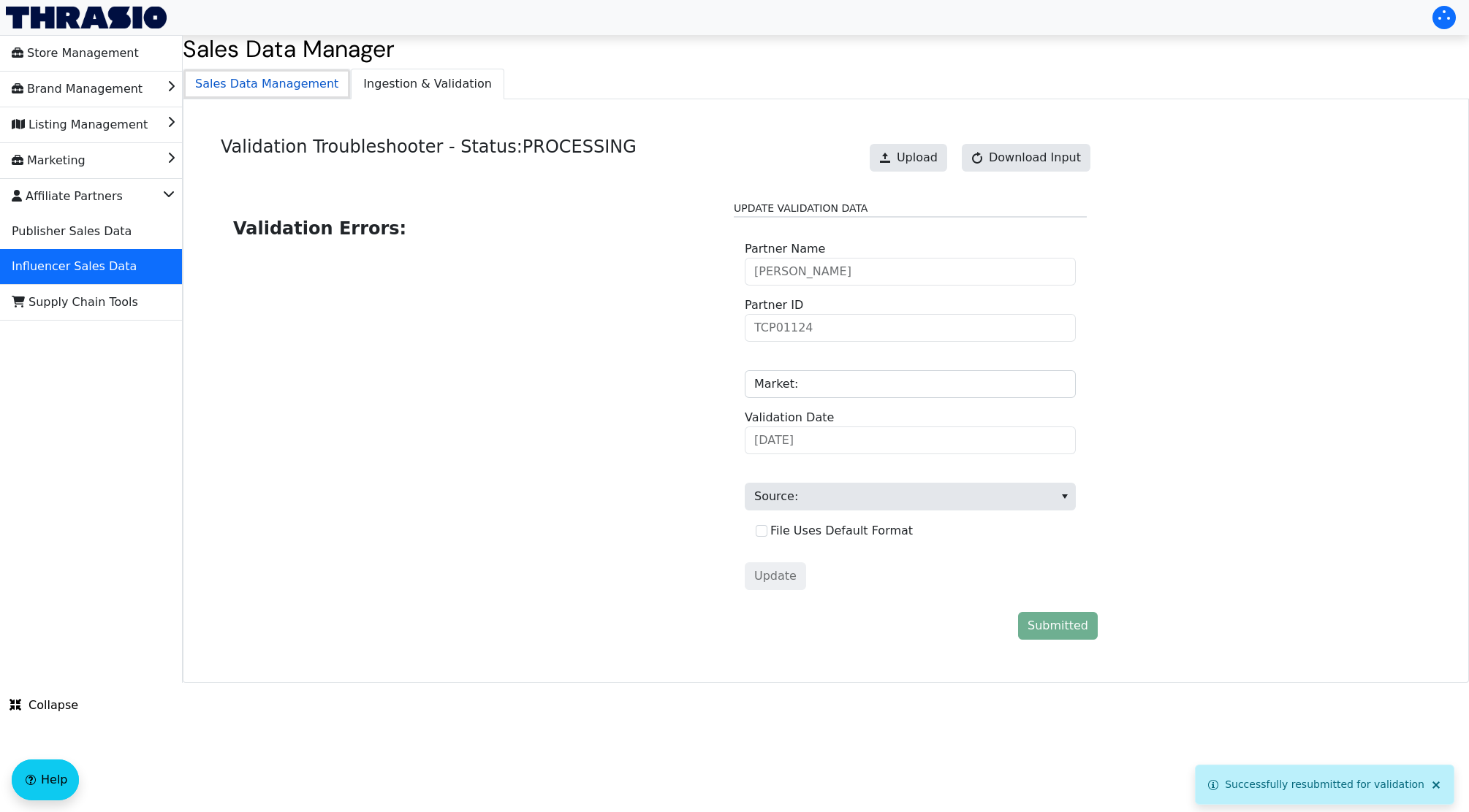
click at [290, 90] on span "Sales Data Management" at bounding box center [266, 84] width 167 height 29
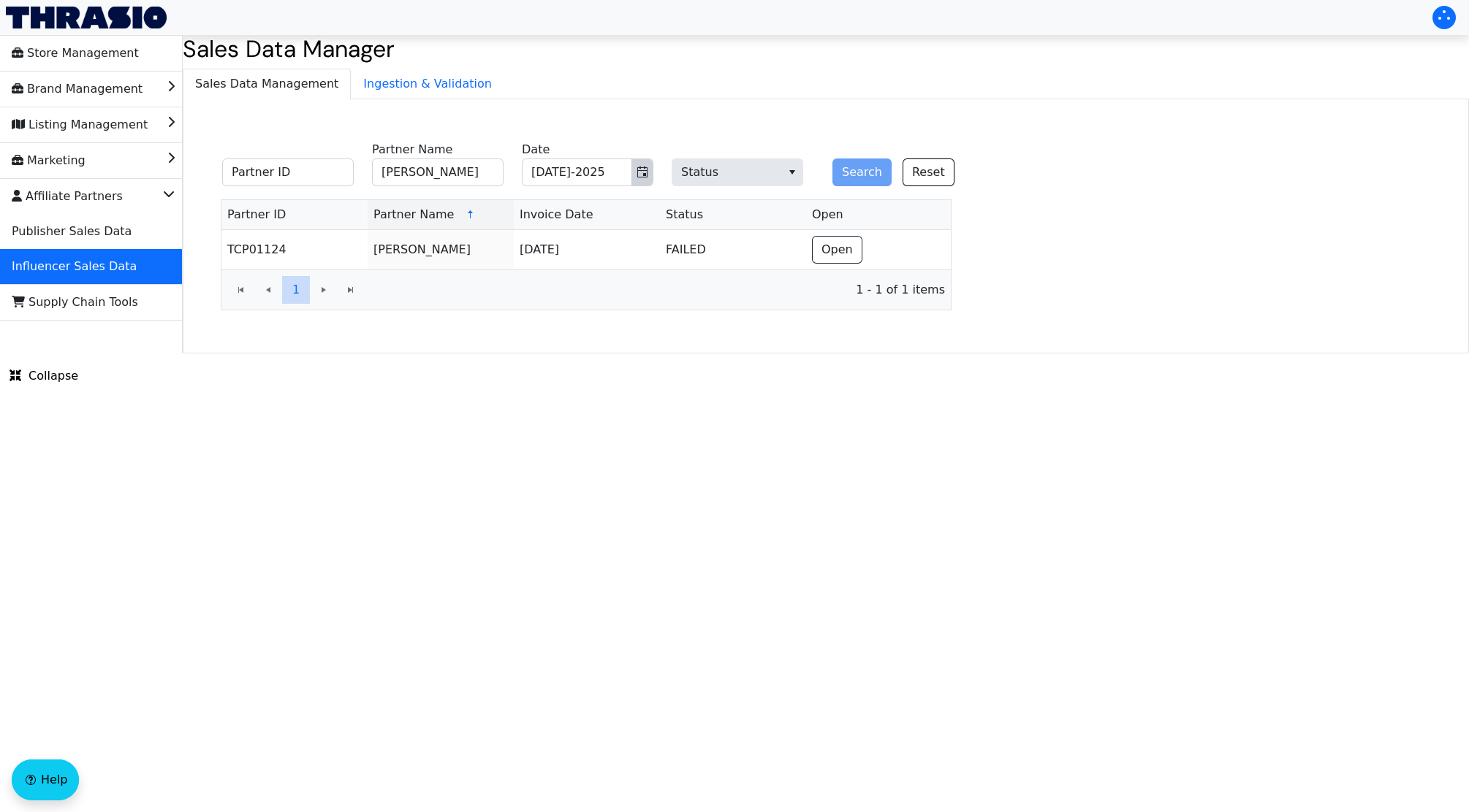
click at [642, 168] on icon "Toggle calendar" at bounding box center [643, 173] width 12 height 12
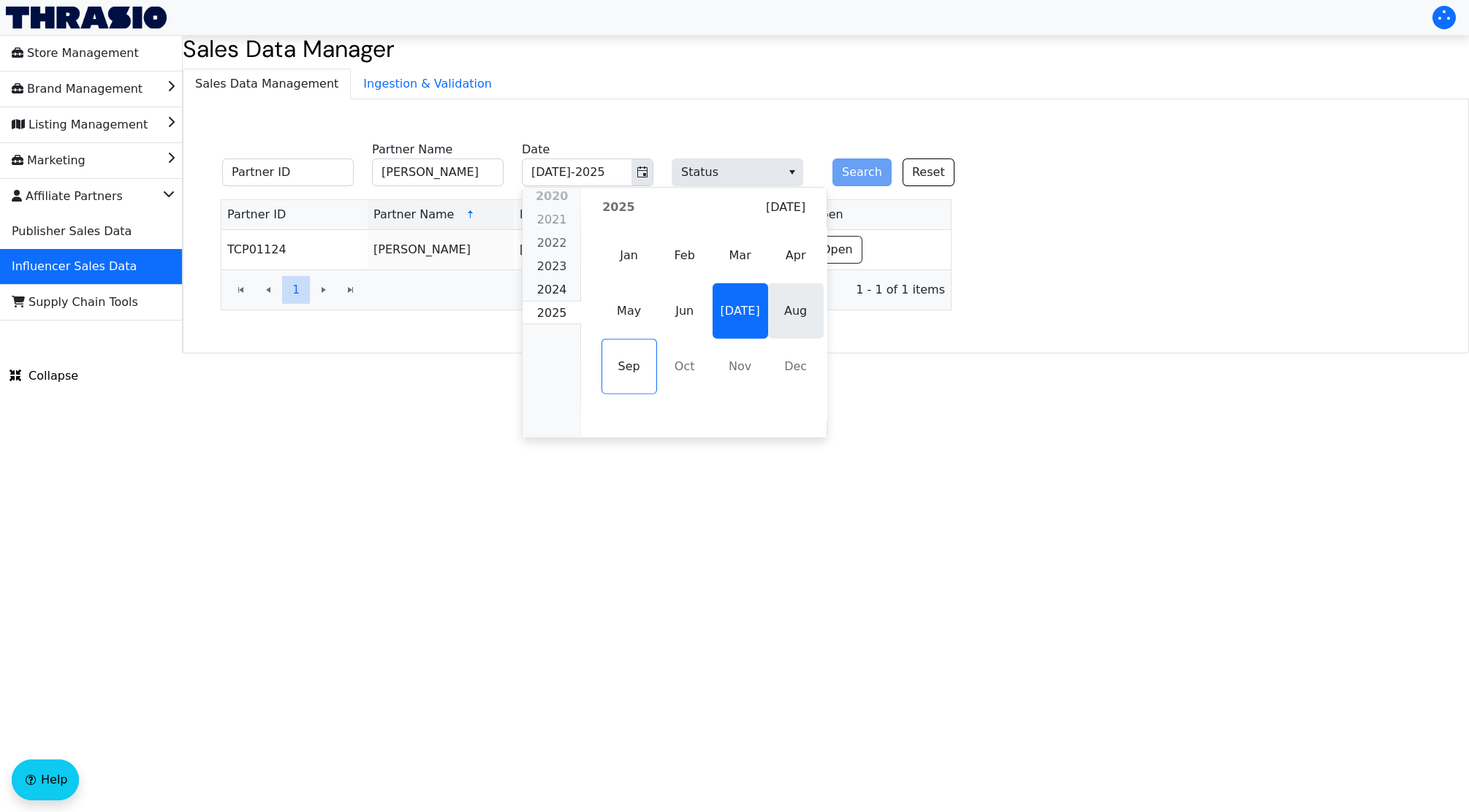
click at [789, 316] on span "Aug" at bounding box center [795, 311] width 56 height 56
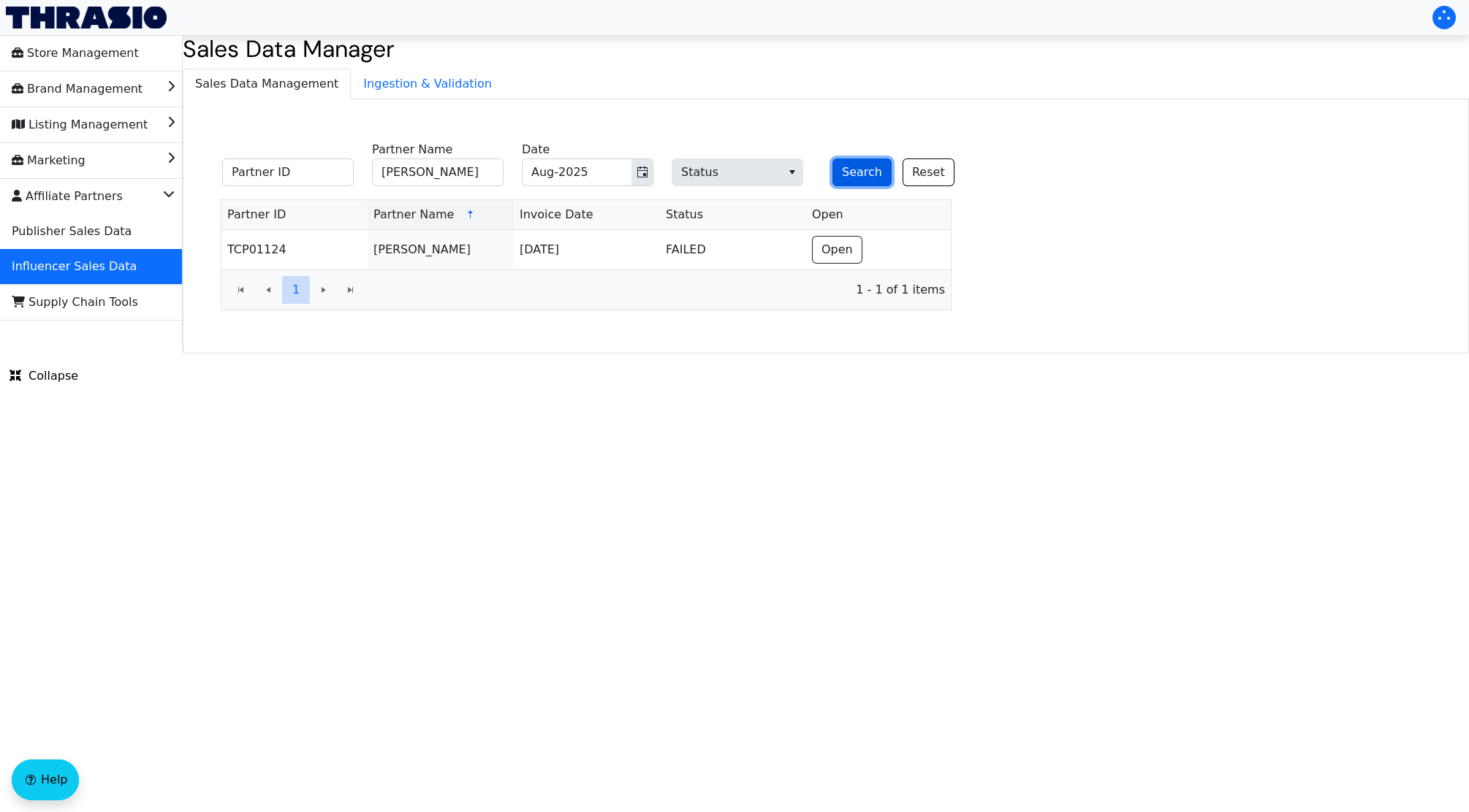
click at [855, 170] on button "Search" at bounding box center [862, 172] width 59 height 27
click at [639, 180] on span "Toggle calendar" at bounding box center [643, 173] width 12 height 18
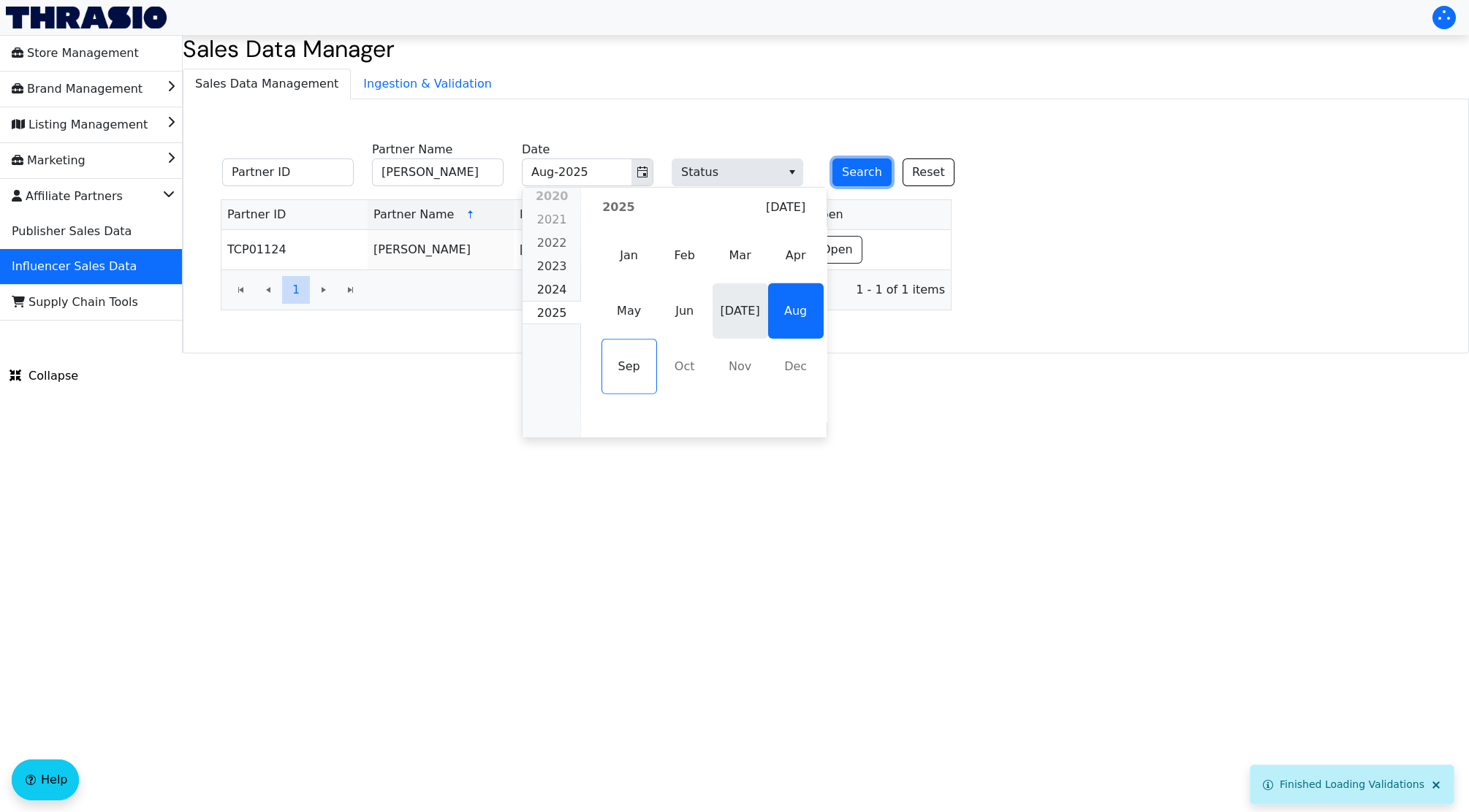
click at [714, 331] on span "[DATE]" at bounding box center [740, 311] width 56 height 56
type input "[DATE]-2025"
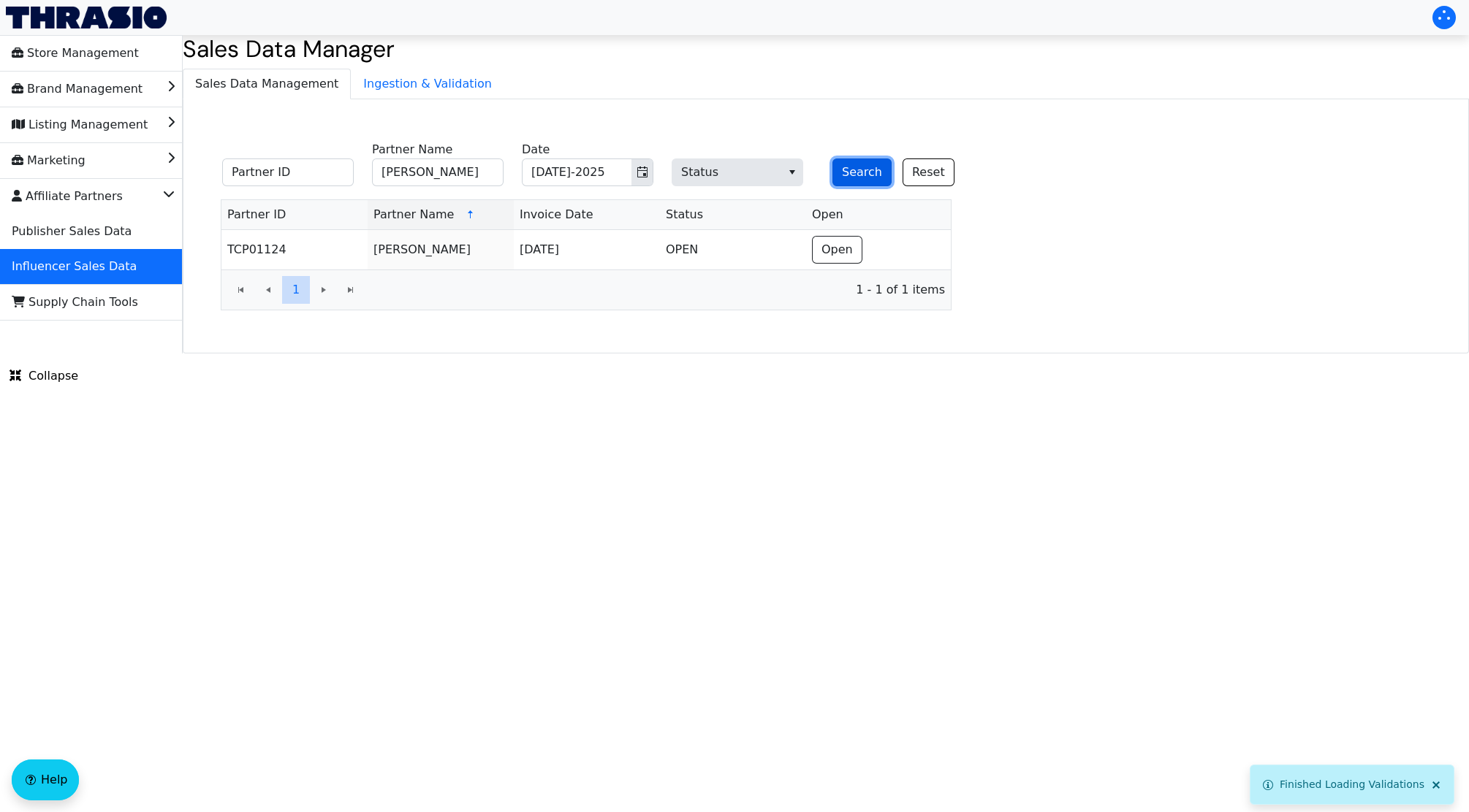
click at [849, 173] on button "Search" at bounding box center [862, 172] width 59 height 27
